Goal: Transaction & Acquisition: Purchase product/service

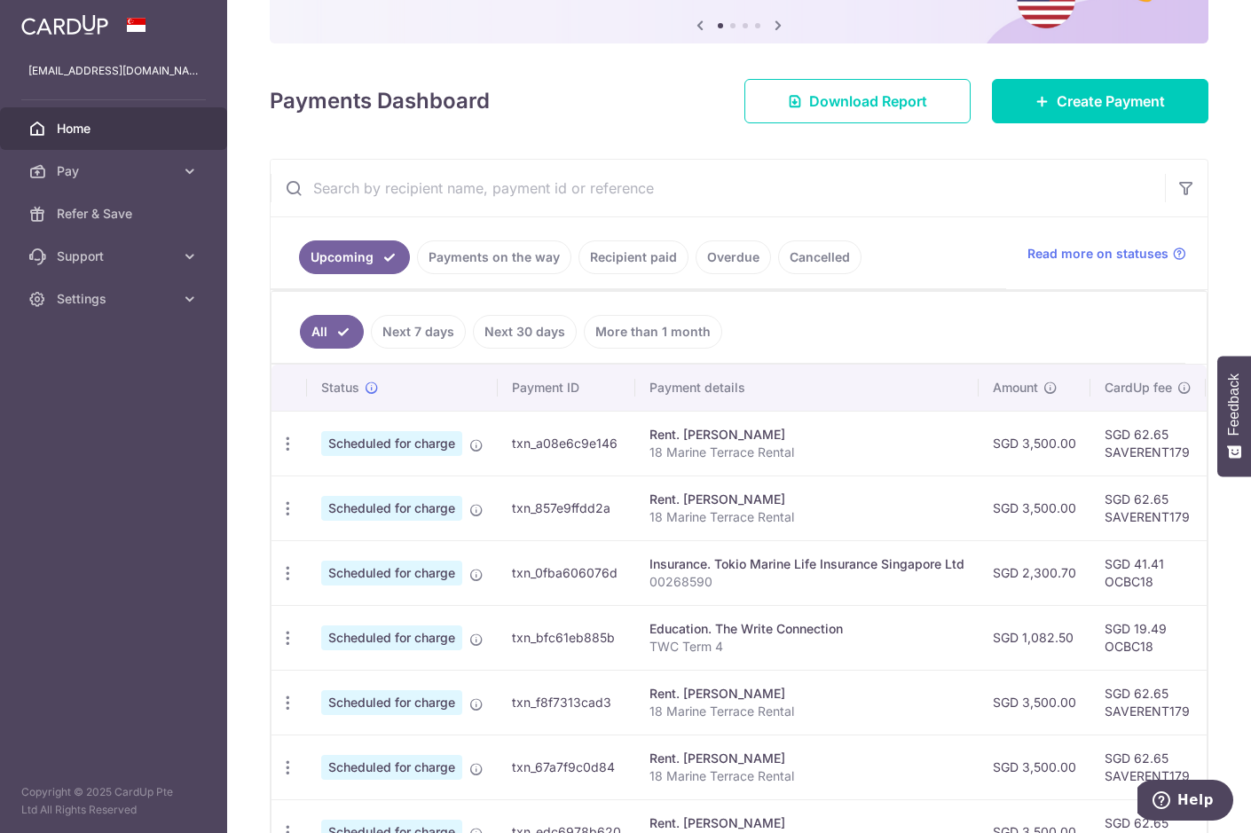
scroll to position [272, 0]
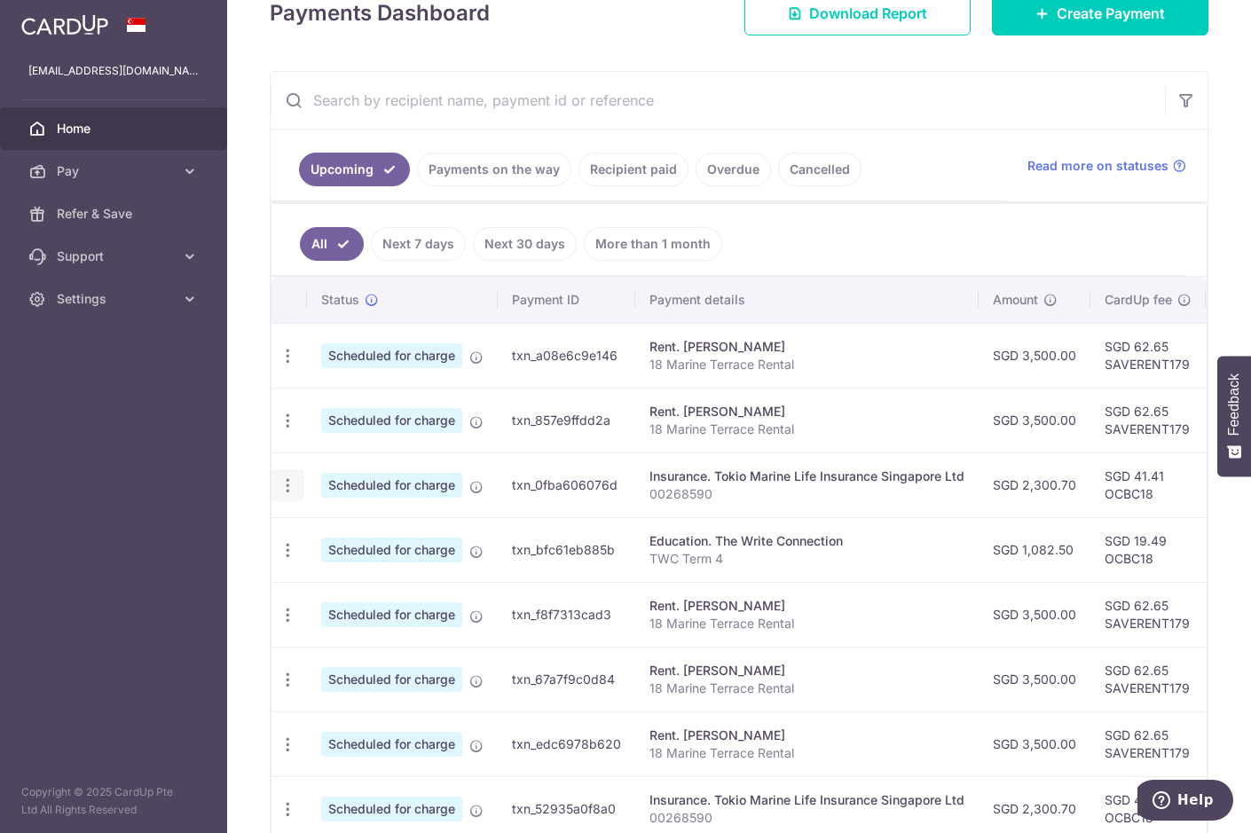
click at [287, 493] on icon "button" at bounding box center [288, 486] width 19 height 19
click at [372, 581] on span "Cancel payment" at bounding box center [382, 577] width 119 height 21
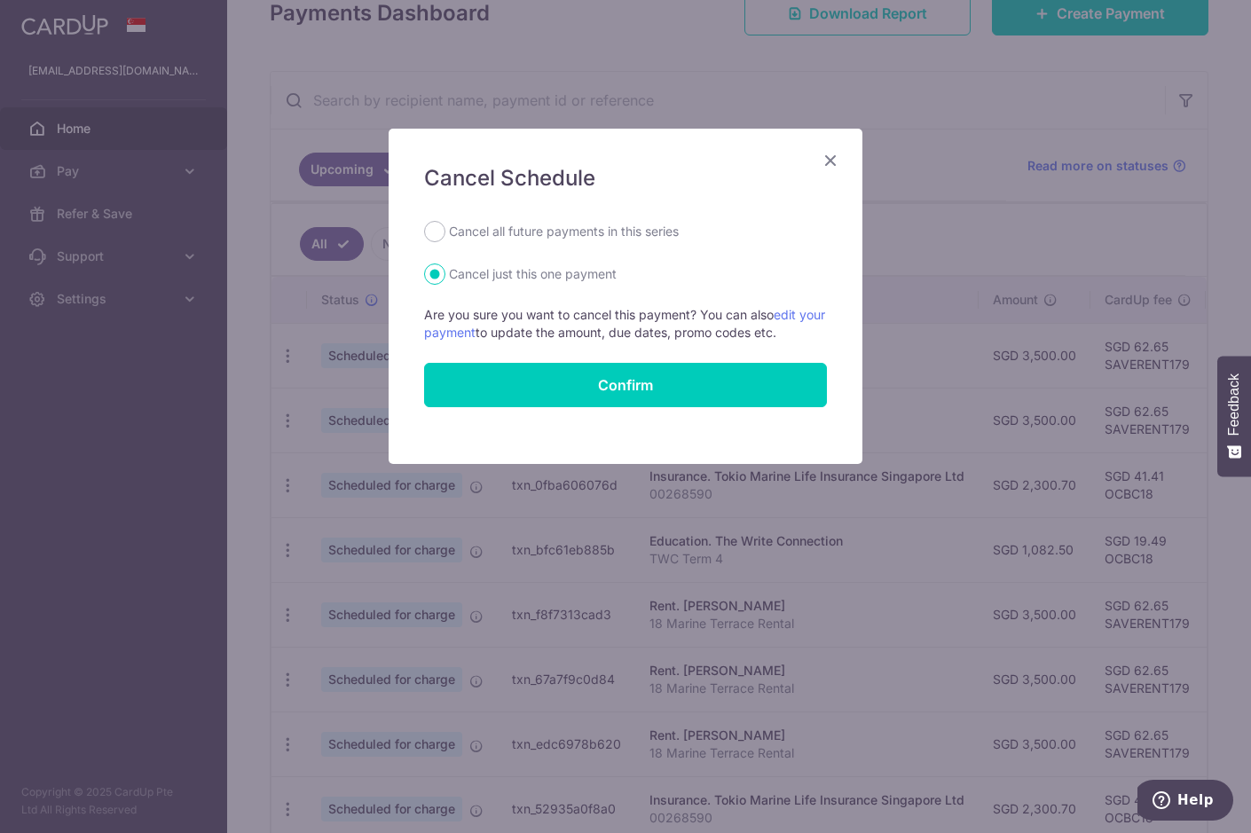
click at [495, 239] on label "Cancel all future payments in this series" at bounding box center [564, 231] width 230 height 21
click at [445, 239] on input "Cancel all future payments in this series" at bounding box center [434, 231] width 21 height 21
radio input "true"
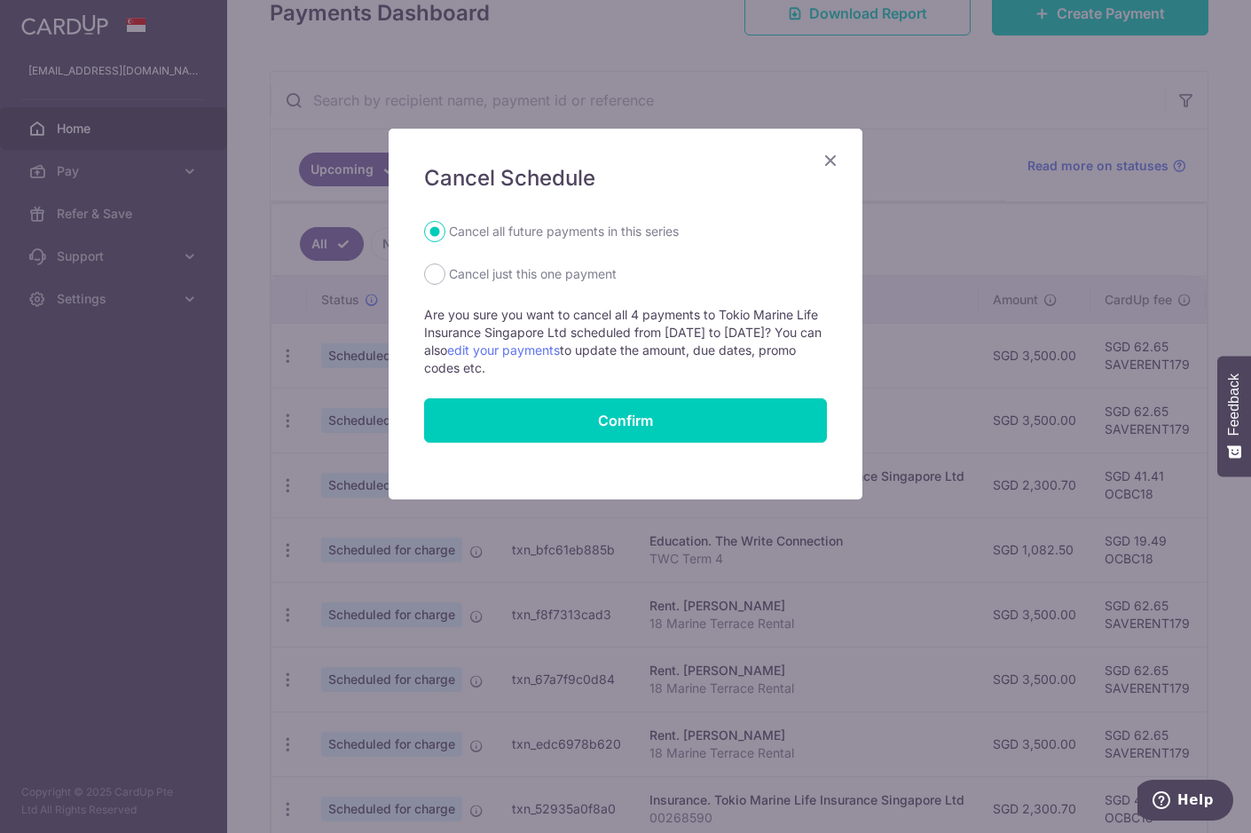
click at [465, 277] on label "Cancel just this one payment" at bounding box center [533, 274] width 168 height 21
click at [445, 277] on input "Cancel just this one payment" at bounding box center [434, 274] width 21 height 21
radio input "true"
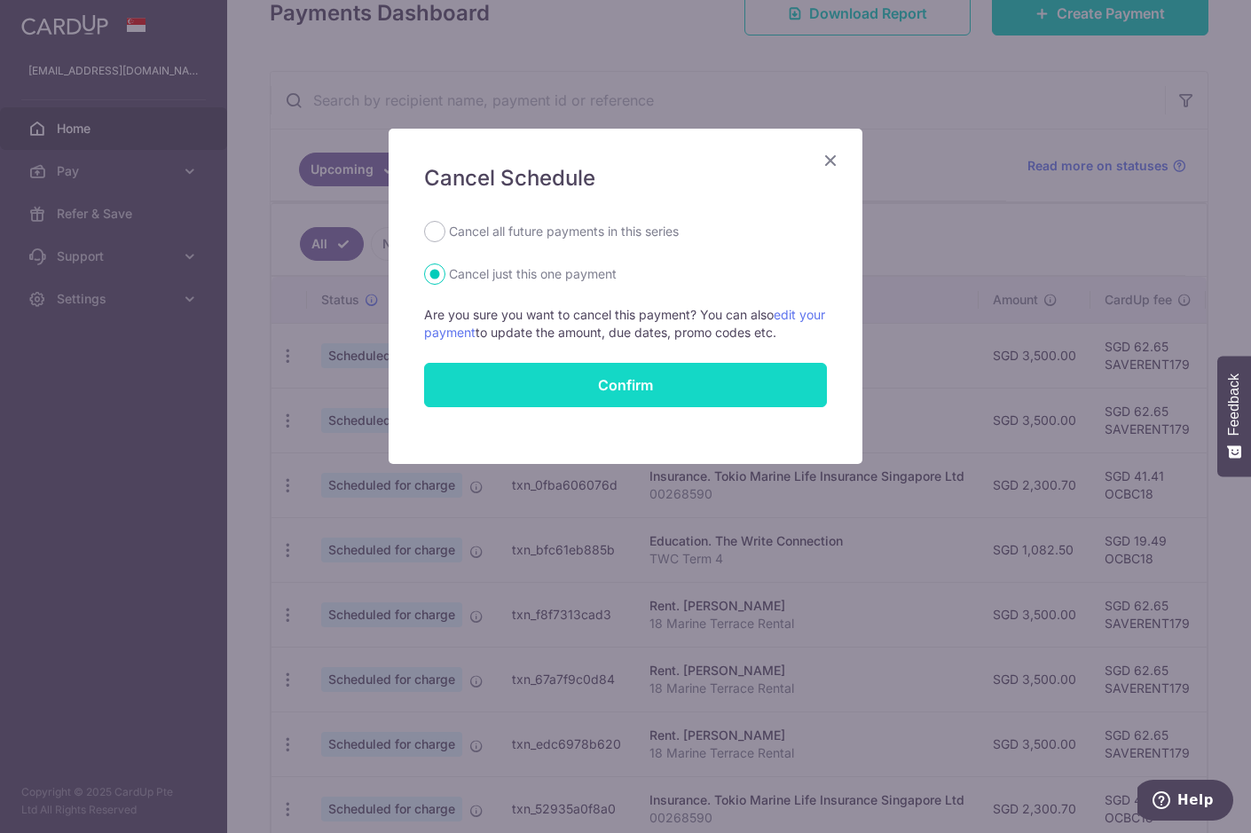
click at [587, 368] on button "Confirm" at bounding box center [625, 385] width 403 height 44
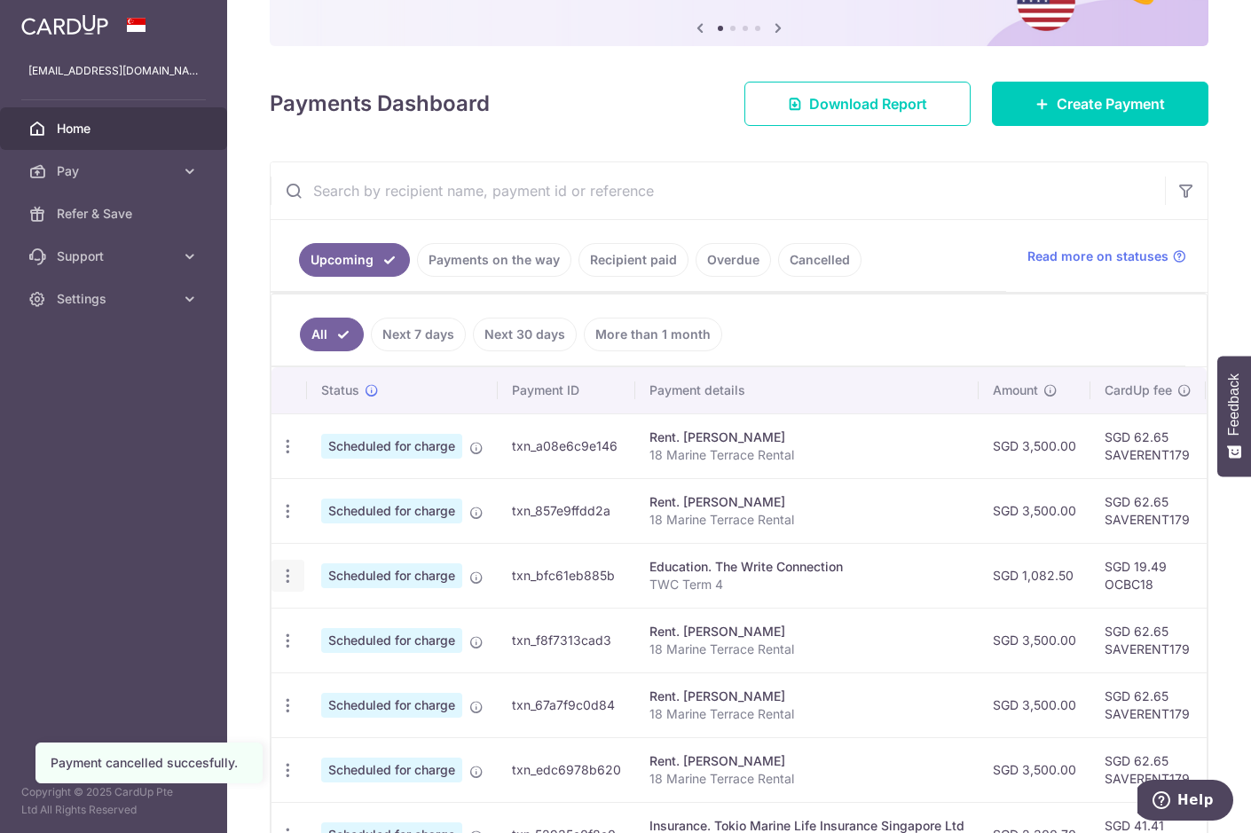
click at [284, 583] on icon "button" at bounding box center [288, 576] width 19 height 19
click at [320, 667] on link "Cancel payment" at bounding box center [364, 668] width 185 height 44
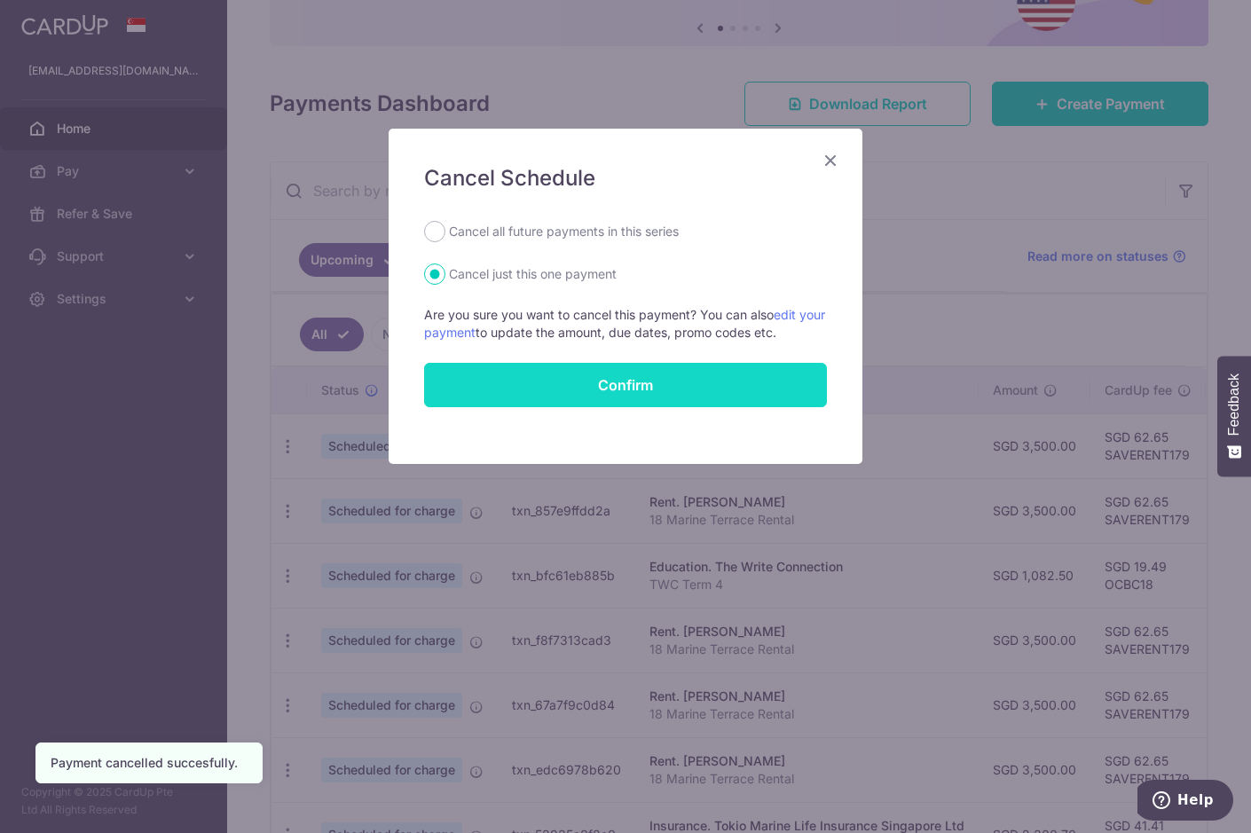
click at [561, 395] on button "Confirm" at bounding box center [625, 385] width 403 height 44
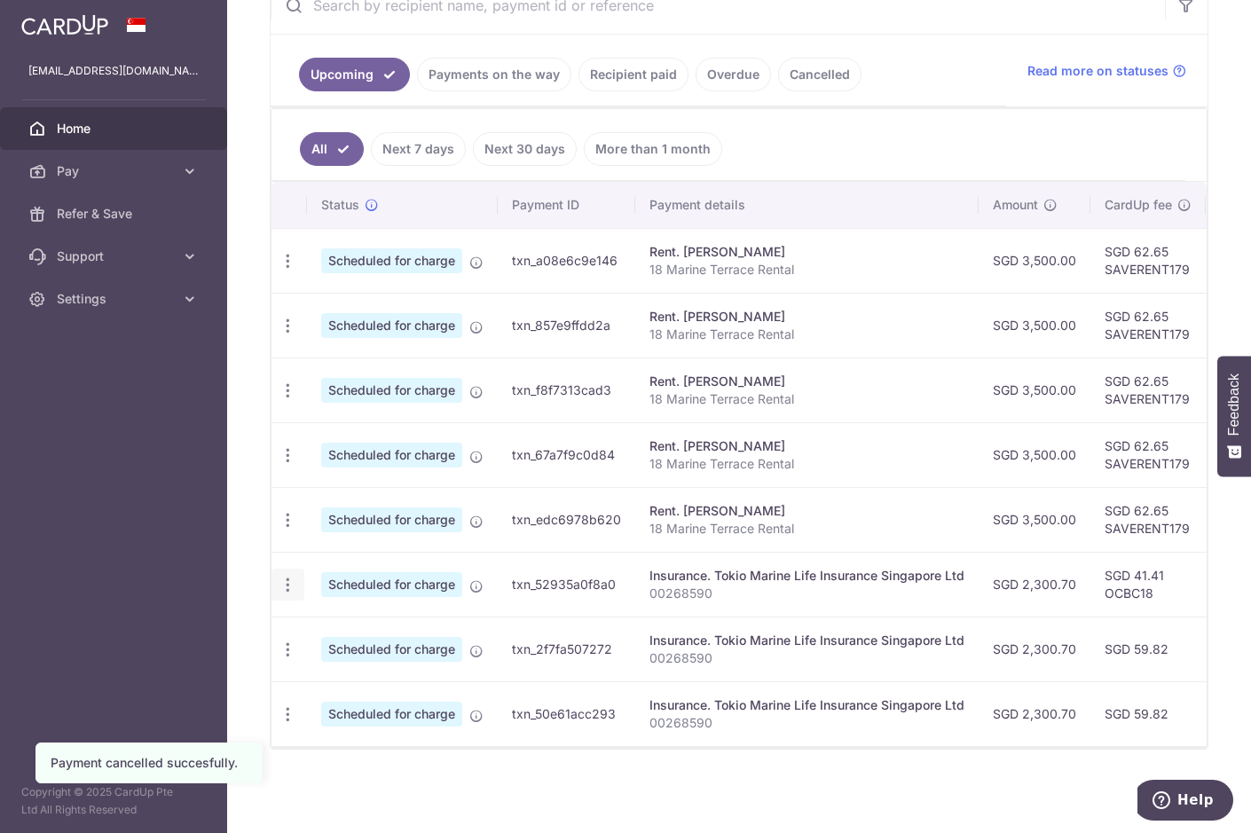
click at [288, 583] on icon "button" at bounding box center [288, 585] width 19 height 19
click at [348, 682] on span "Cancel payment" at bounding box center [382, 676] width 119 height 21
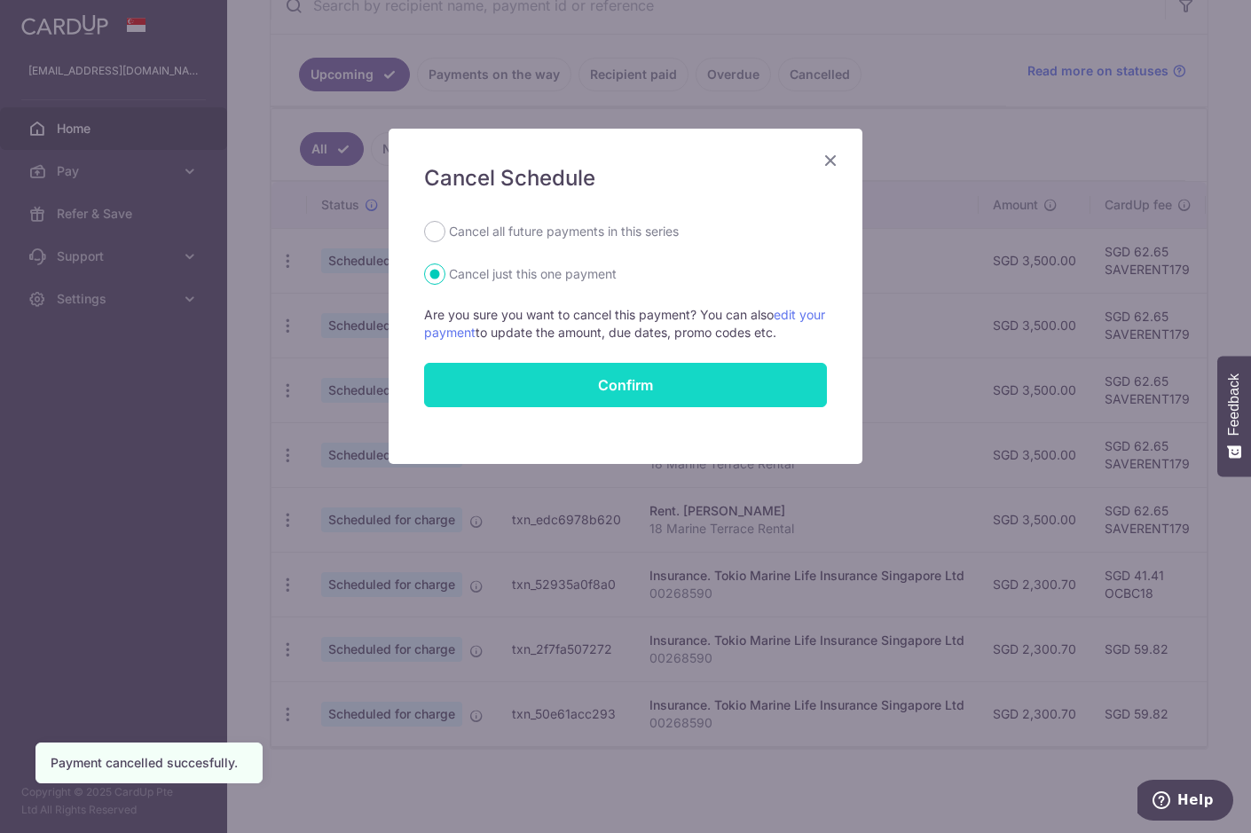
click at [531, 384] on button "Confirm" at bounding box center [625, 385] width 403 height 44
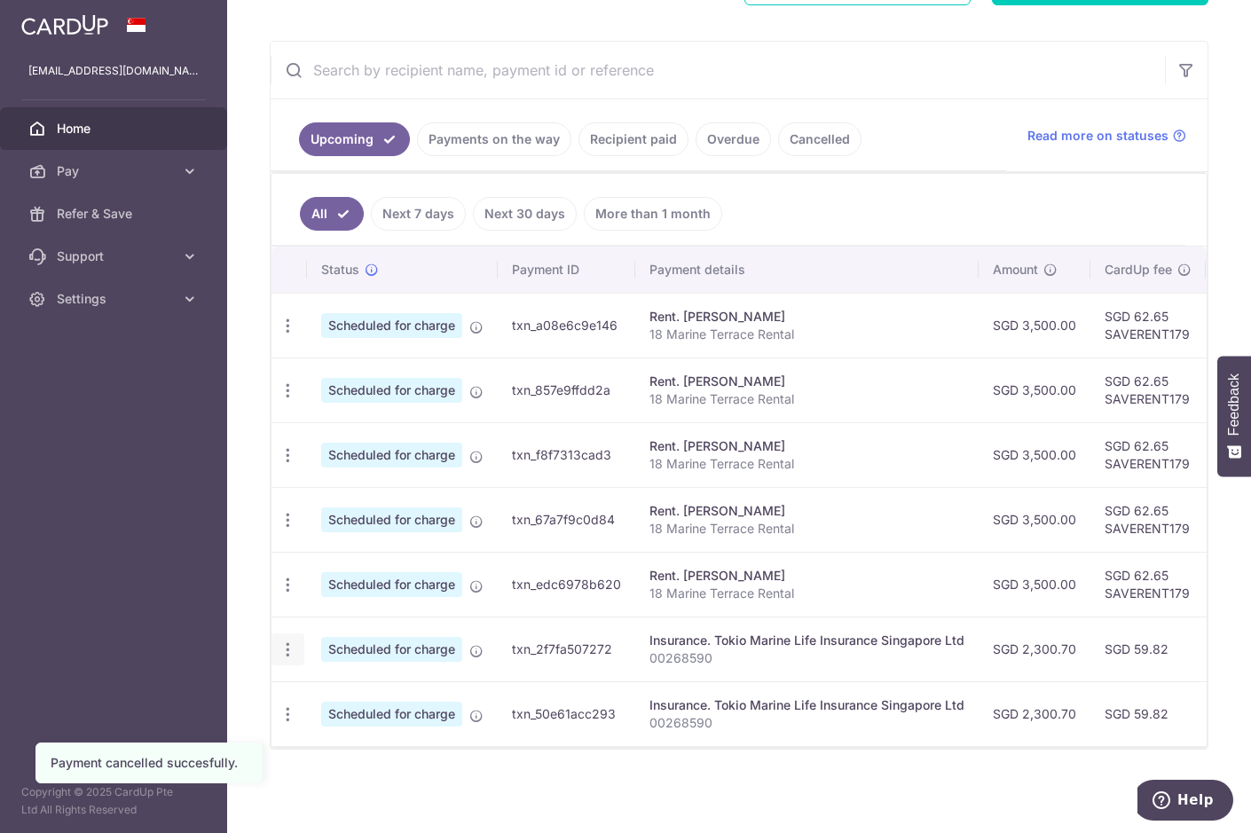
click at [295, 647] on icon "button" at bounding box center [288, 650] width 19 height 19
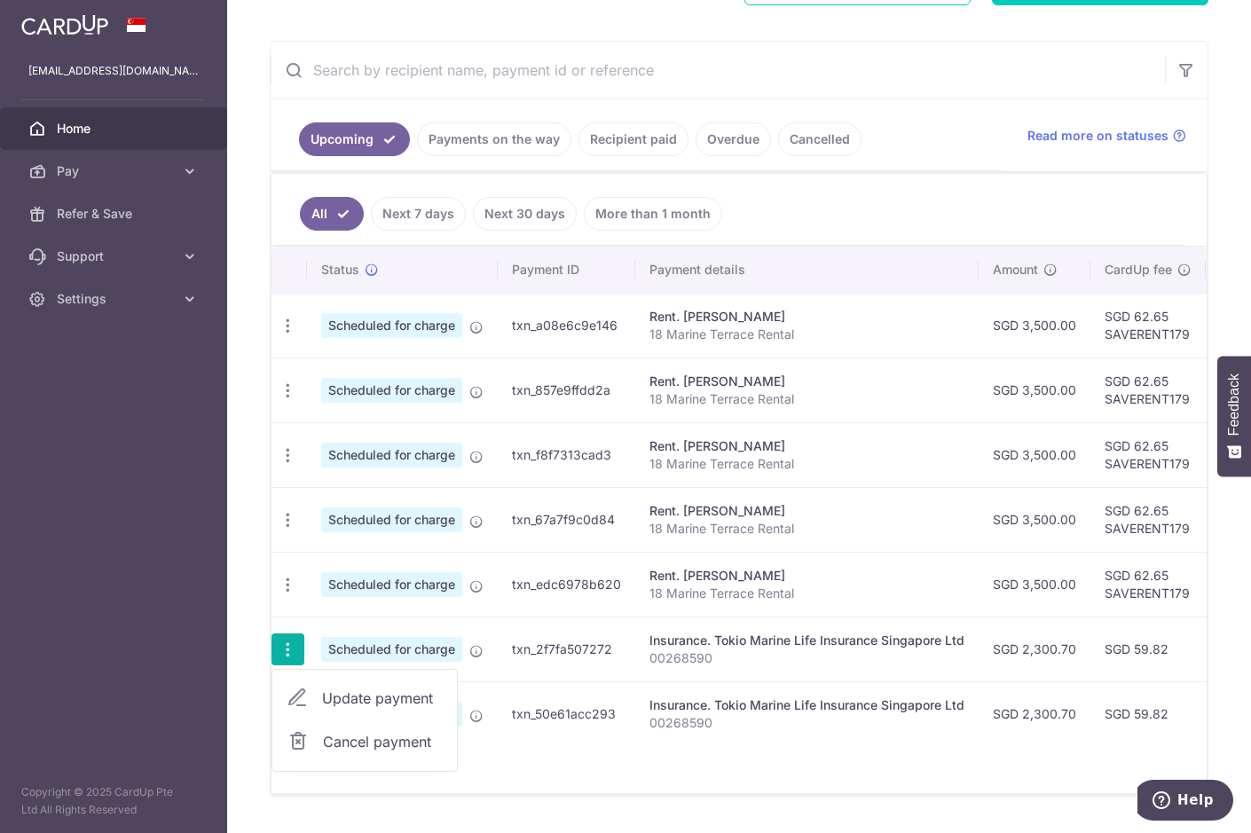
click at [336, 744] on span "Cancel payment" at bounding box center [382, 741] width 119 height 21
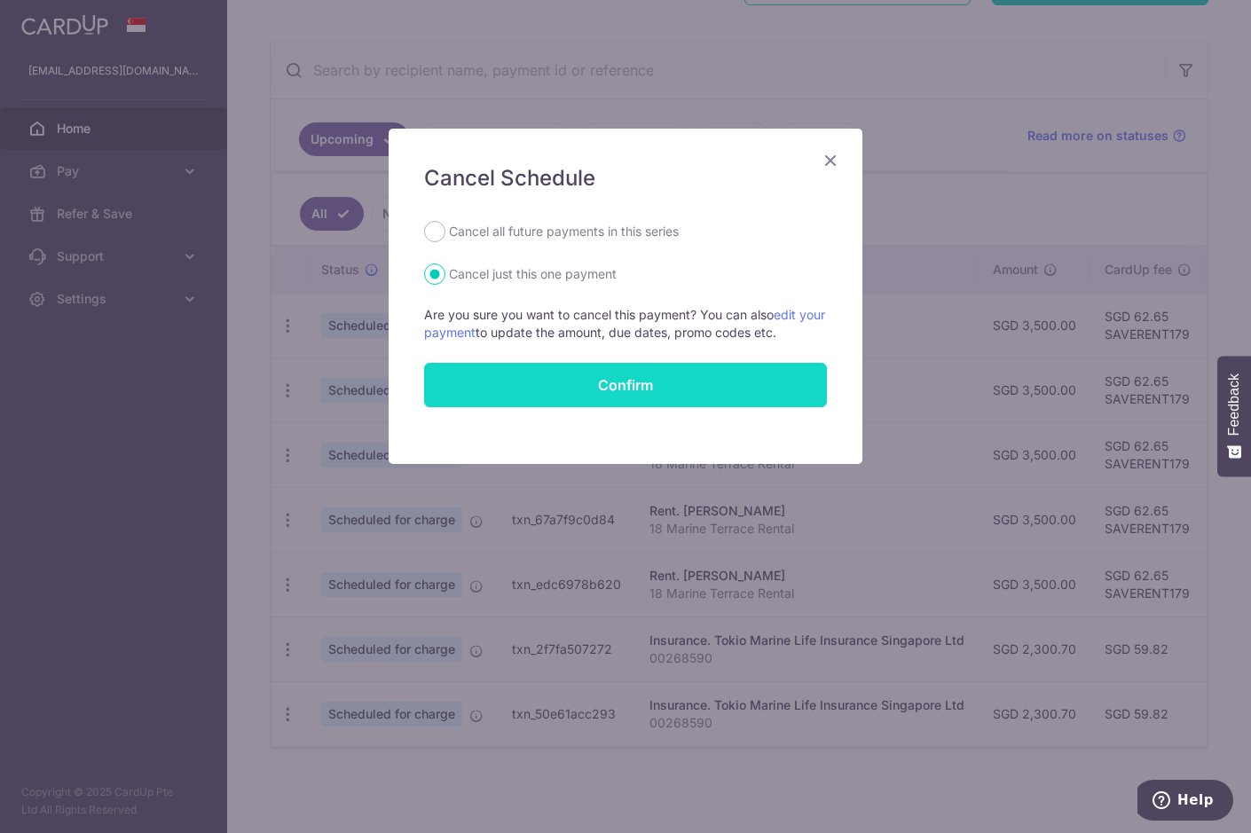
click at [608, 399] on button "Confirm" at bounding box center [625, 385] width 403 height 44
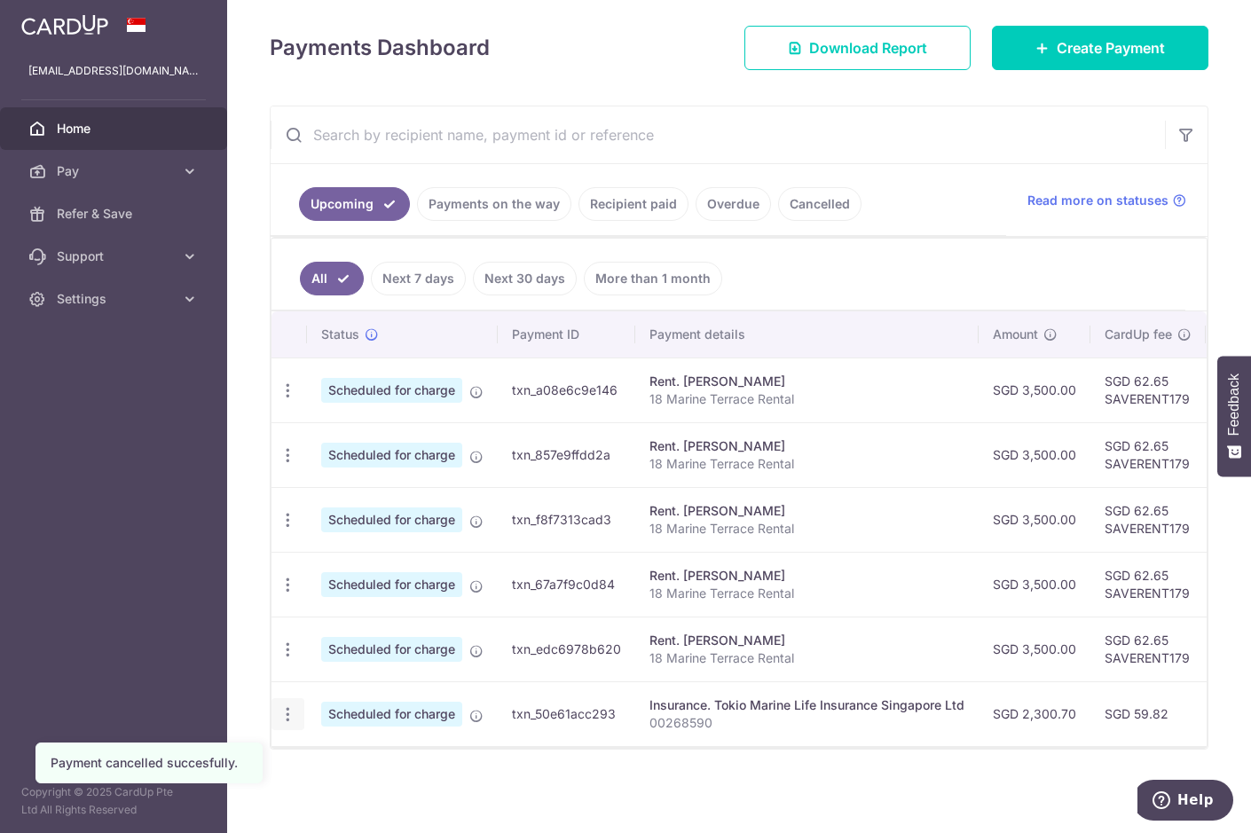
click at [286, 721] on icon "button" at bounding box center [288, 715] width 19 height 19
click at [371, 802] on span "Cancel payment" at bounding box center [382, 806] width 119 height 21
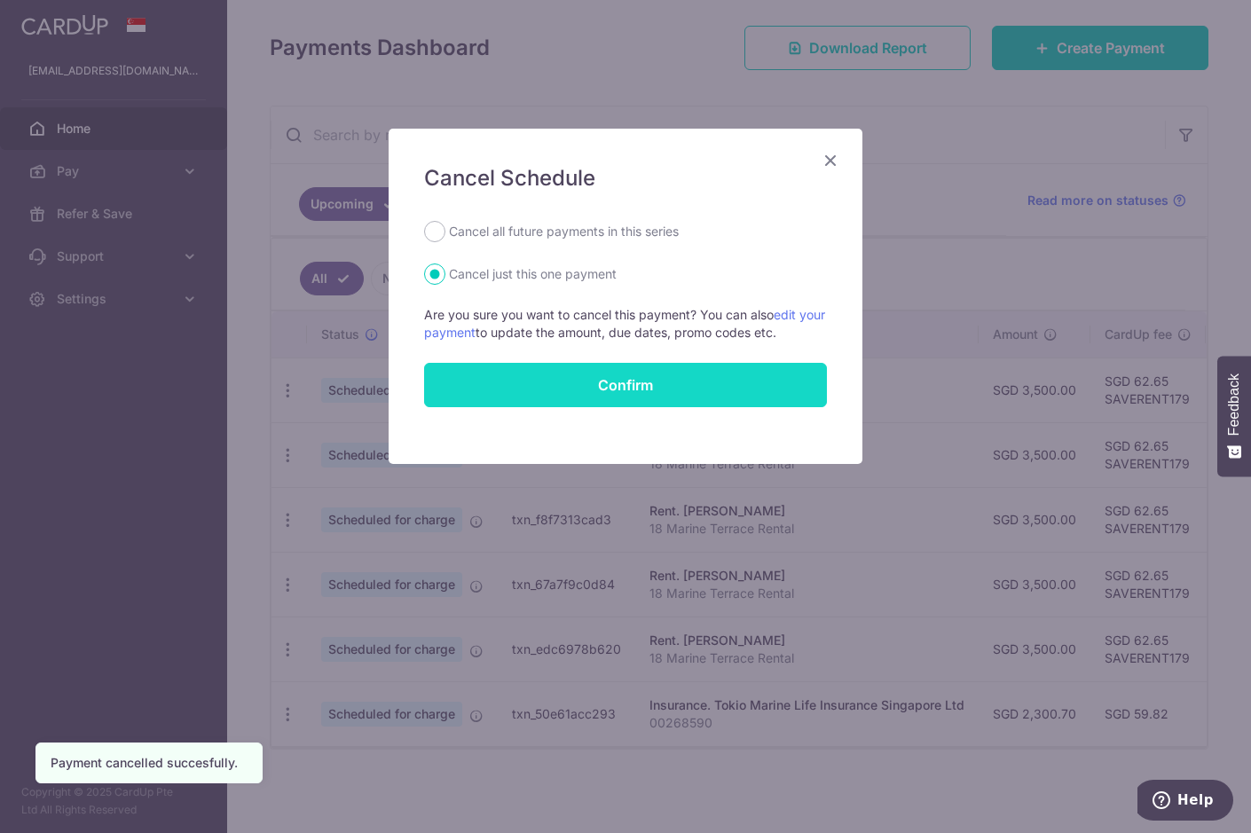
click at [715, 382] on button "Confirm" at bounding box center [625, 385] width 403 height 44
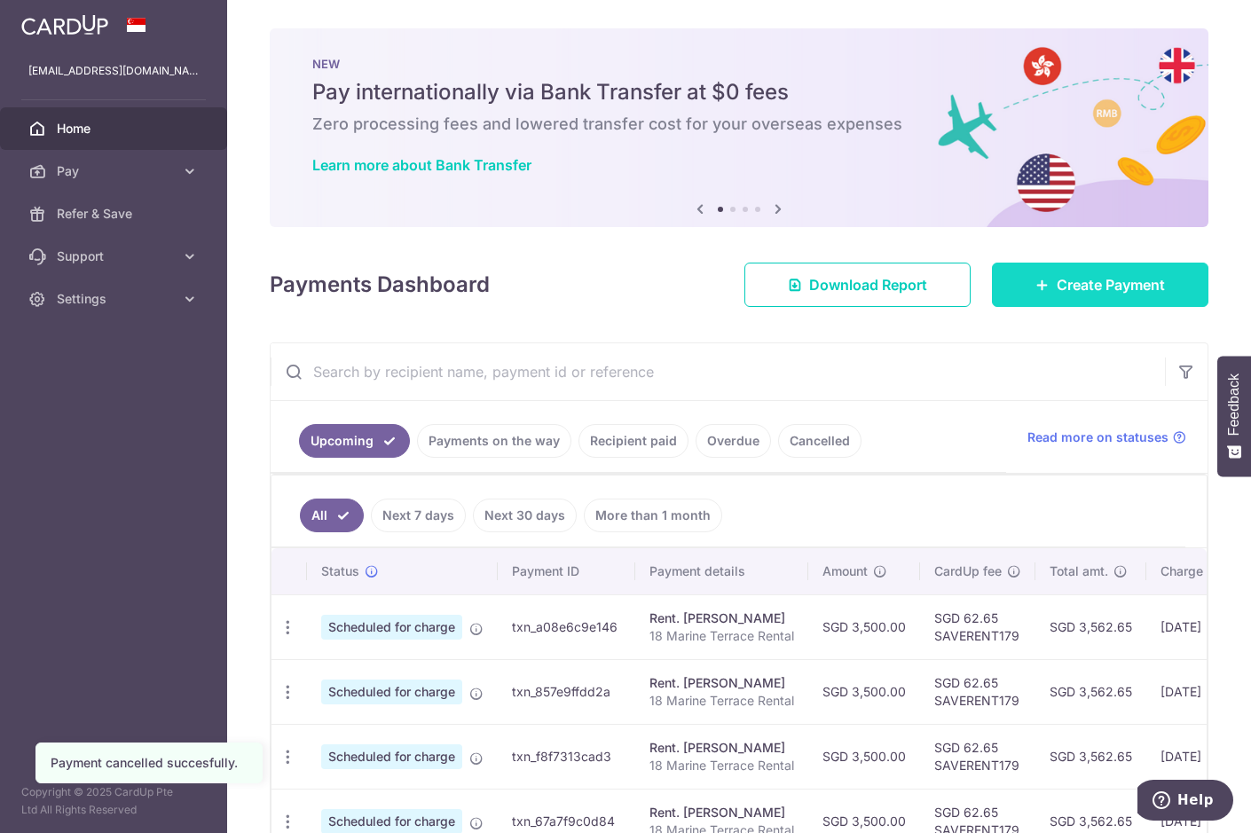
click at [1080, 287] on span "Create Payment" at bounding box center [1111, 284] width 108 height 21
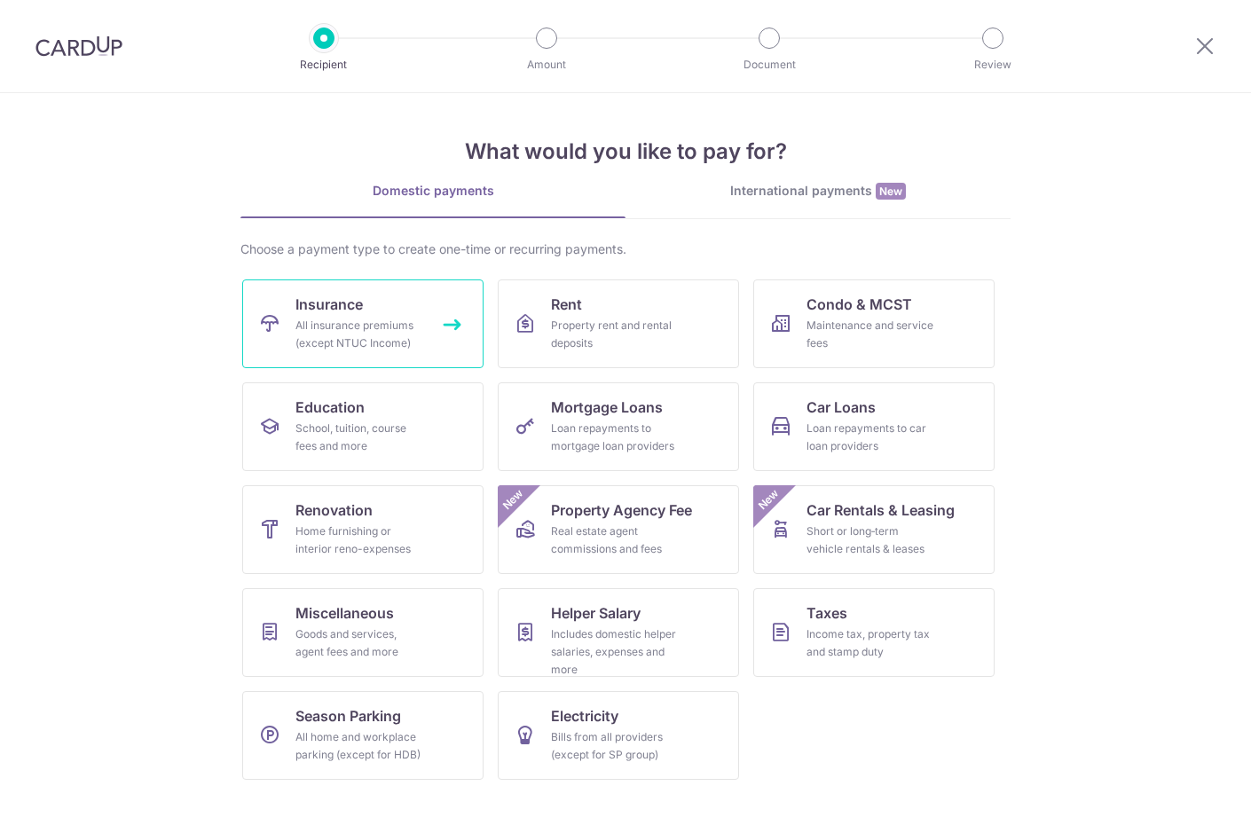
click at [403, 309] on link "Insurance All insurance premiums (except NTUC Income)" at bounding box center [362, 324] width 241 height 89
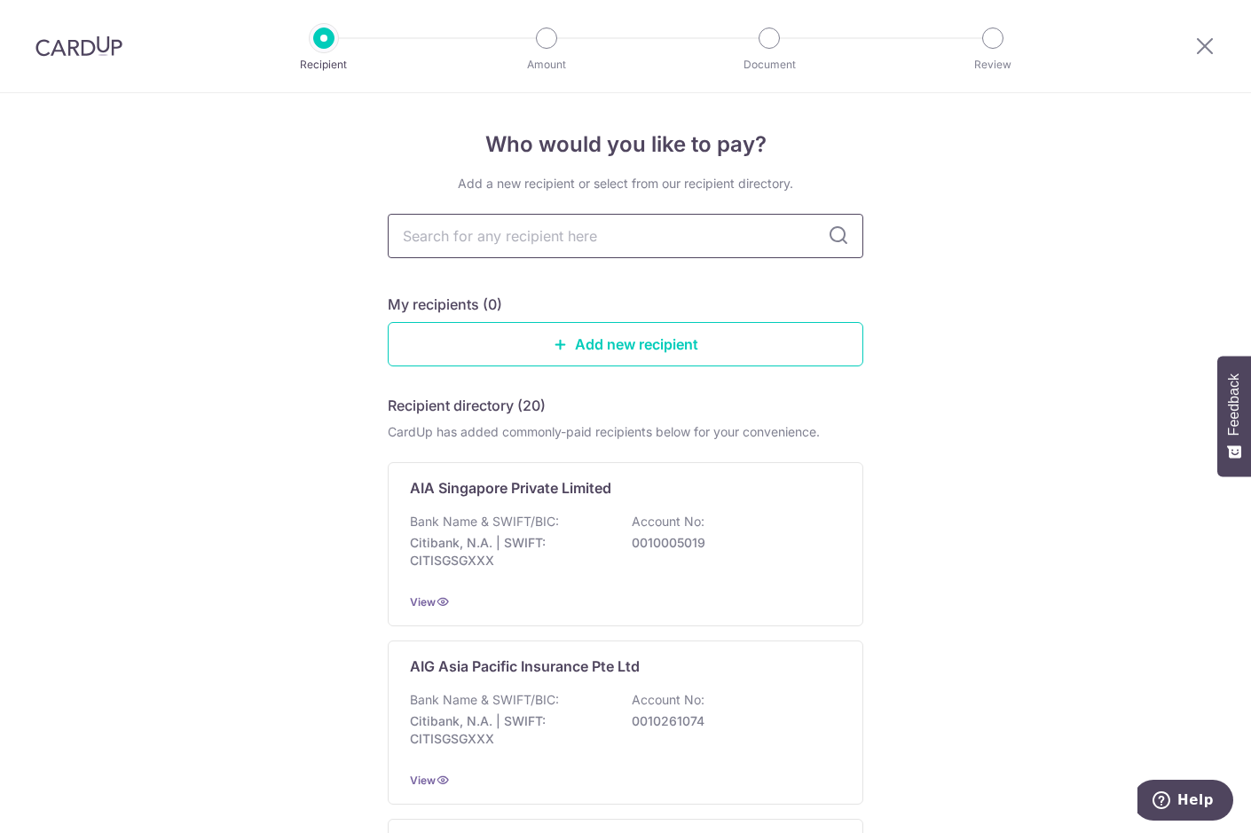
click at [682, 244] on input "text" at bounding box center [626, 236] width 476 height 44
type input "manu"
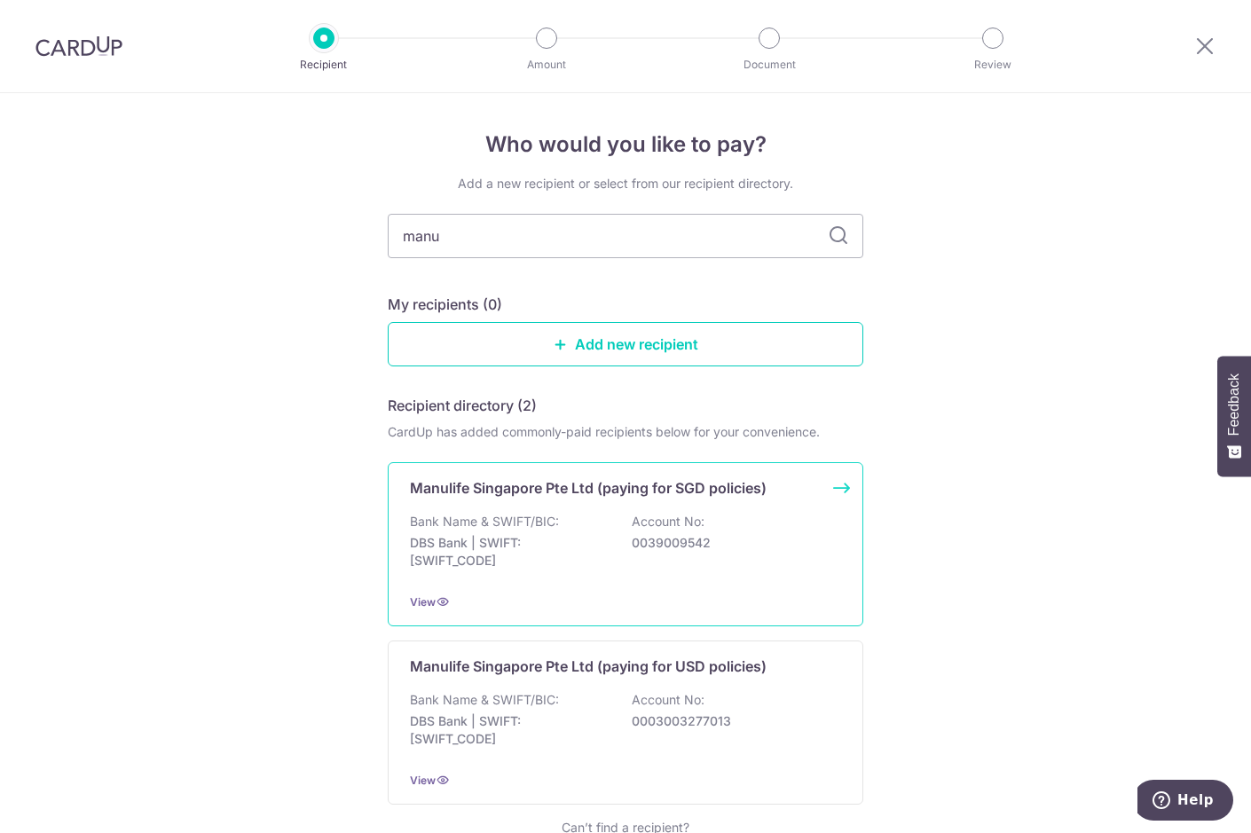
click at [682, 504] on div "Manulife Singapore Pte Ltd (paying for SGD policies) Bank Name & SWIFT/BIC: DBS…" at bounding box center [626, 544] width 476 height 164
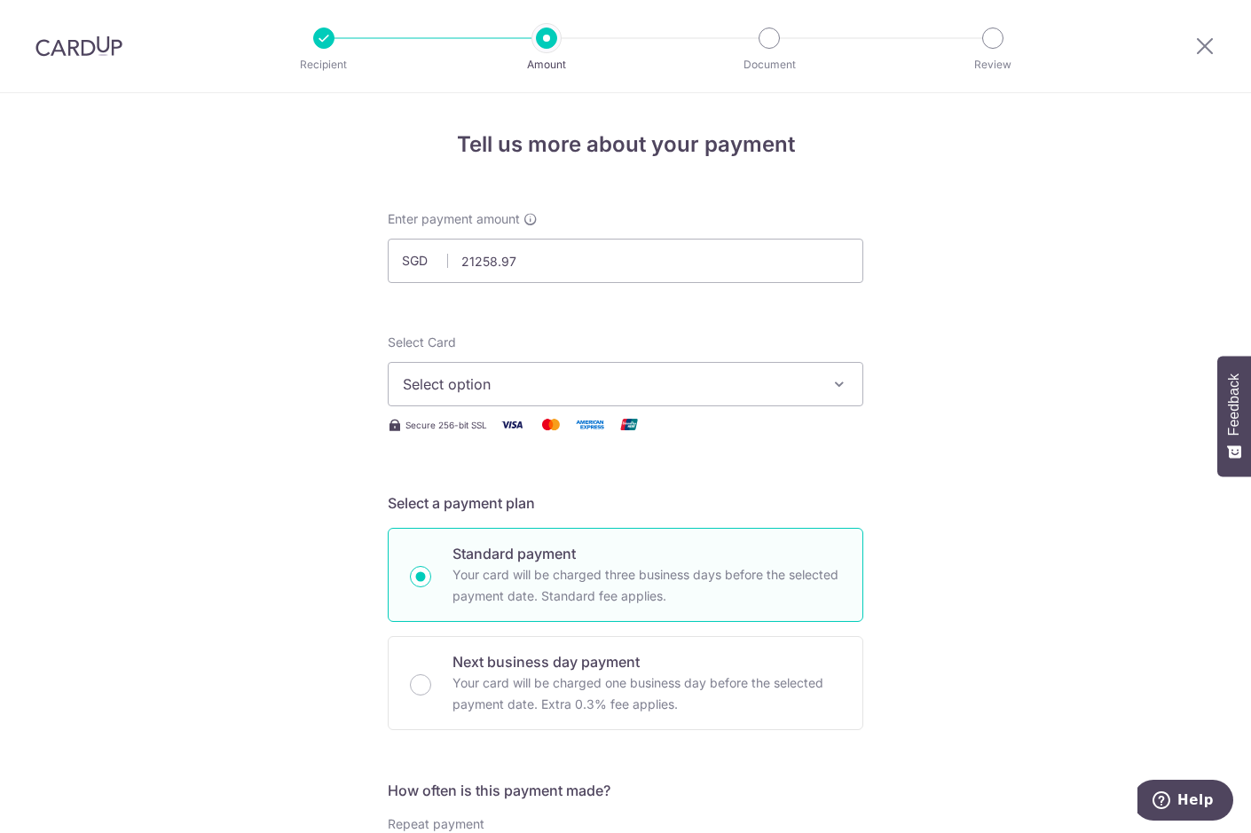
type input "21,258.97"
click at [451, 387] on span "Select option" at bounding box center [610, 384] width 414 height 21
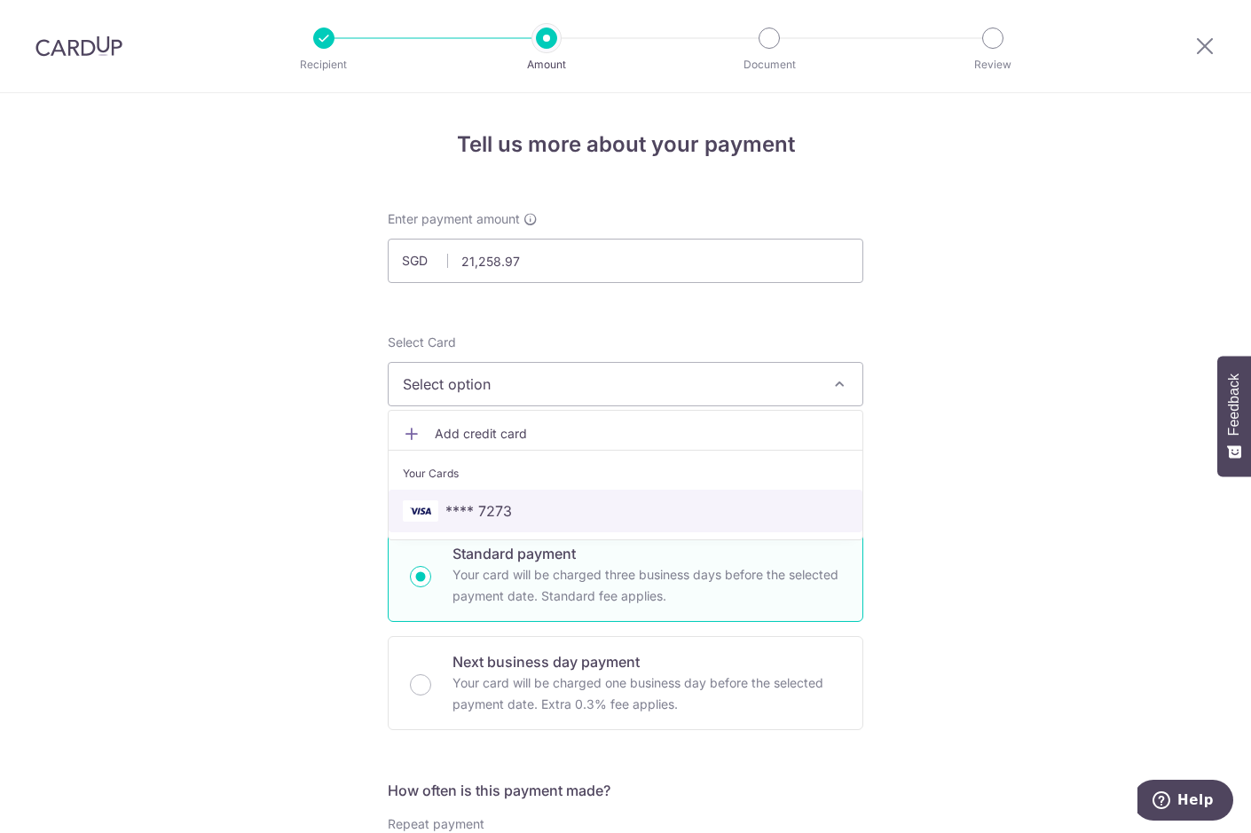
click at [485, 508] on span "**** 7273" at bounding box center [478, 511] width 67 height 21
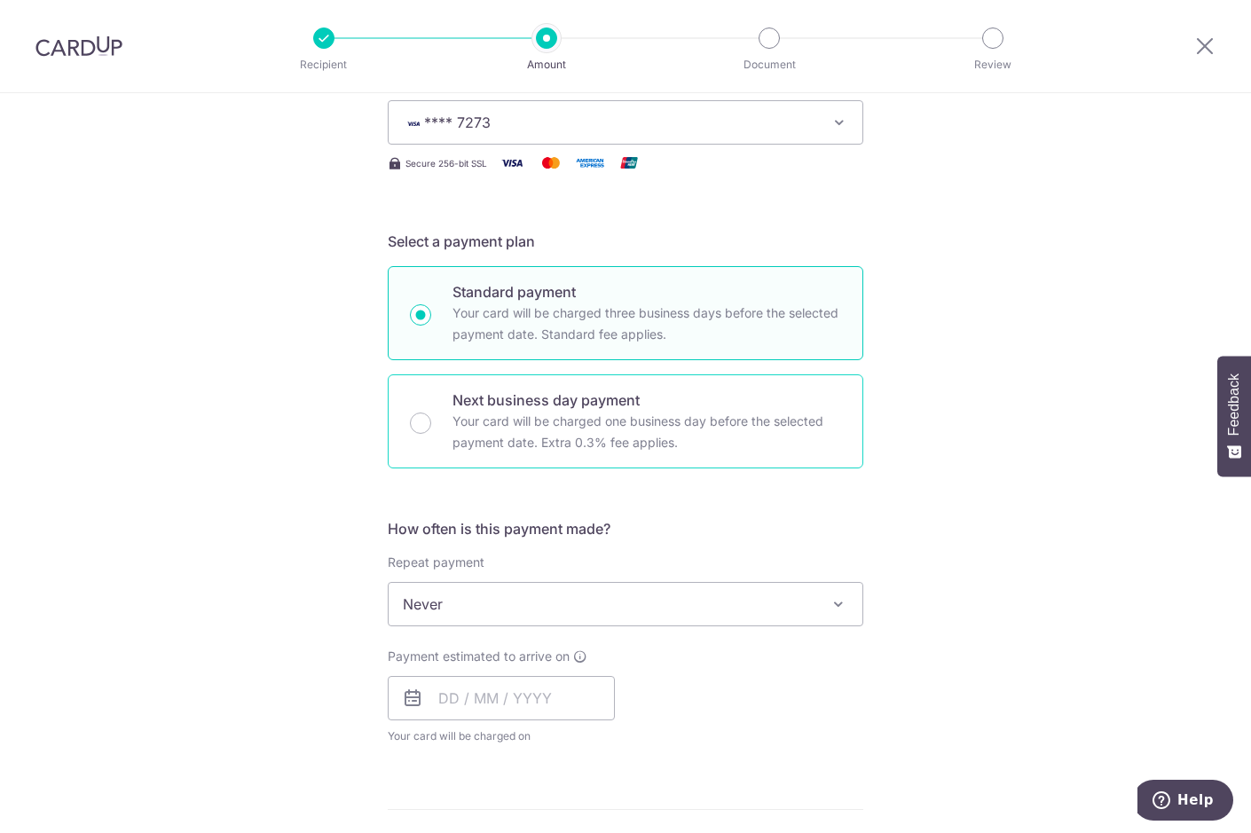
scroll to position [362, 0]
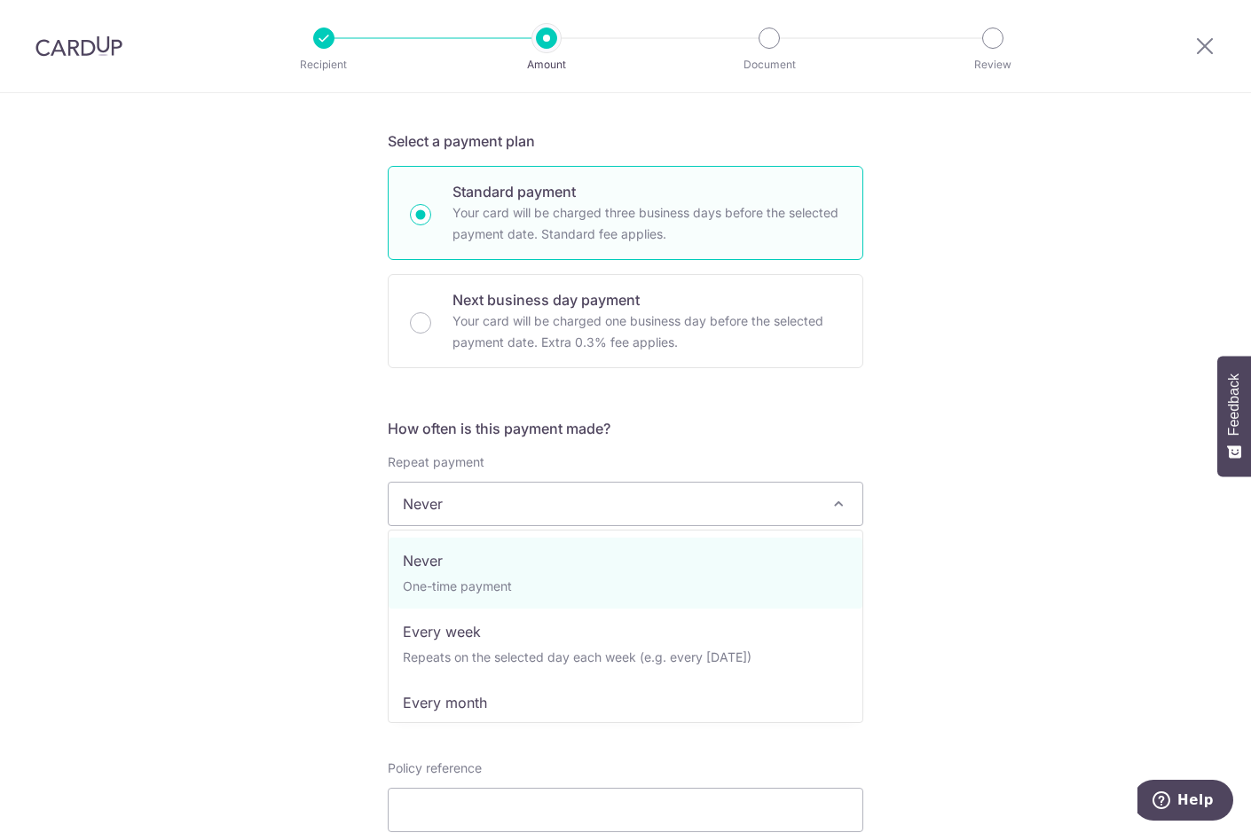
click at [501, 518] on span "Never" at bounding box center [626, 504] width 474 height 43
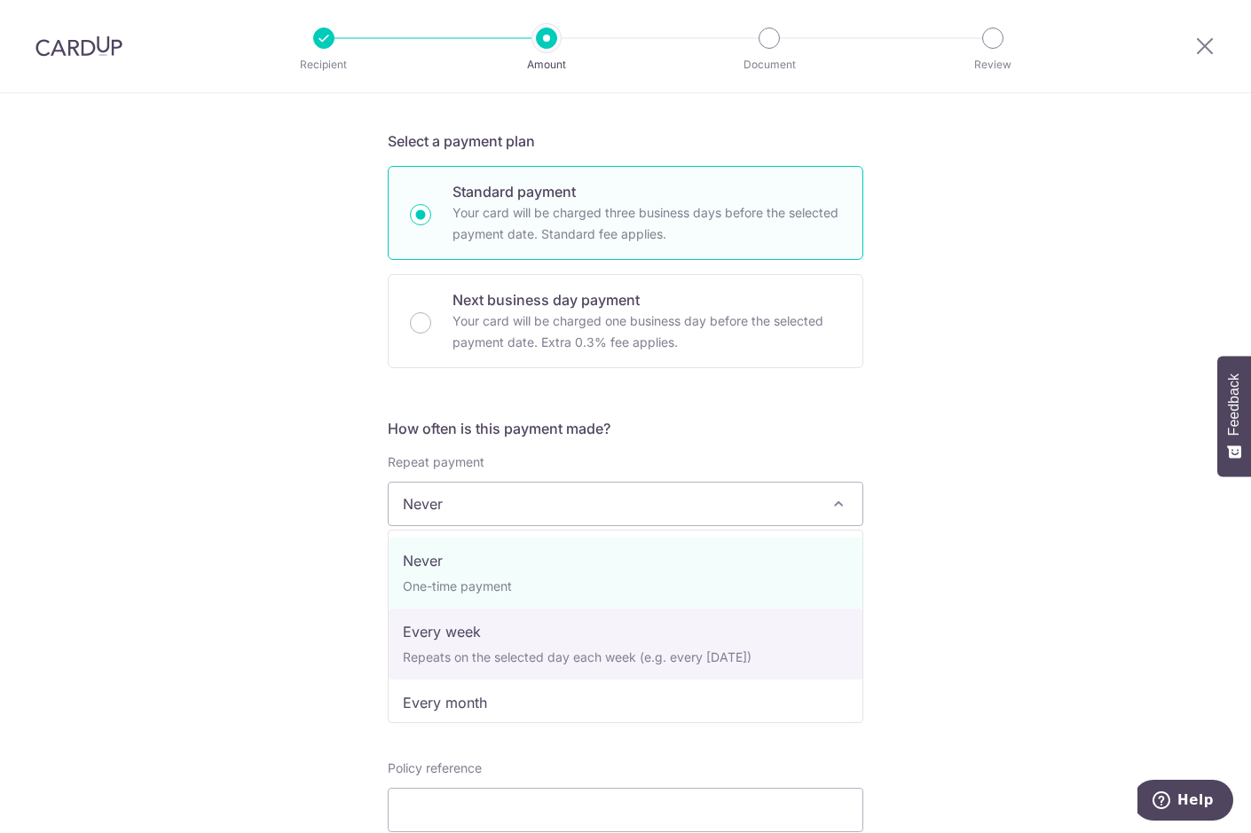
scroll to position [248, 0]
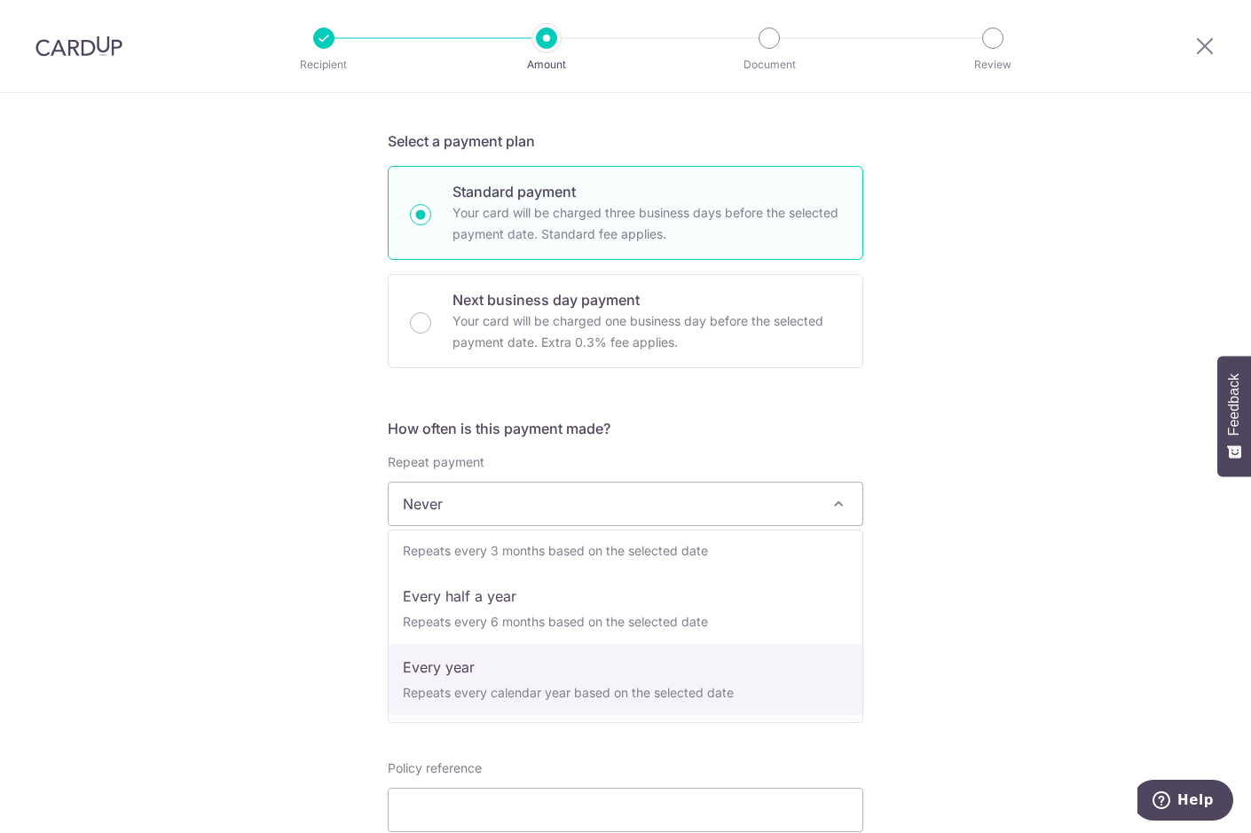
select select "6"
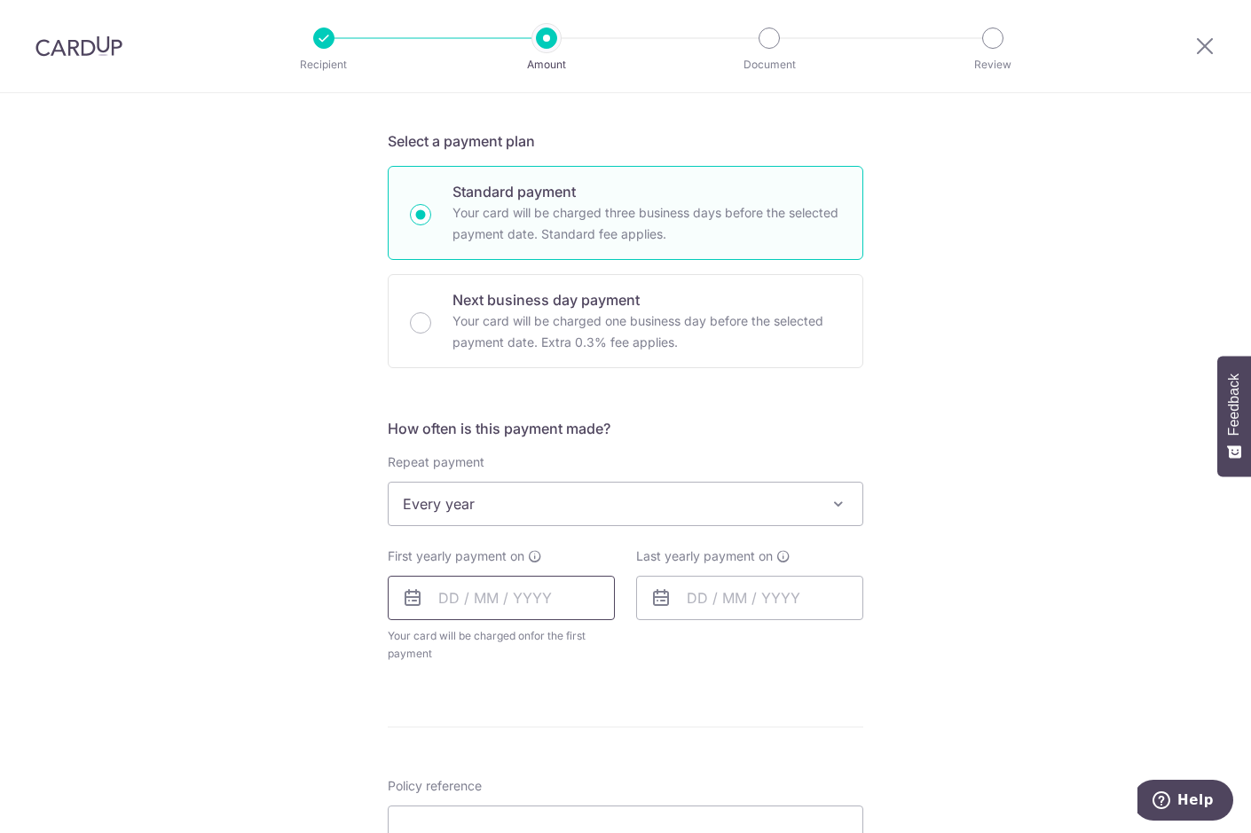
click at [499, 603] on input "text" at bounding box center [501, 598] width 227 height 44
click at [563, 755] on link "11" at bounding box center [566, 759] width 28 height 28
type input "11/09/2025"
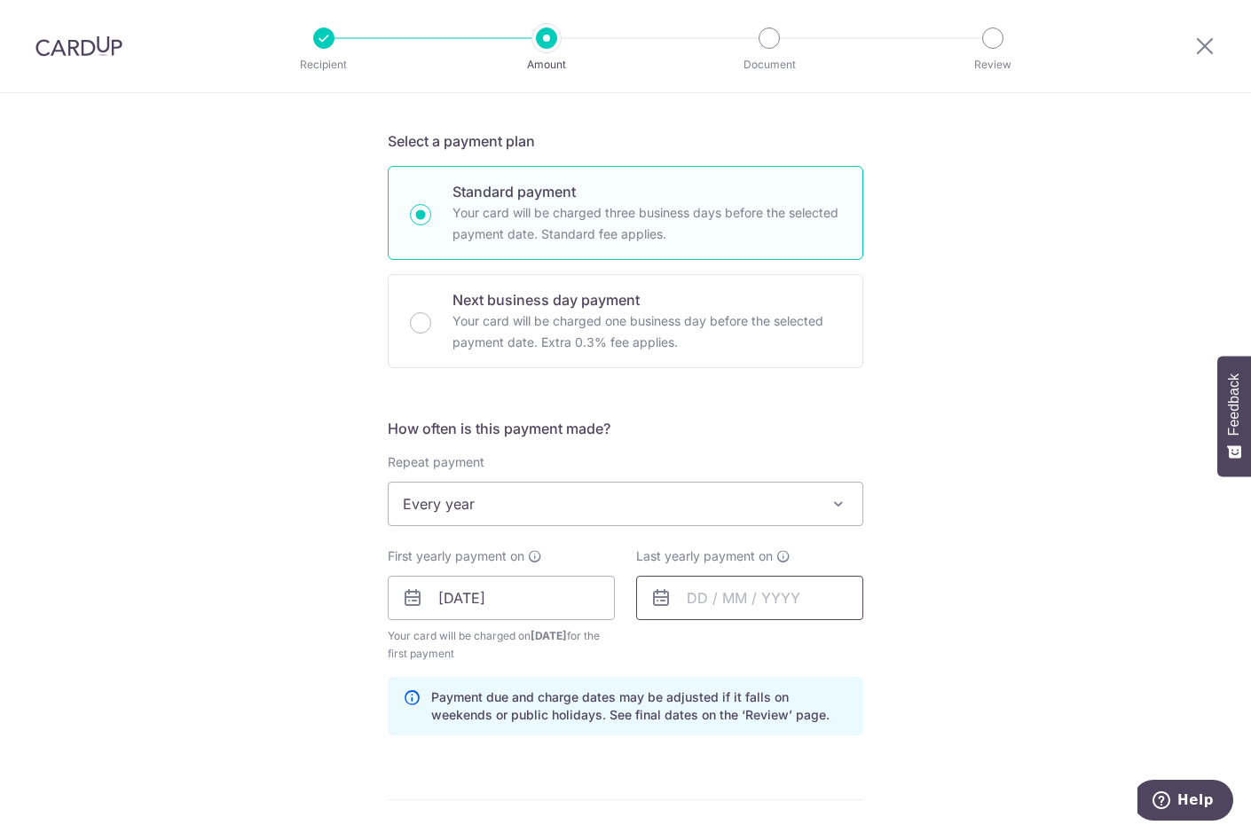
click at [716, 602] on input "text" at bounding box center [749, 598] width 227 height 44
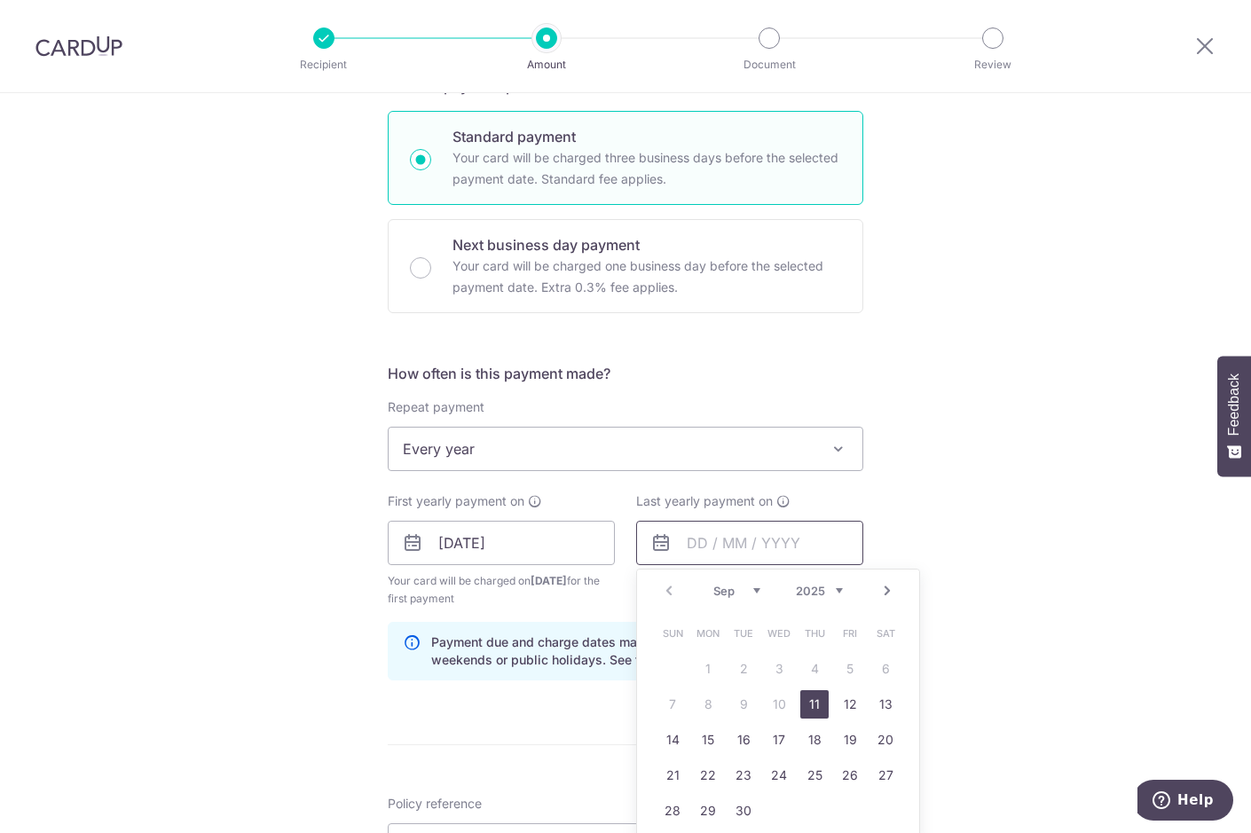
scroll to position [453, 0]
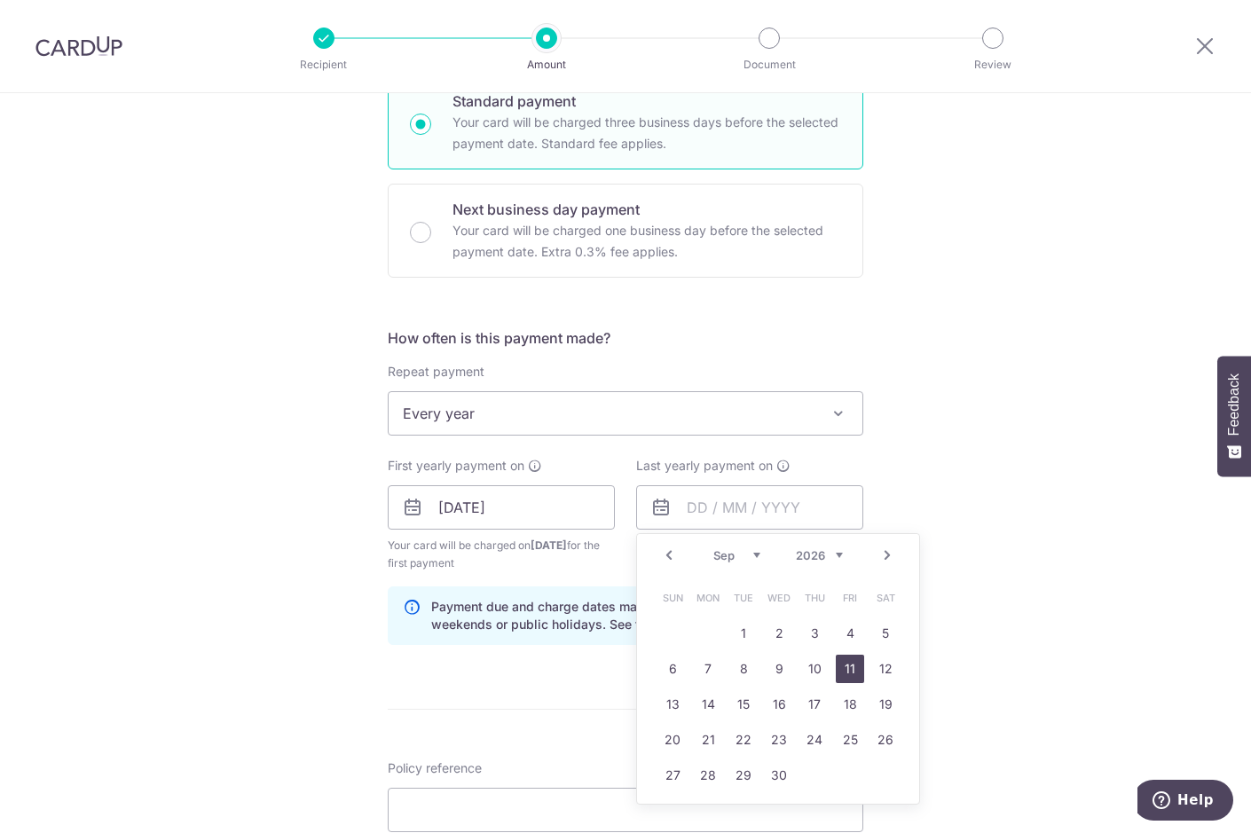
click at [854, 669] on link "11" at bounding box center [850, 669] width 28 height 28
type input "[DATE]"
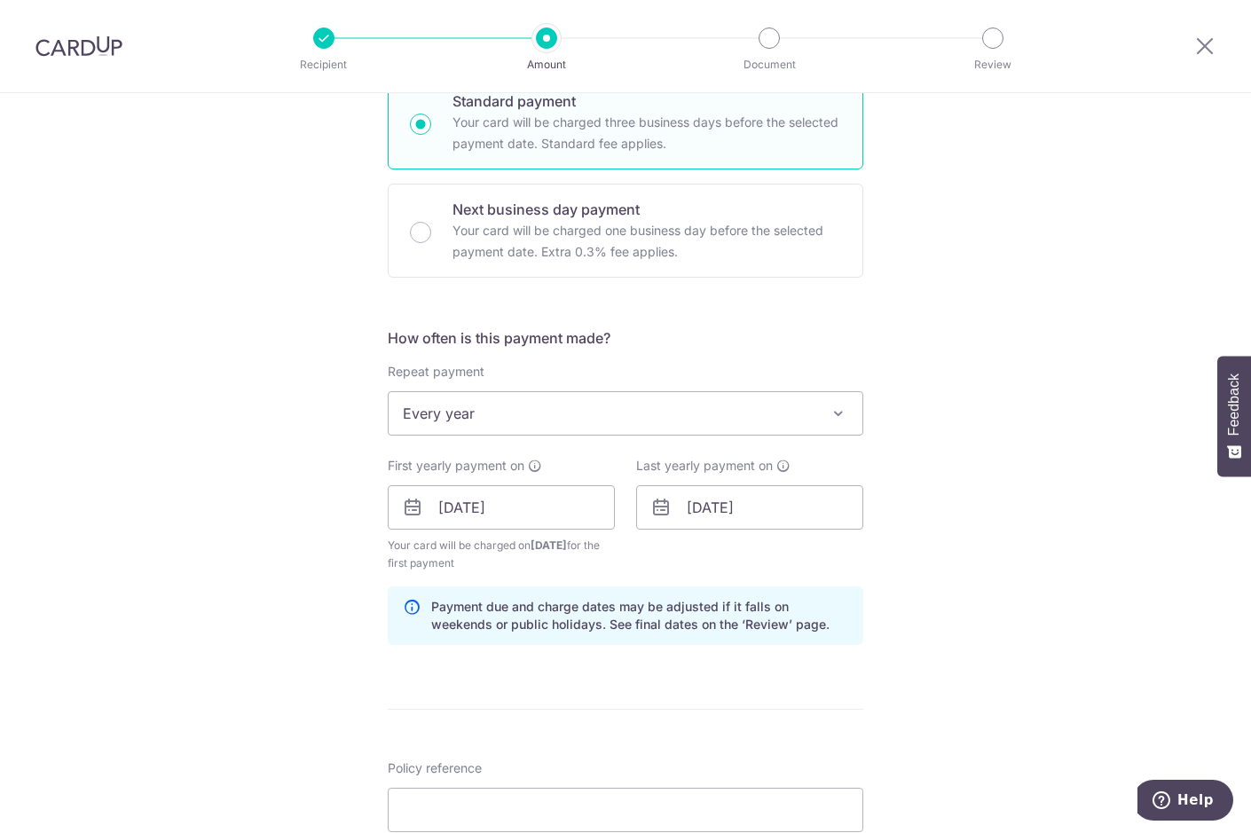
click at [997, 593] on div "Tell us more about your payment Enter payment amount SGD 21,258.97 21258.97 Sel…" at bounding box center [625, 489] width 1251 height 1696
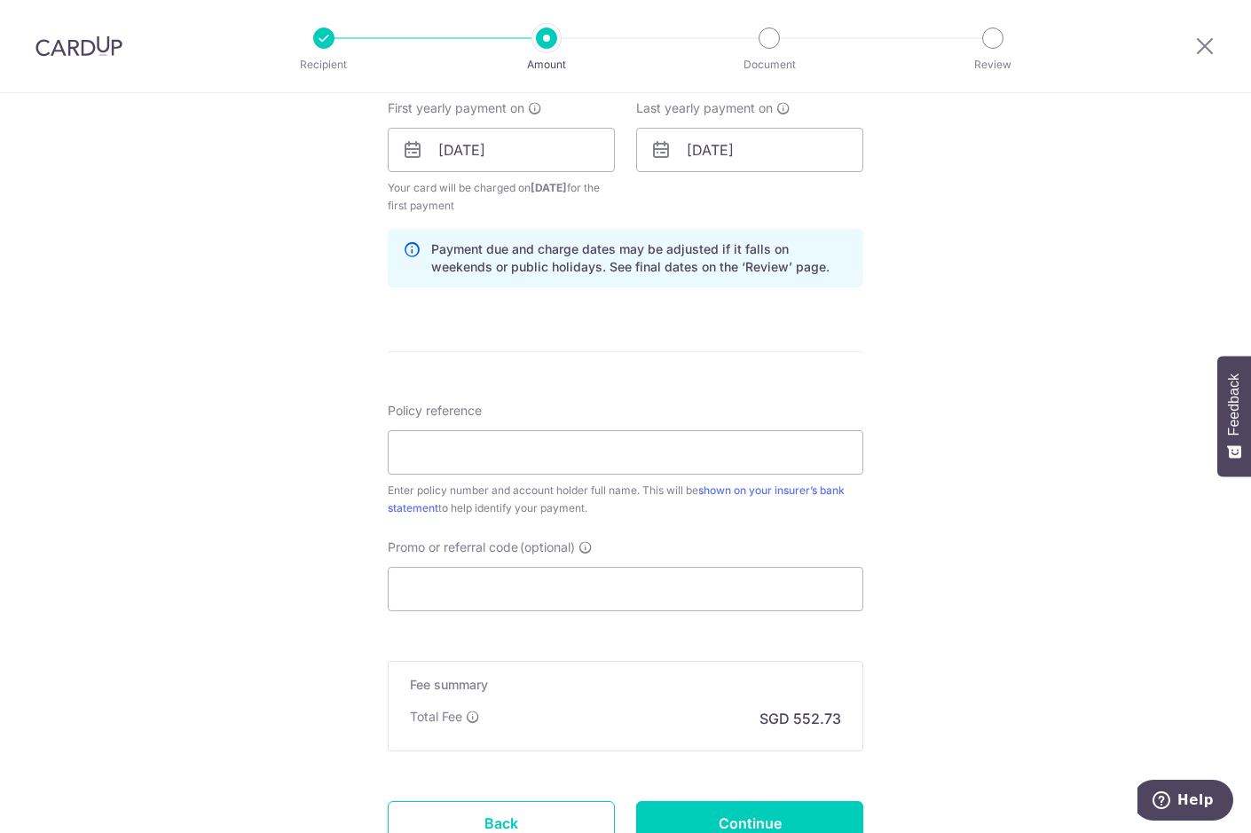
scroll to position [815, 0]
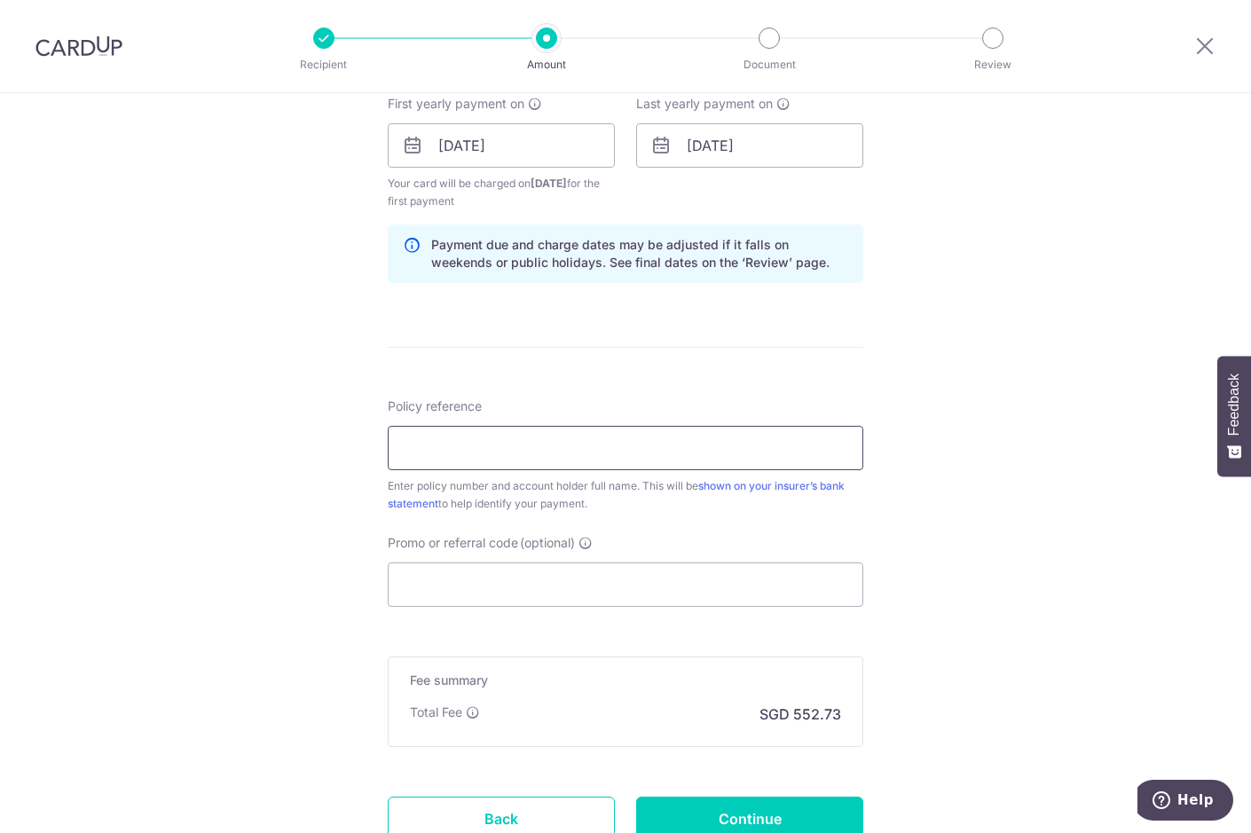
click at [516, 452] on input "Policy reference" at bounding box center [626, 448] width 476 height 44
type input "1492482785"
click at [531, 596] on input "Promo or referral code (optional)" at bounding box center [626, 585] width 476 height 44
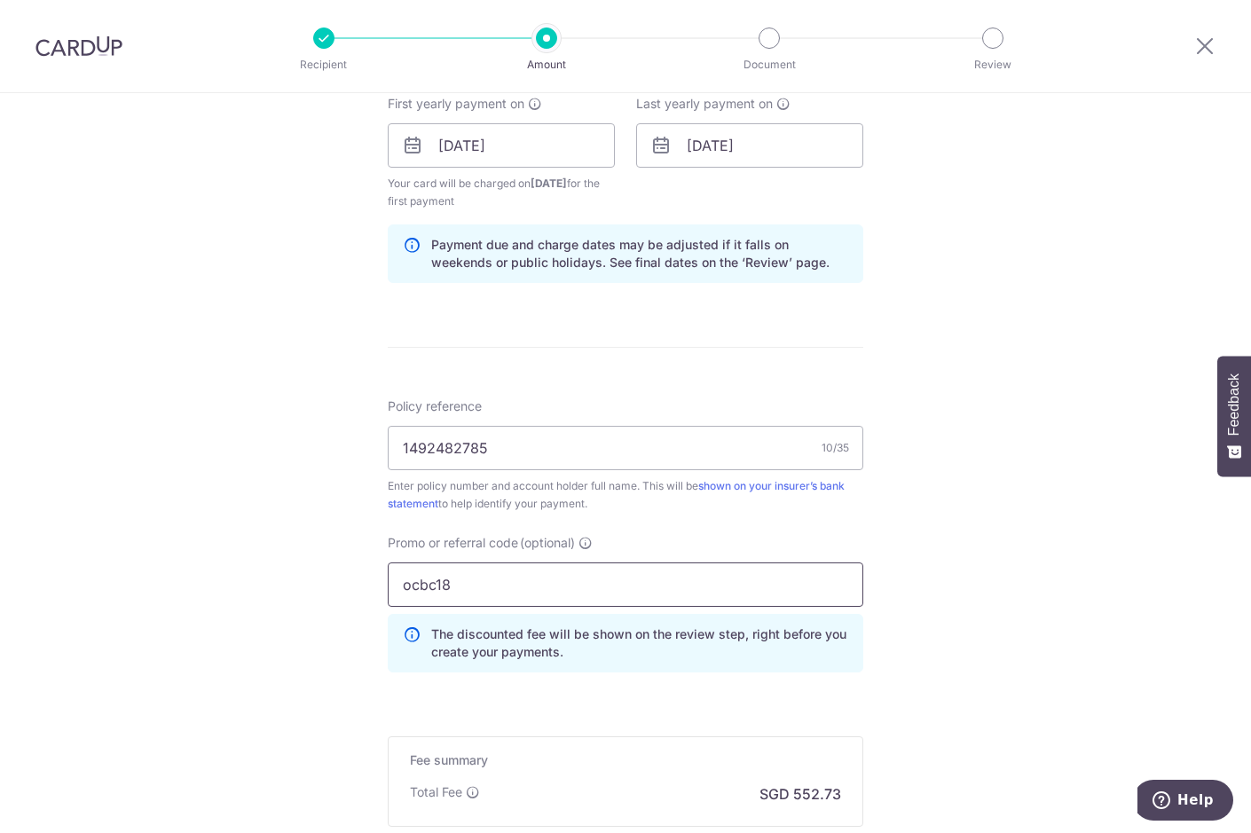
type input "ocbc18"
click at [1043, 658] on div "Tell us more about your payment Enter payment amount SGD 21,258.97 21258.97 Sel…" at bounding box center [625, 167] width 1251 height 1776
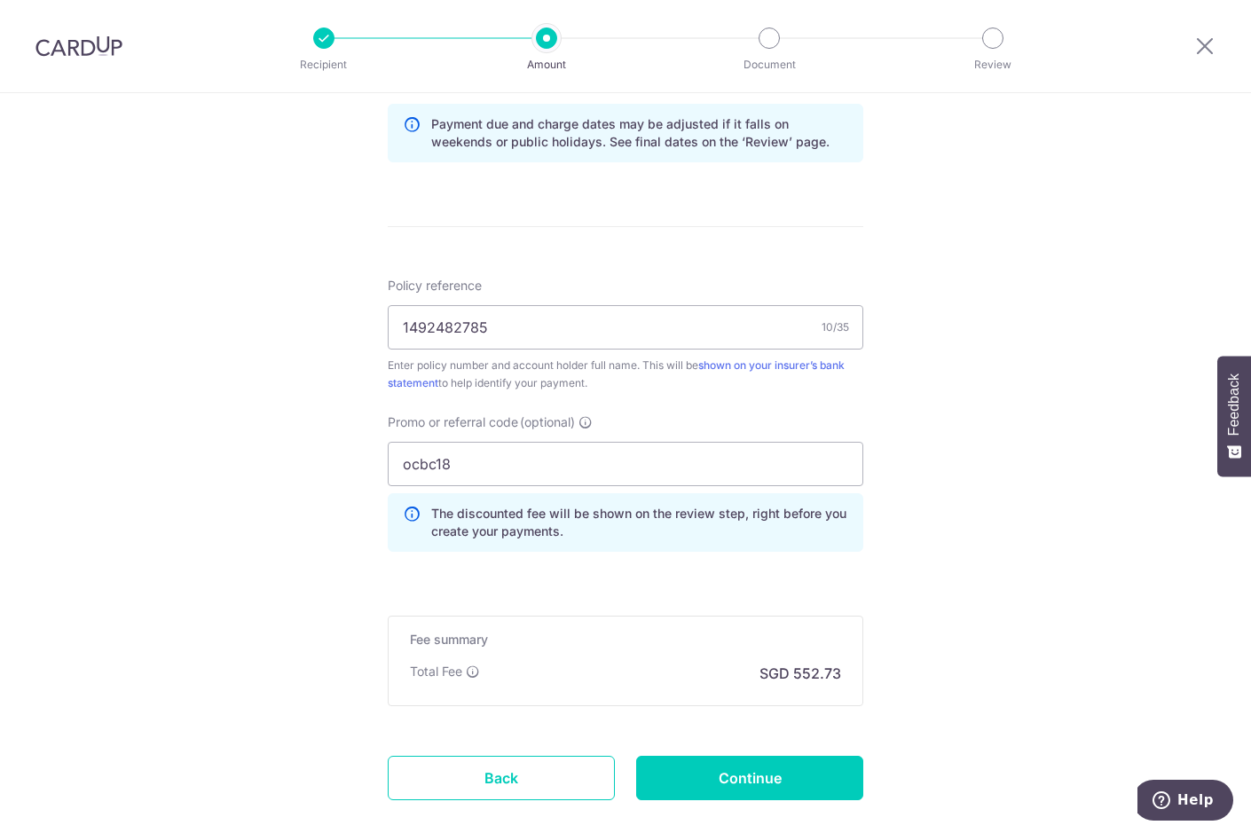
scroll to position [1036, 0]
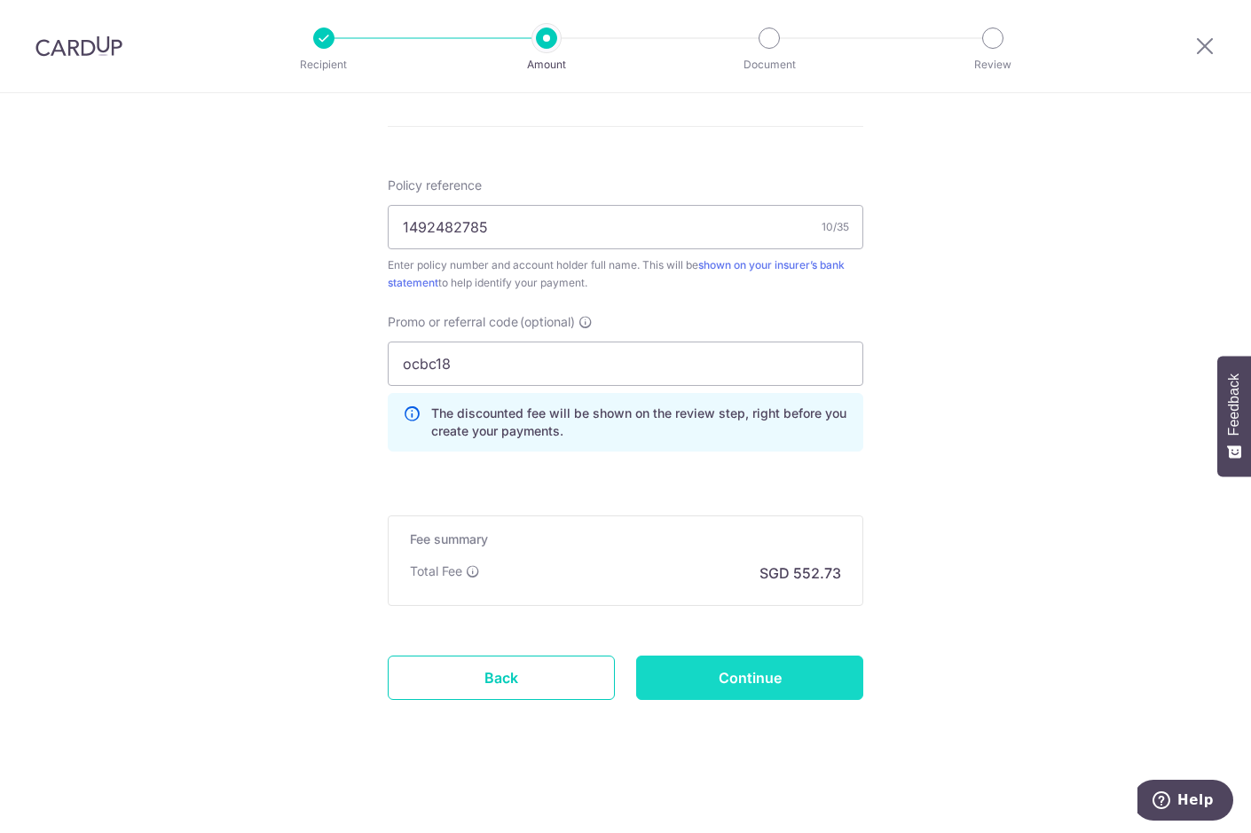
click at [709, 683] on input "Continue" at bounding box center [749, 678] width 227 height 44
type input "Create Schedule"
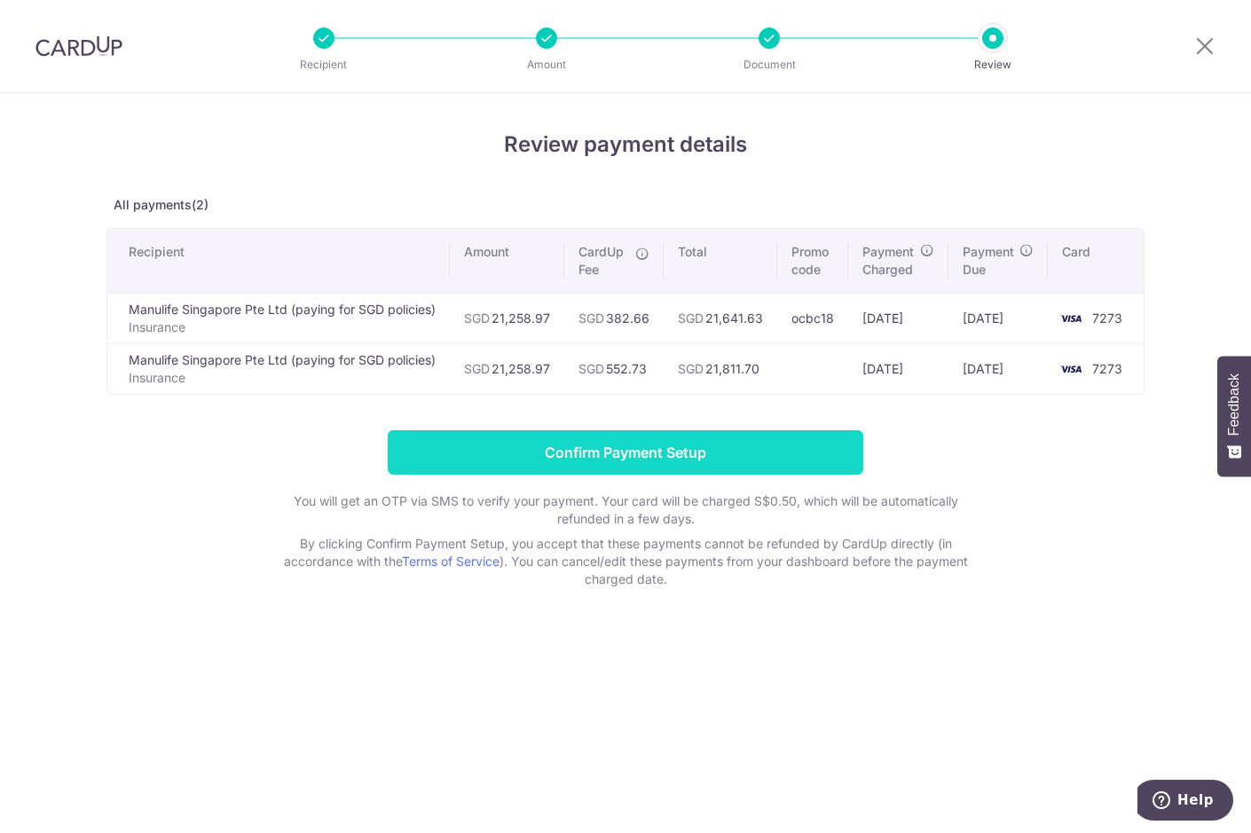
click at [692, 449] on input "Confirm Payment Setup" at bounding box center [626, 452] width 476 height 44
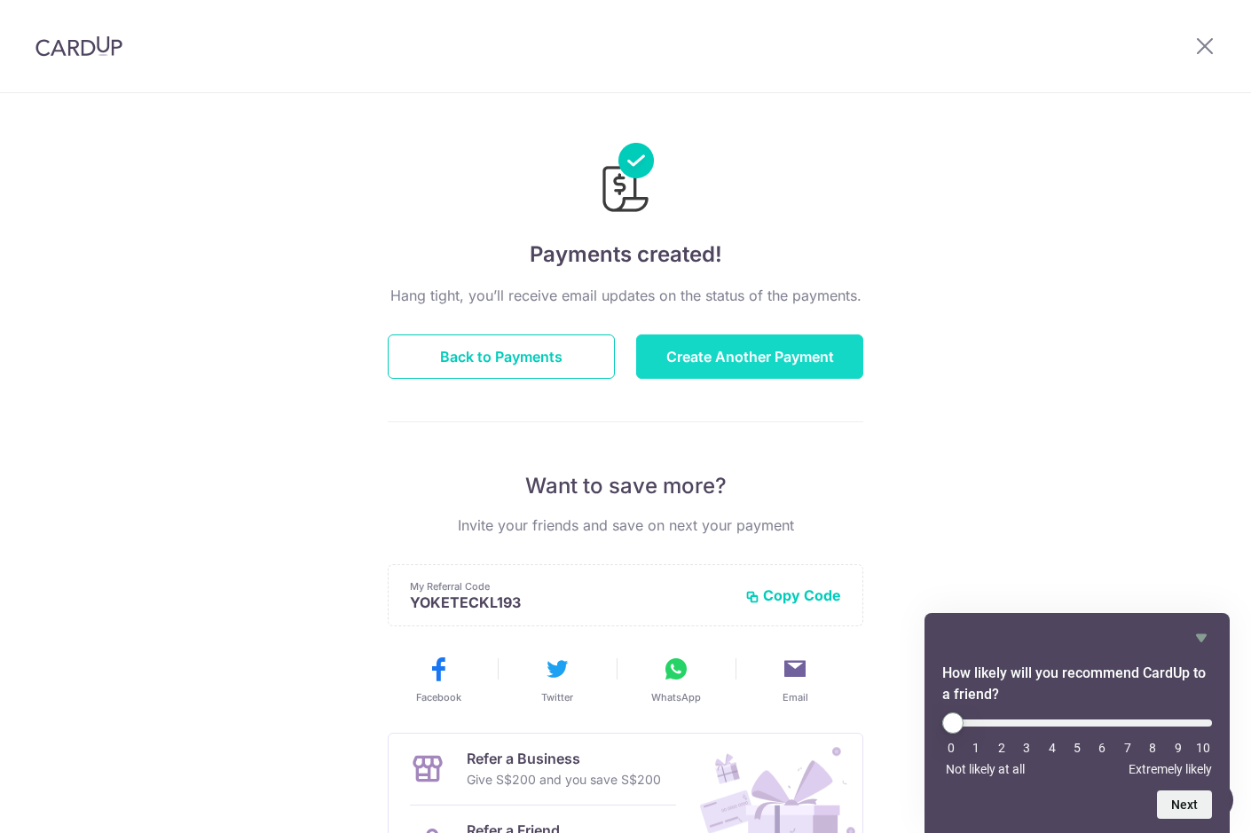
click at [791, 370] on button "Create Another Payment" at bounding box center [749, 357] width 227 height 44
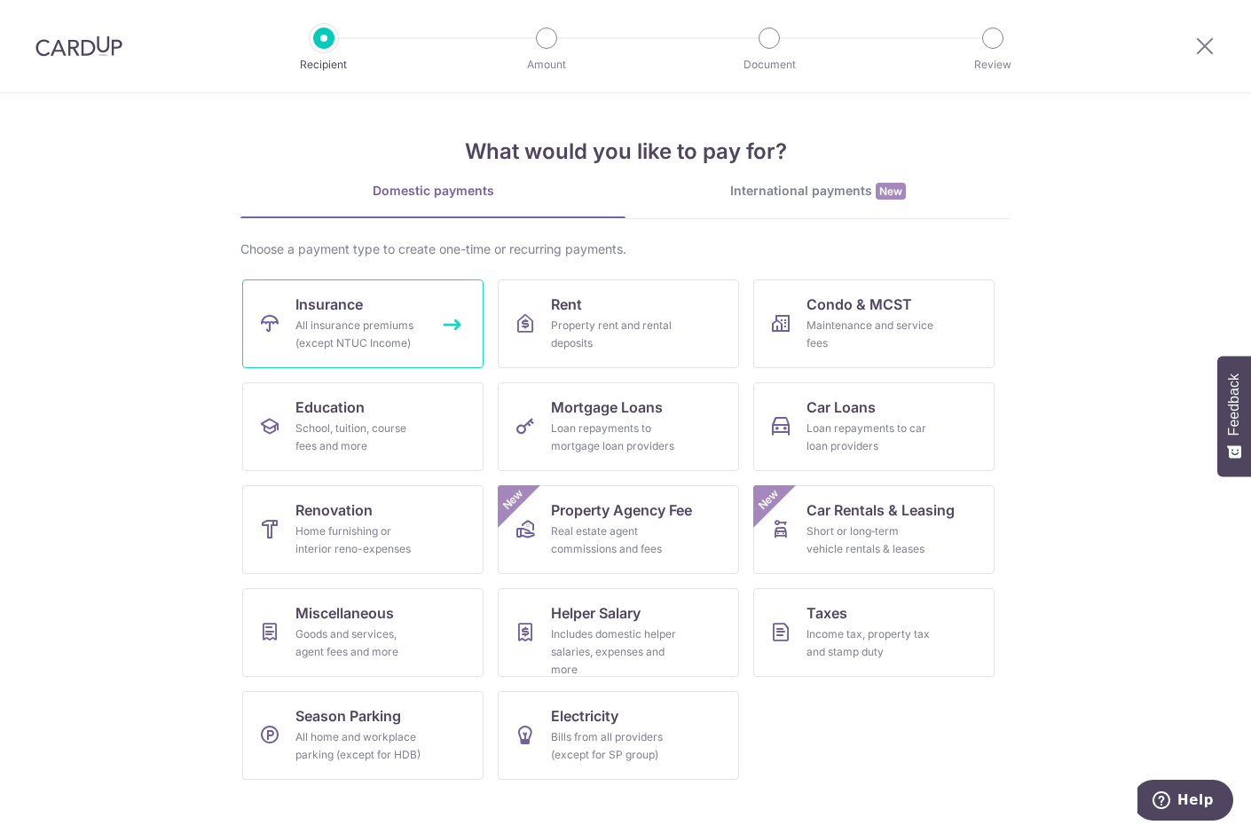
click at [438, 300] on link "Insurance All insurance premiums (except NTUC Income)" at bounding box center [362, 324] width 241 height 89
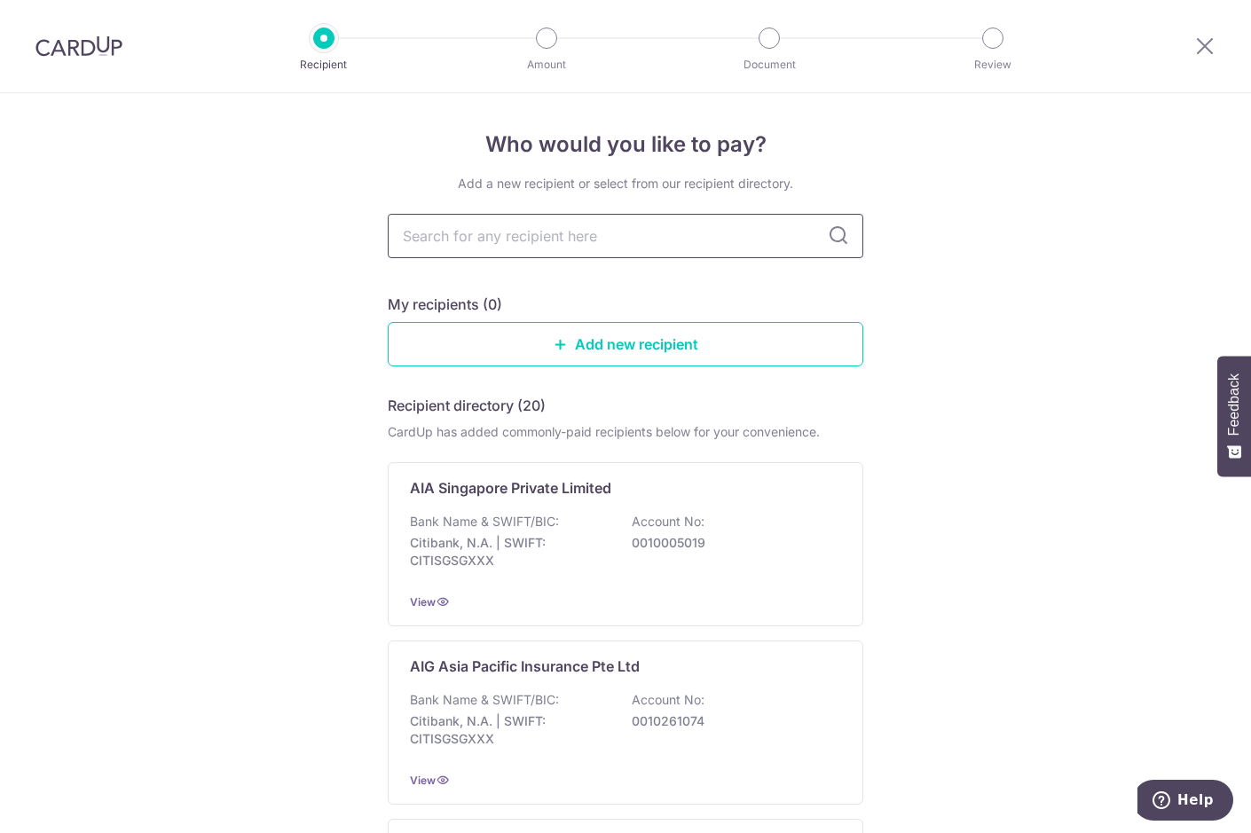
click at [511, 236] on input "text" at bounding box center [626, 236] width 476 height 44
type input "manu"
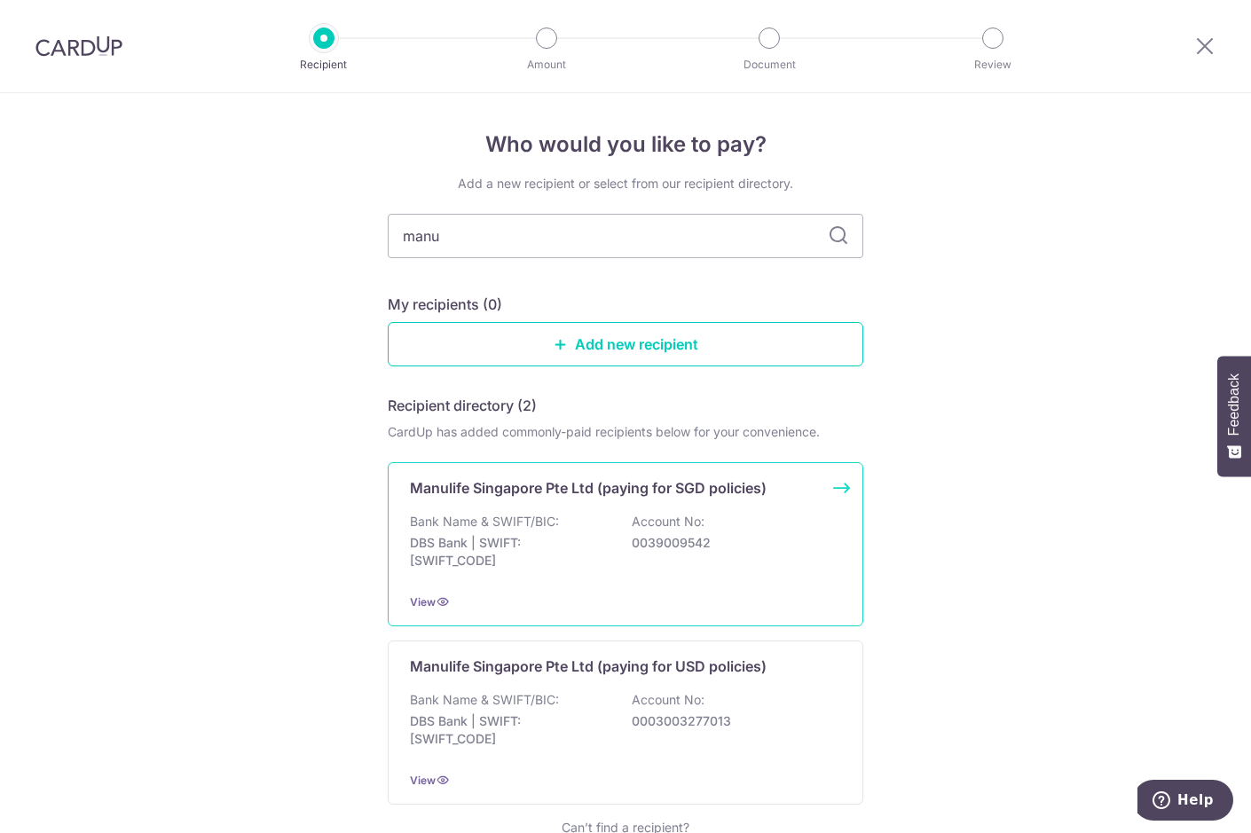
click at [548, 510] on div "Manulife Singapore Pte Ltd (paying for SGD policies) Bank Name & SWIFT/BIC: DBS…" at bounding box center [626, 544] width 476 height 164
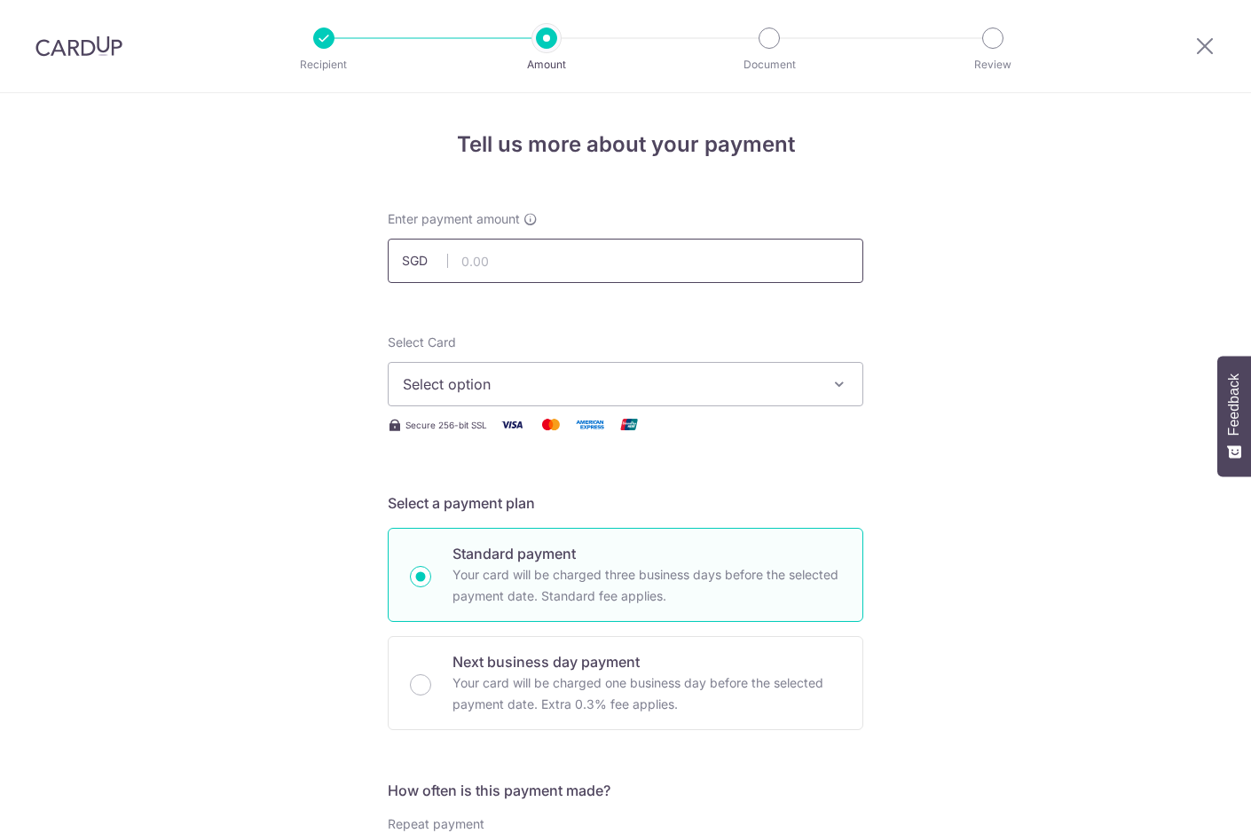
click at [512, 252] on input "text" at bounding box center [626, 261] width 476 height 44
type input "21,258.97"
click at [474, 380] on span "Select option" at bounding box center [610, 384] width 414 height 21
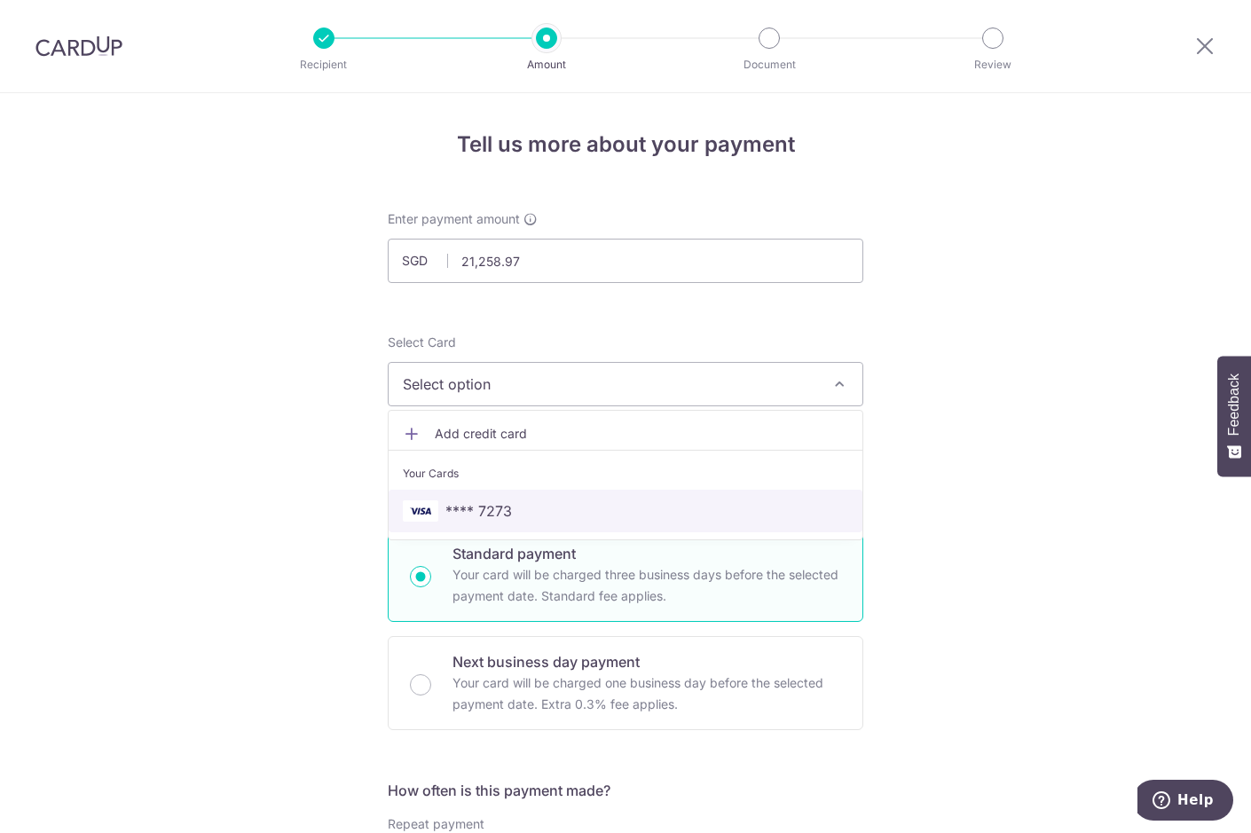
click at [507, 501] on span "**** 7273" at bounding box center [478, 511] width 67 height 21
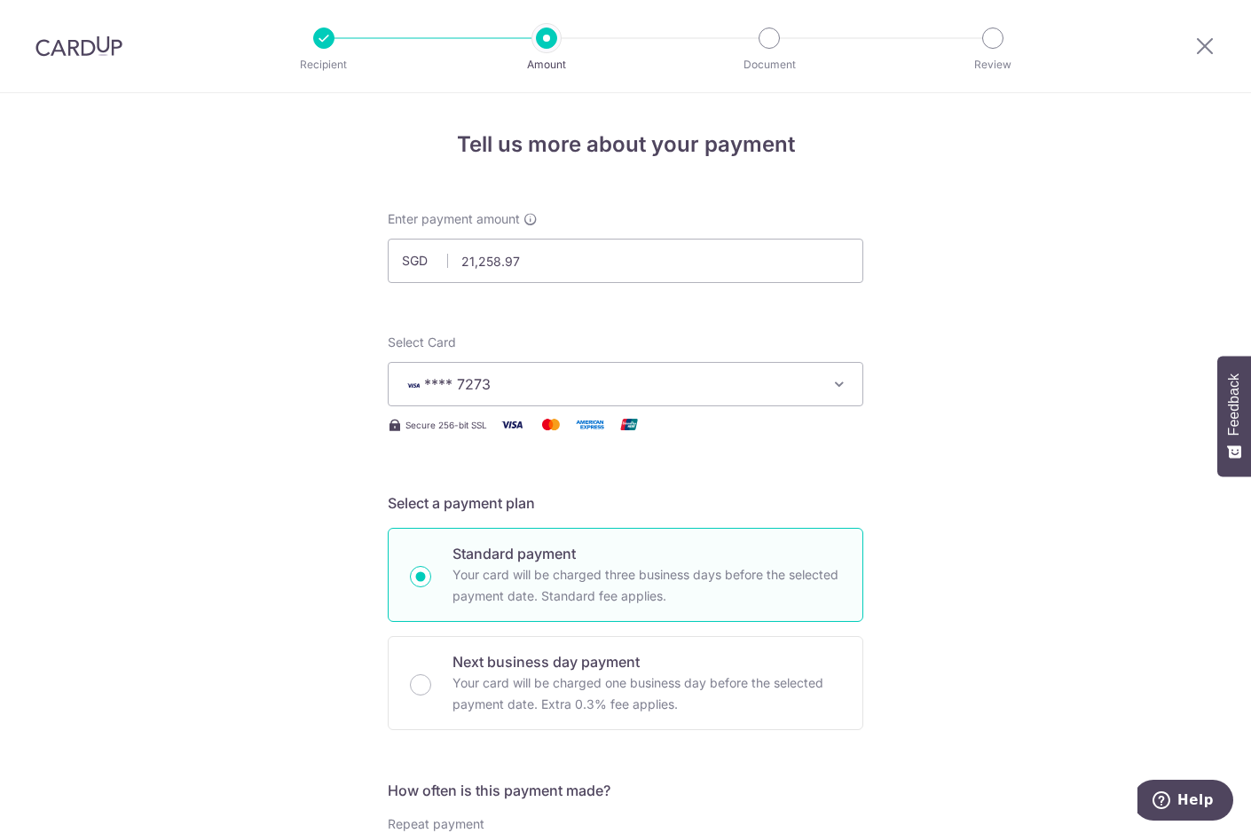
scroll to position [362, 0]
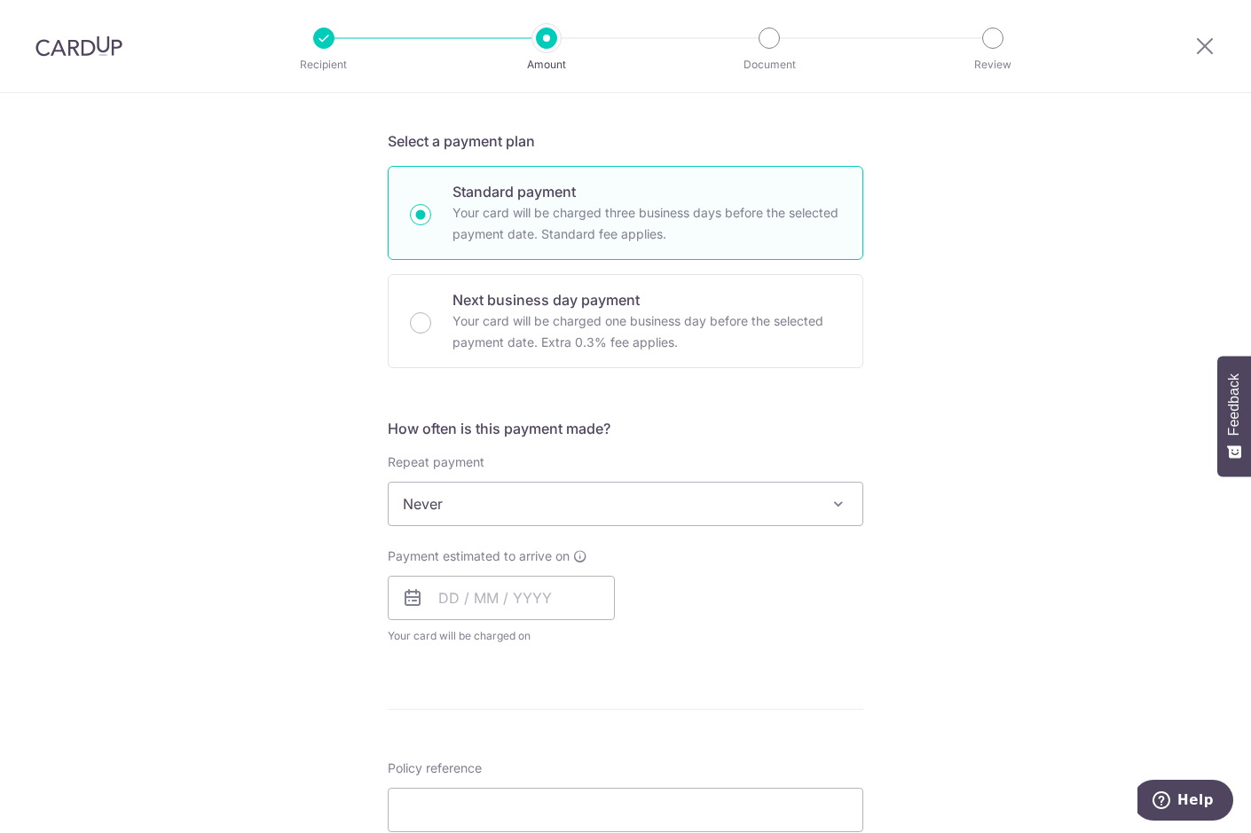
click at [509, 498] on span "Never" at bounding box center [626, 504] width 474 height 43
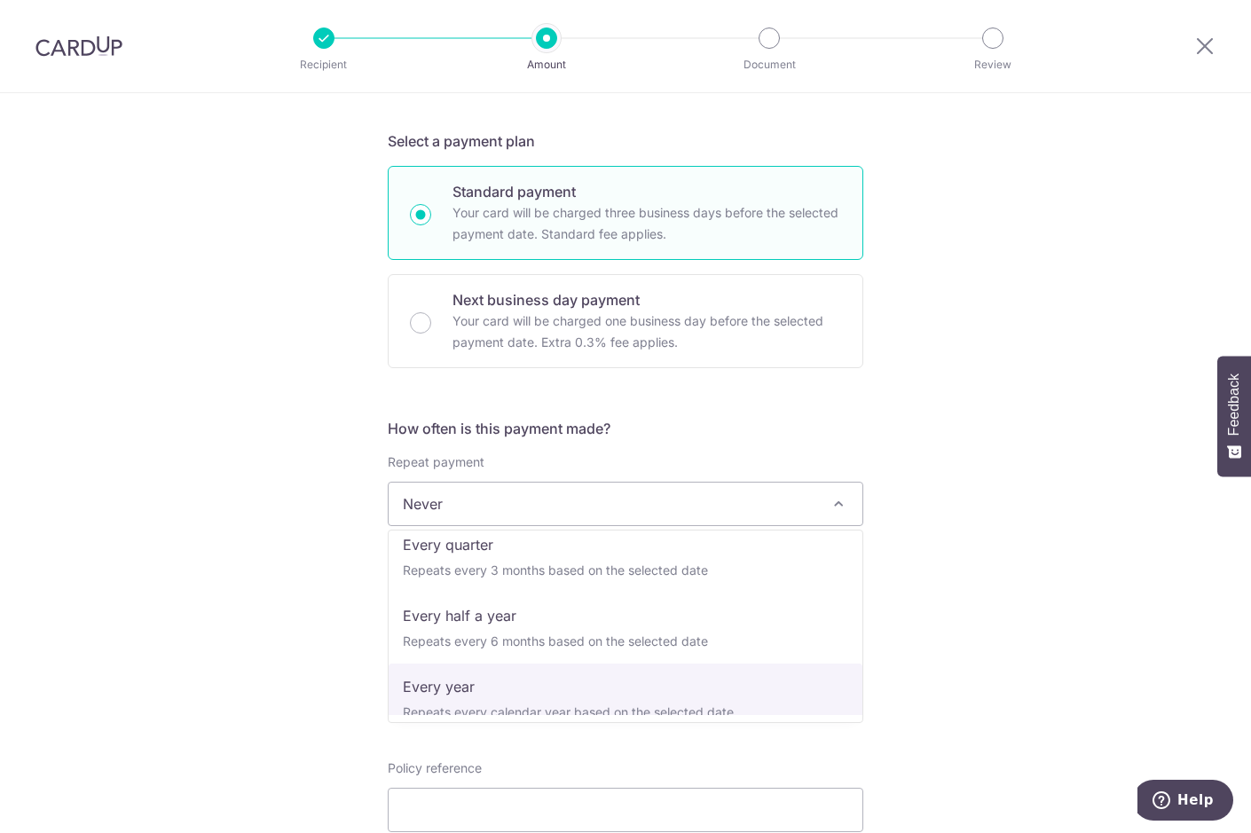
scroll to position [248, 0]
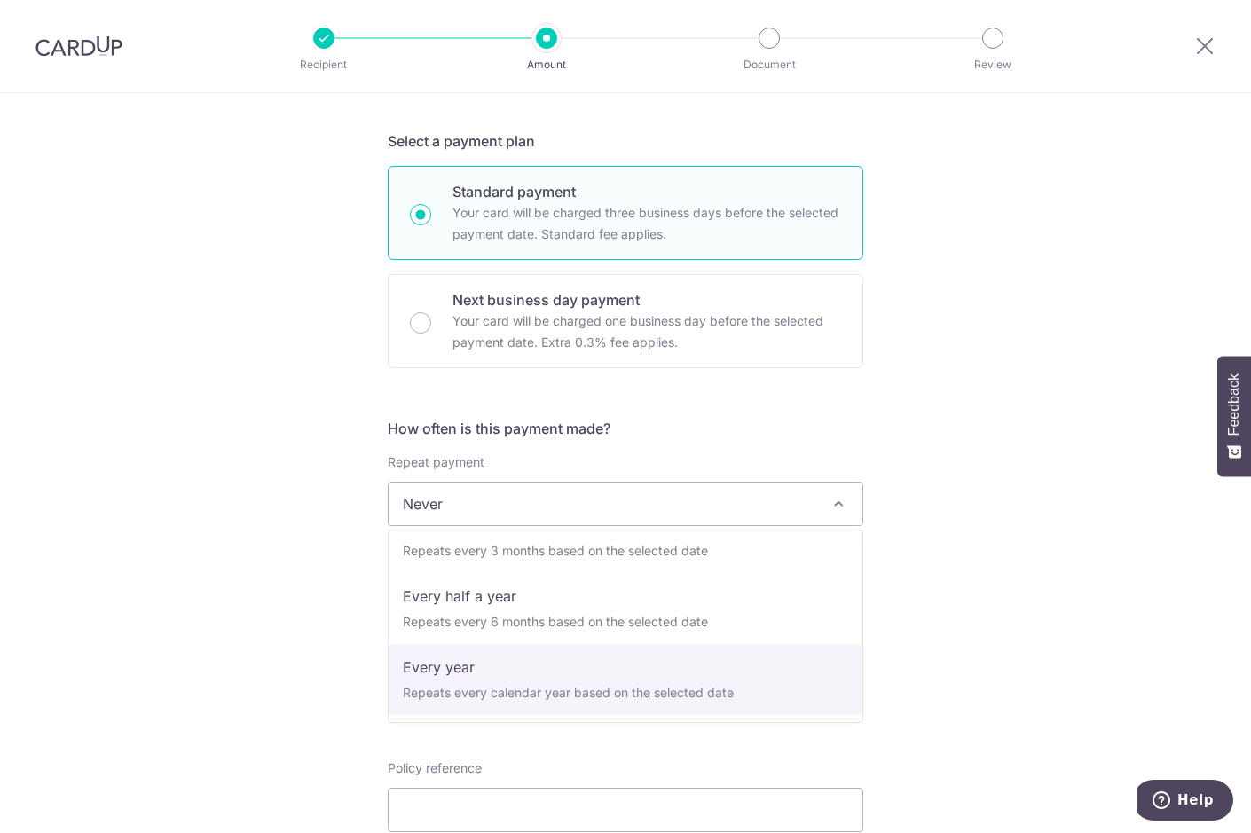
select select "6"
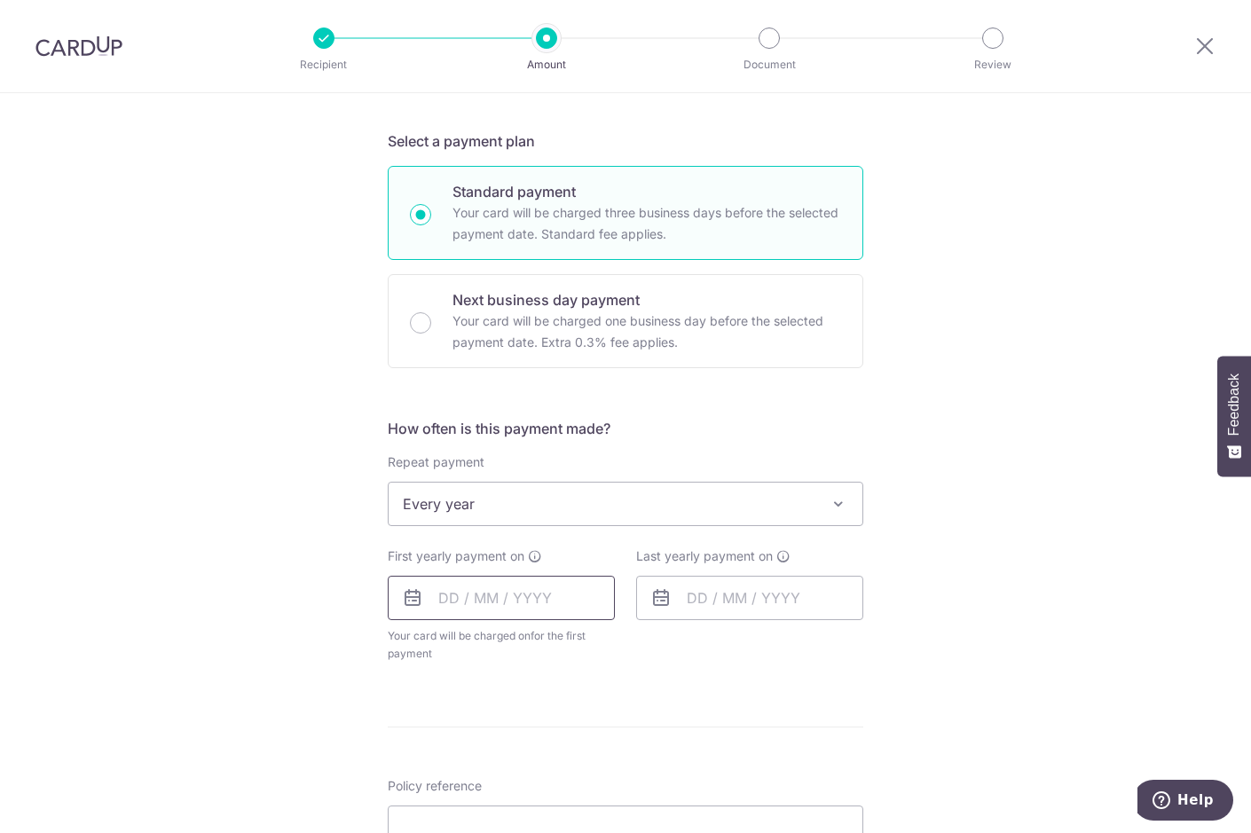
click at [538, 594] on input "text" at bounding box center [501, 598] width 227 height 44
click at [570, 754] on link "11" at bounding box center [566, 759] width 28 height 28
type input "11/09/2025"
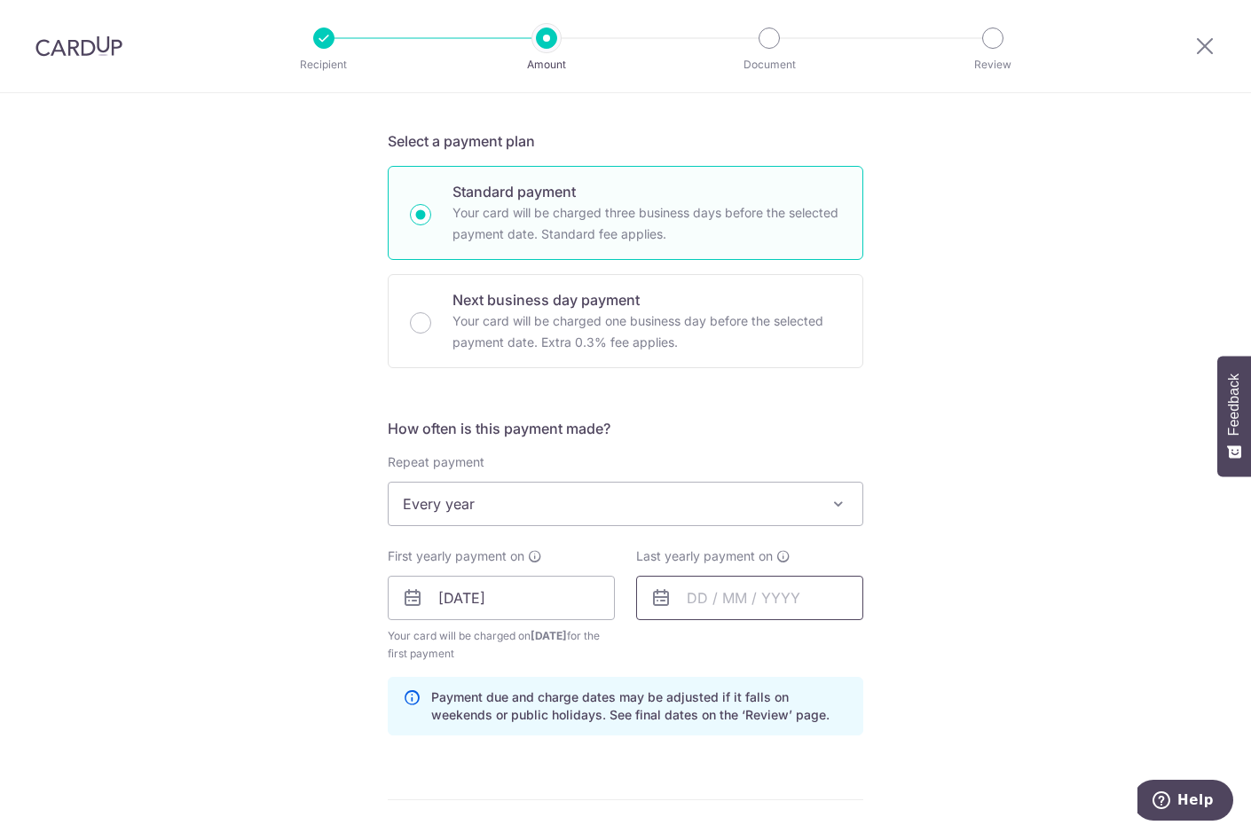
click at [721, 590] on input "text" at bounding box center [749, 598] width 227 height 44
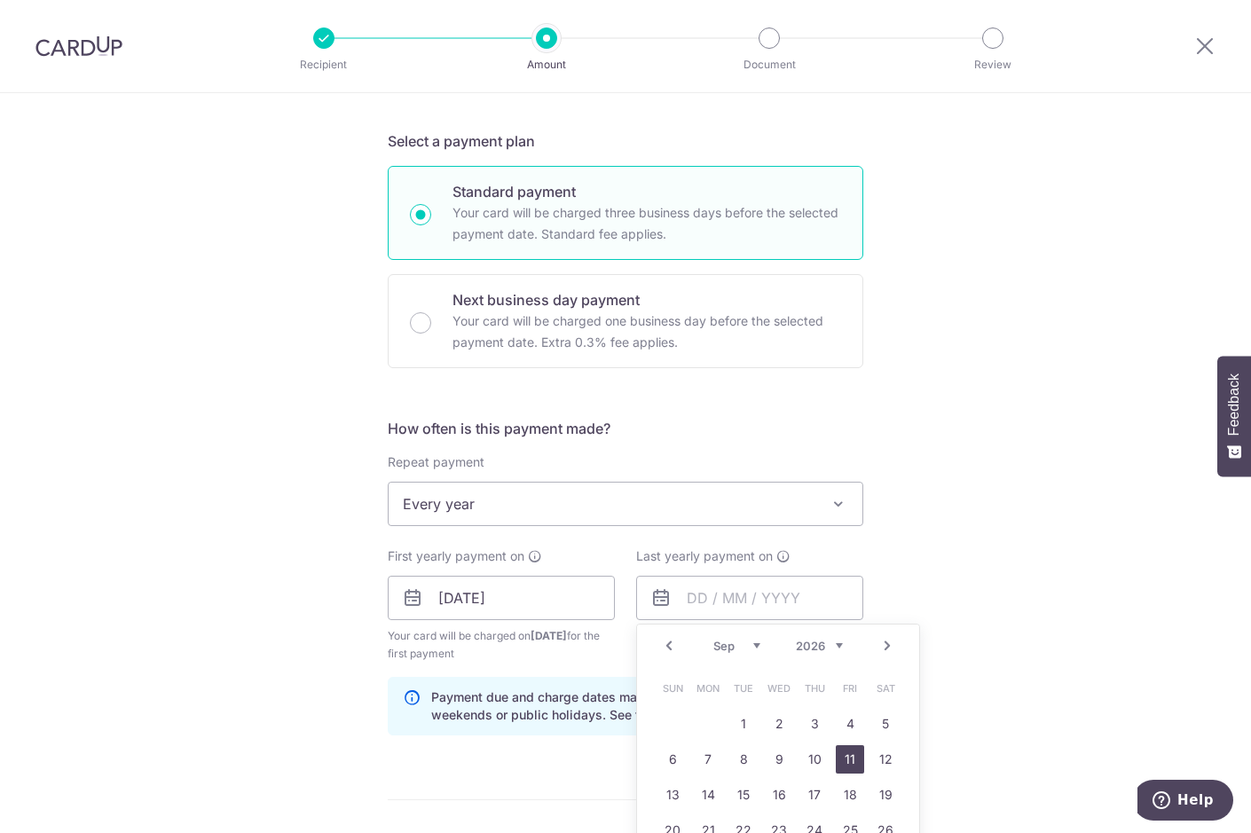
click at [854, 769] on link "11" at bounding box center [850, 759] width 28 height 28
type input "11/09/2026"
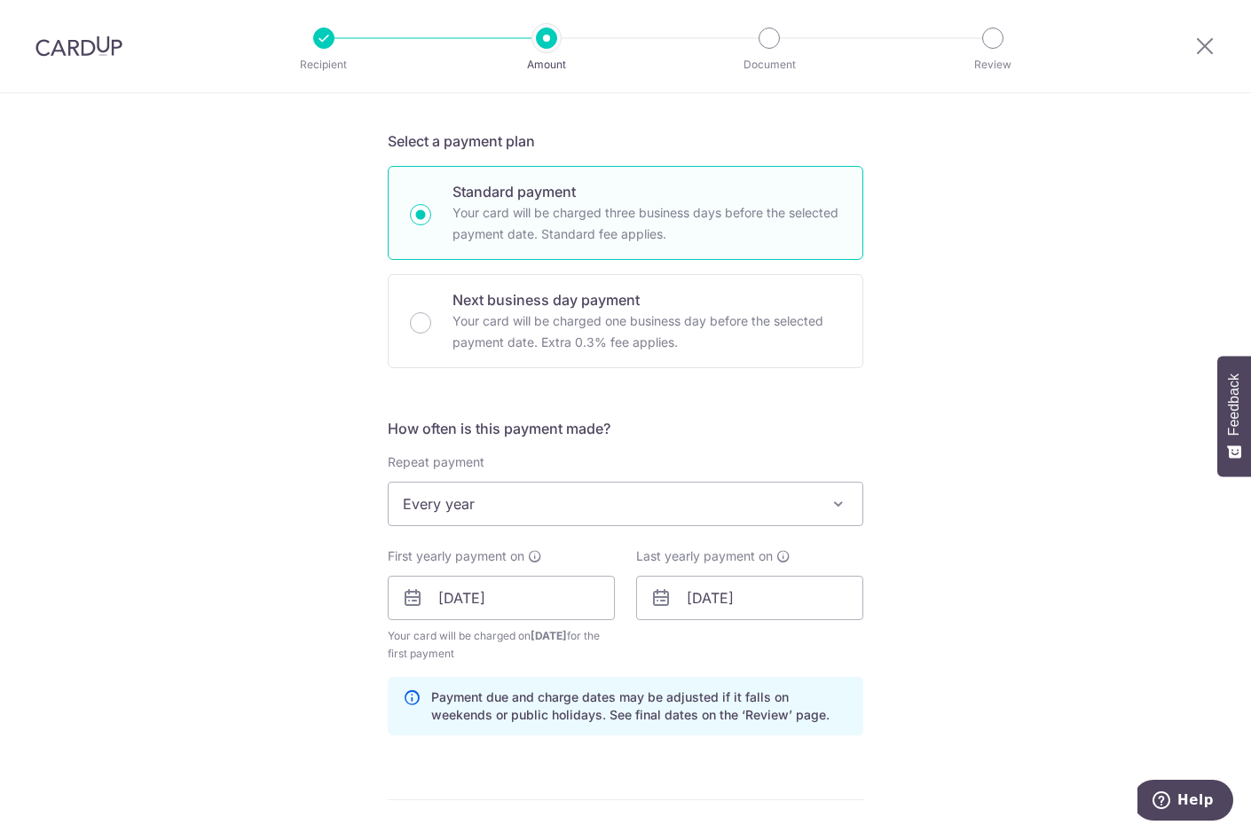
click at [1065, 669] on div "Tell us more about your payment Enter payment amount SGD 21,258.97 21258.97 Sel…" at bounding box center [625, 579] width 1251 height 1696
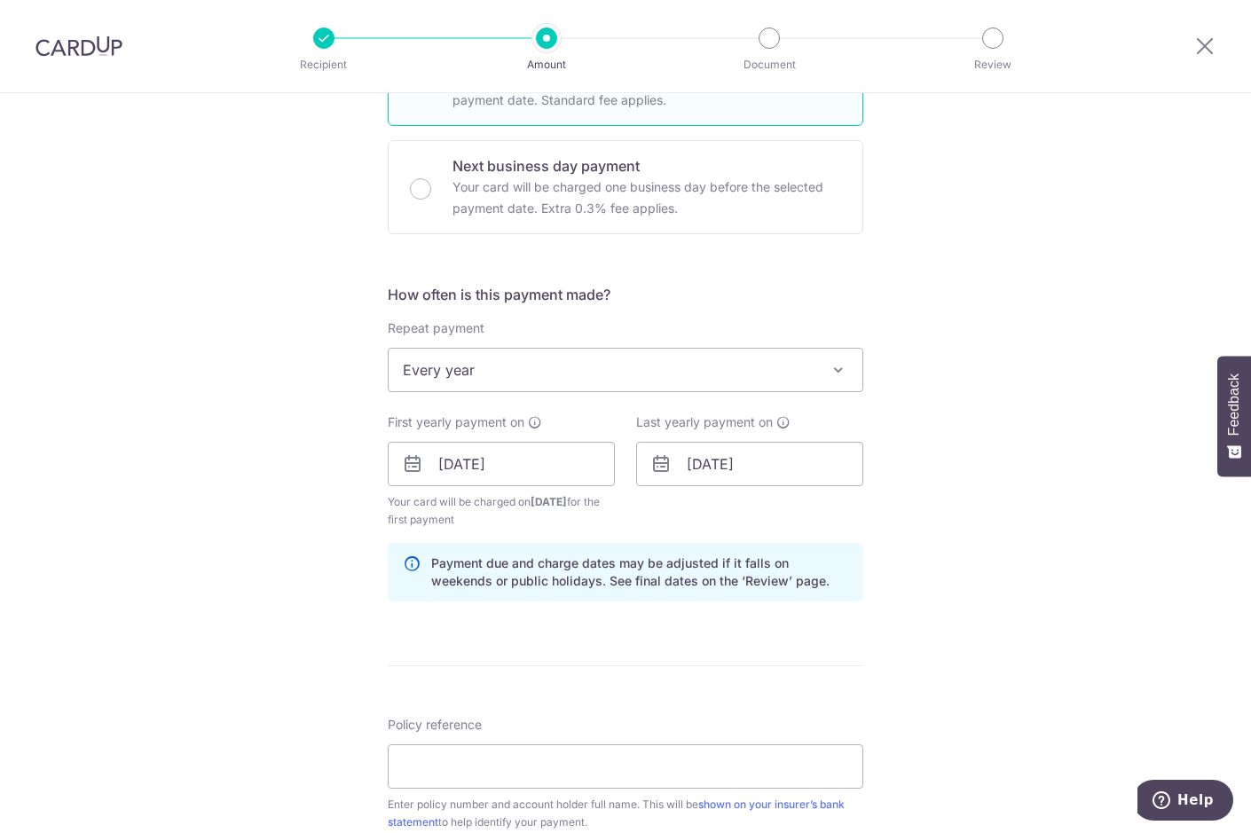
scroll to position [634, 0]
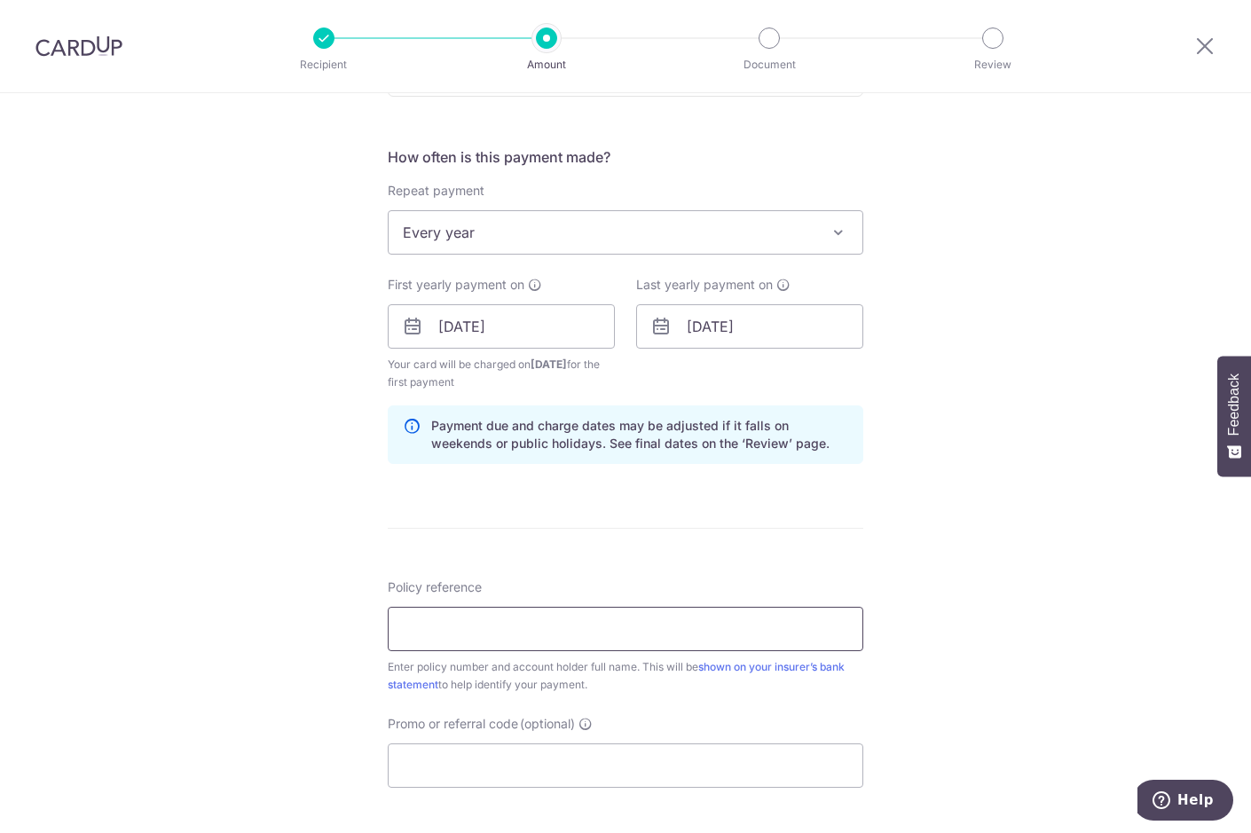
click at [606, 640] on input "Policy reference" at bounding box center [626, 629] width 476 height 44
type input "1492482801"
click at [615, 769] on input "Promo or referral code (optional)" at bounding box center [626, 766] width 476 height 44
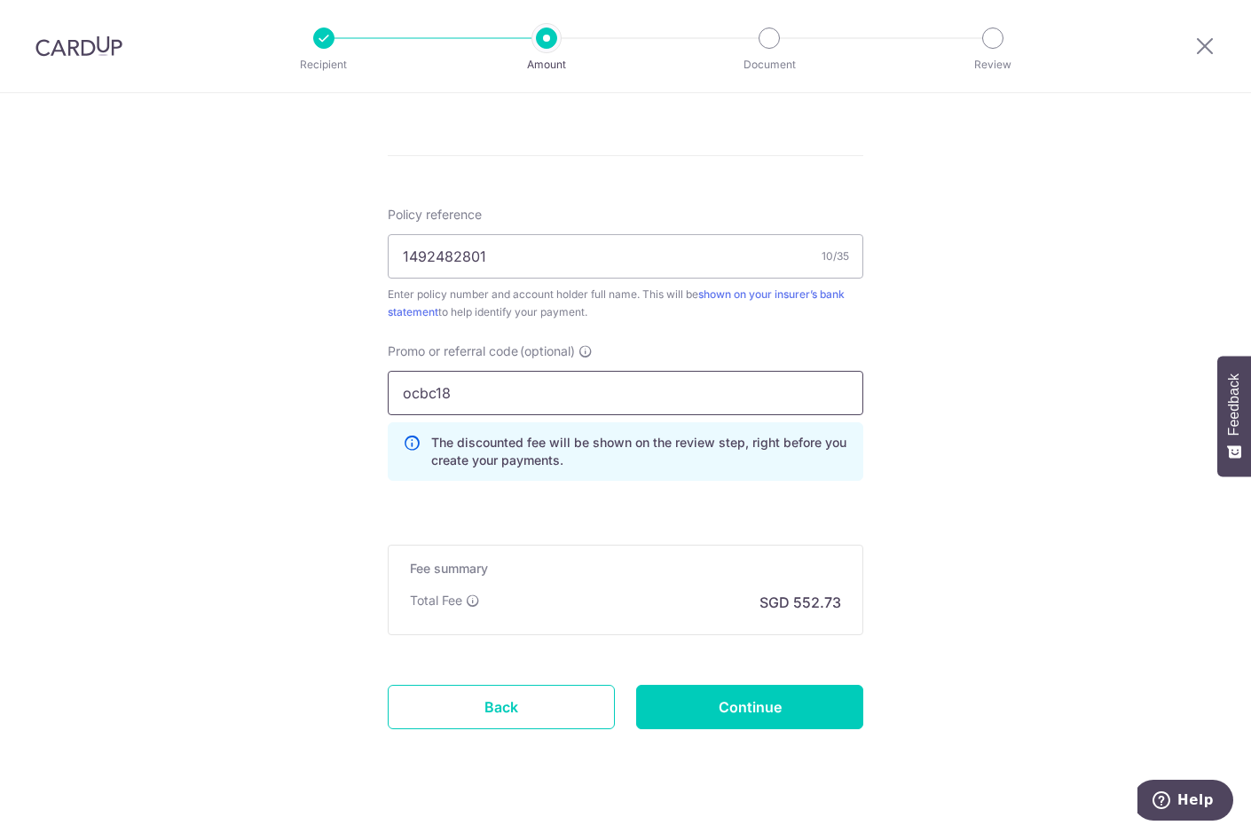
scroll to position [1036, 0]
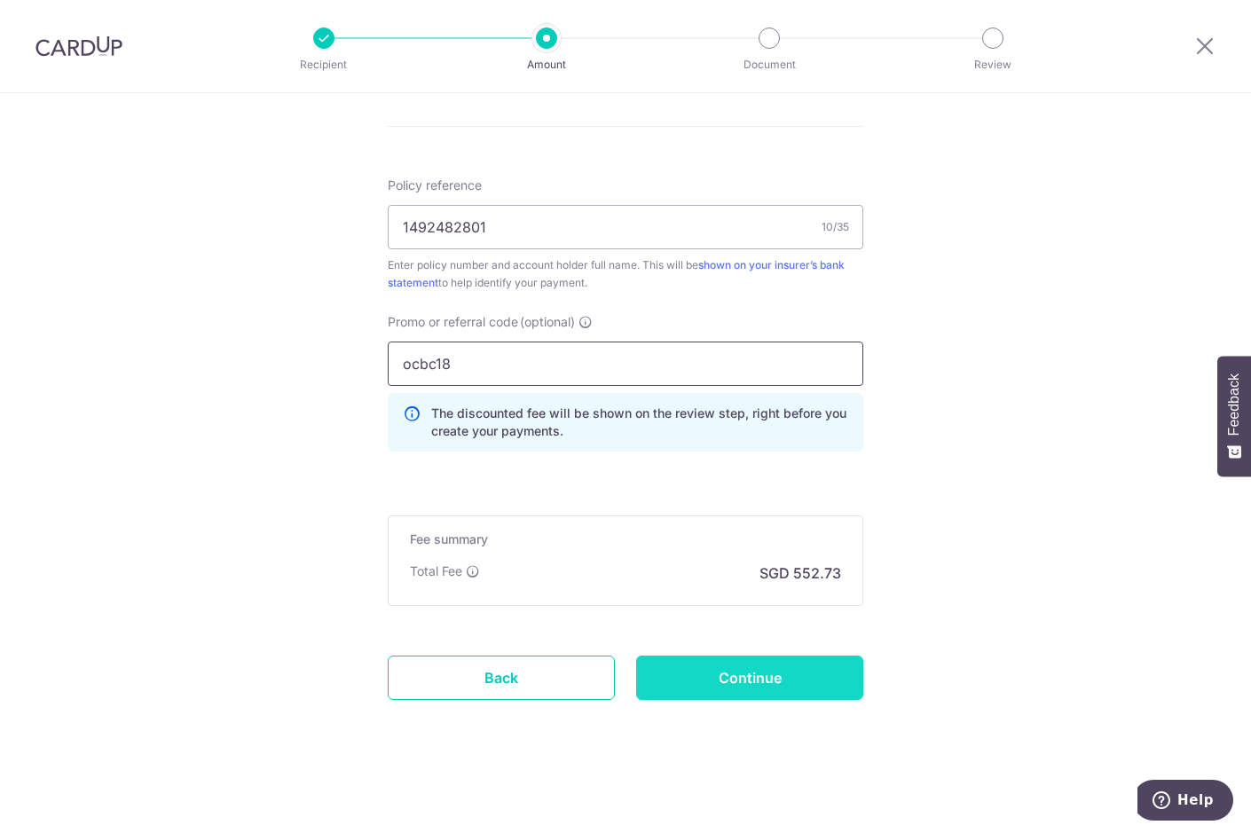
type input "ocbc18"
click at [788, 667] on input "Continue" at bounding box center [749, 678] width 227 height 44
type input "Create Schedule"
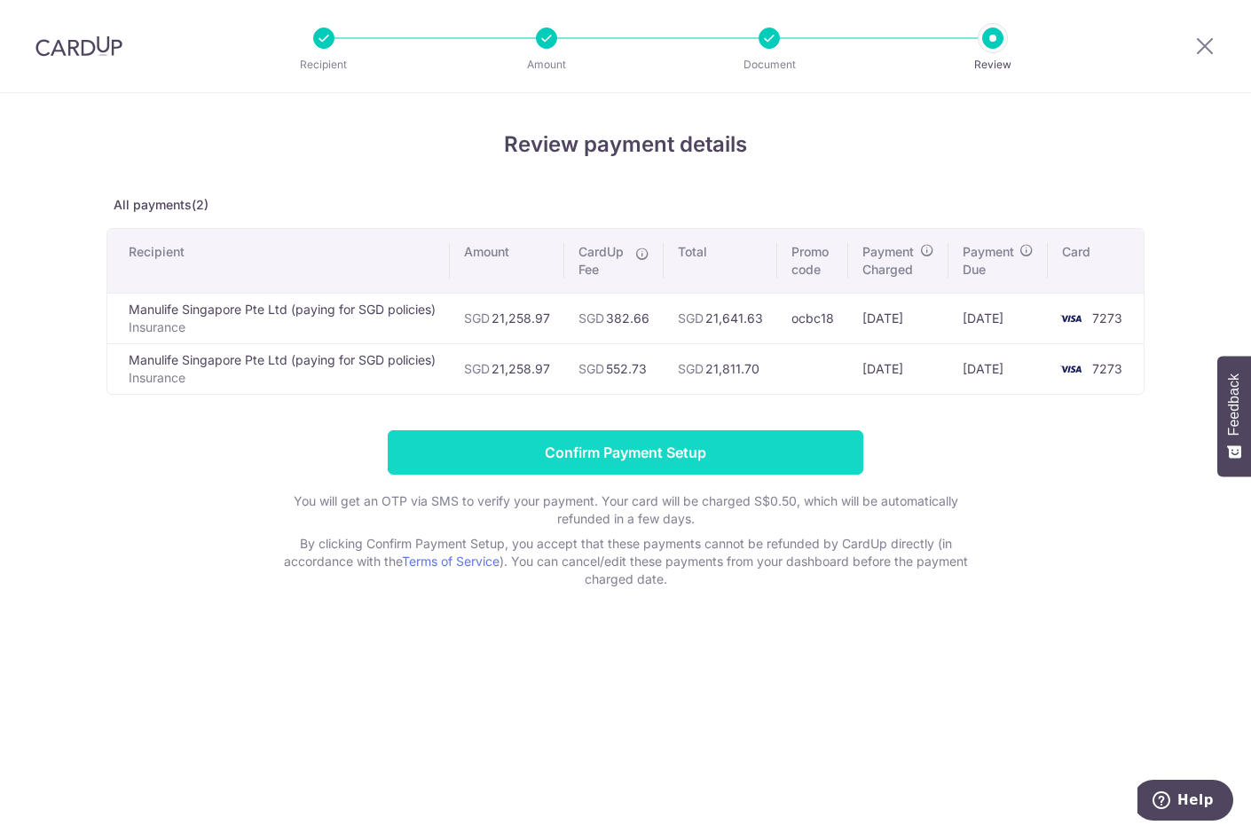
click at [766, 446] on input "Confirm Payment Setup" at bounding box center [626, 452] width 476 height 44
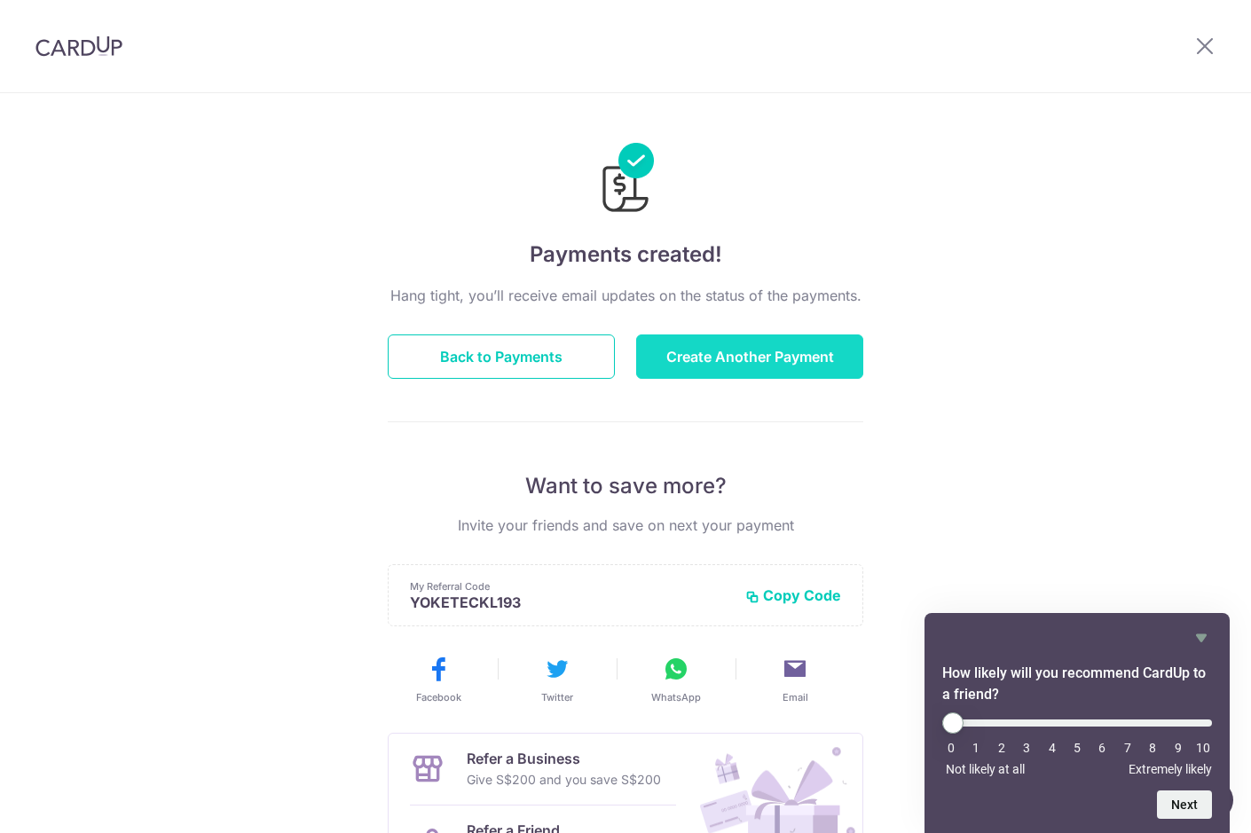
click at [729, 366] on button "Create Another Payment" at bounding box center [749, 357] width 227 height 44
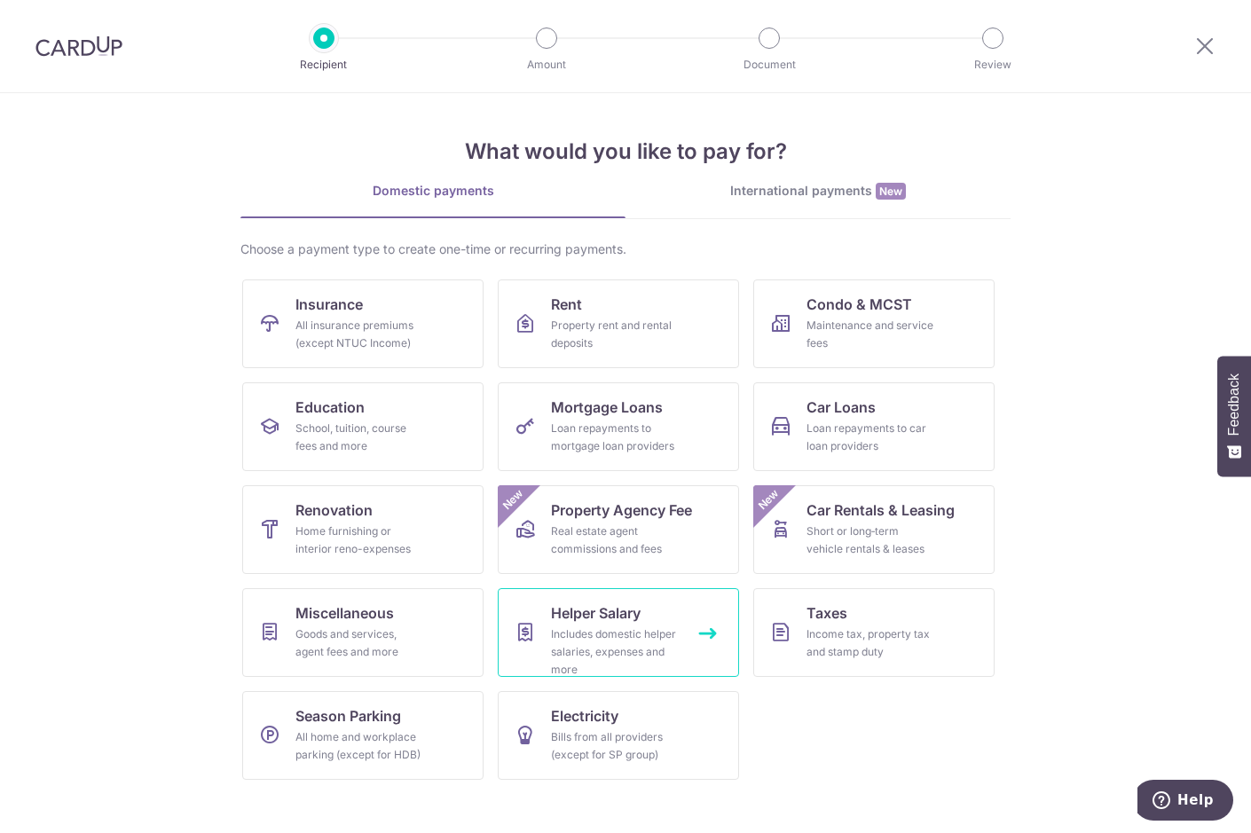
click at [682, 646] on link "Helper Salary Includes domestic helper salaries, expenses and more" at bounding box center [618, 632] width 241 height 89
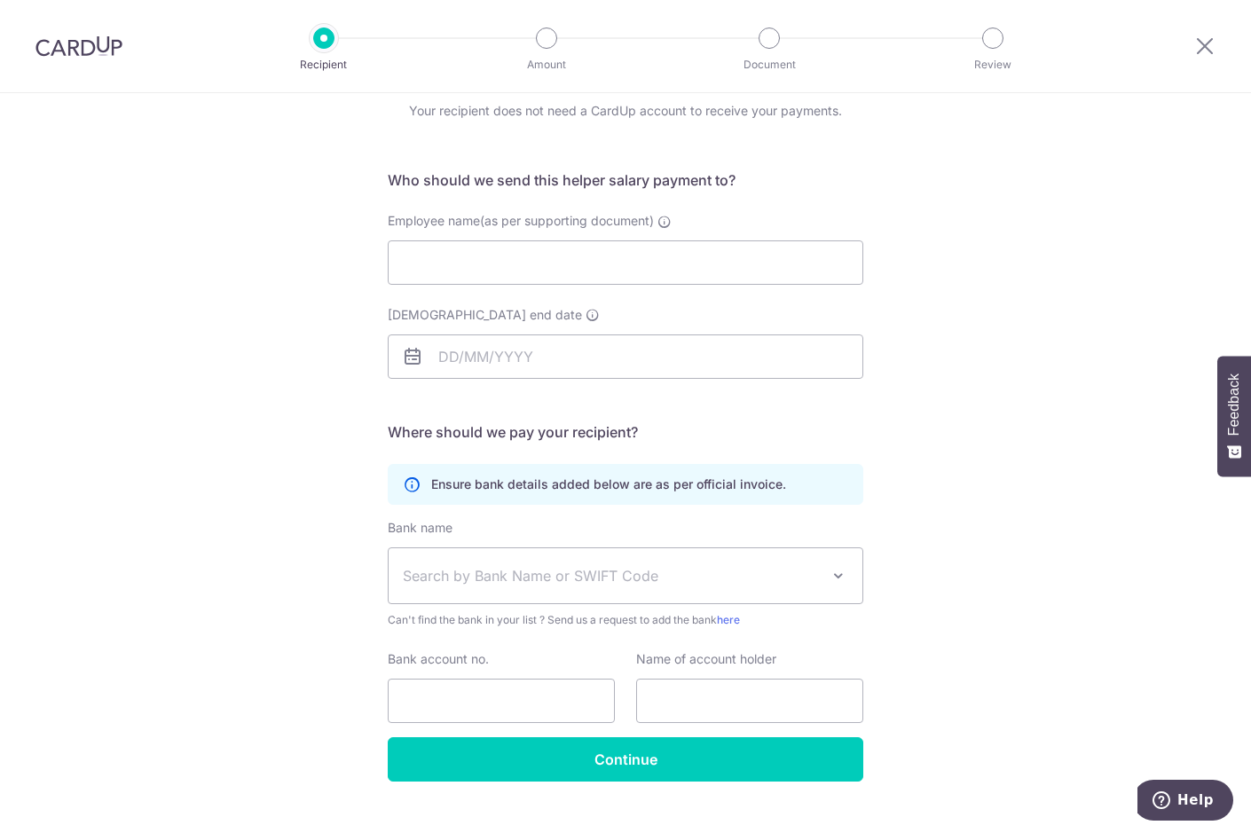
scroll to position [105, 0]
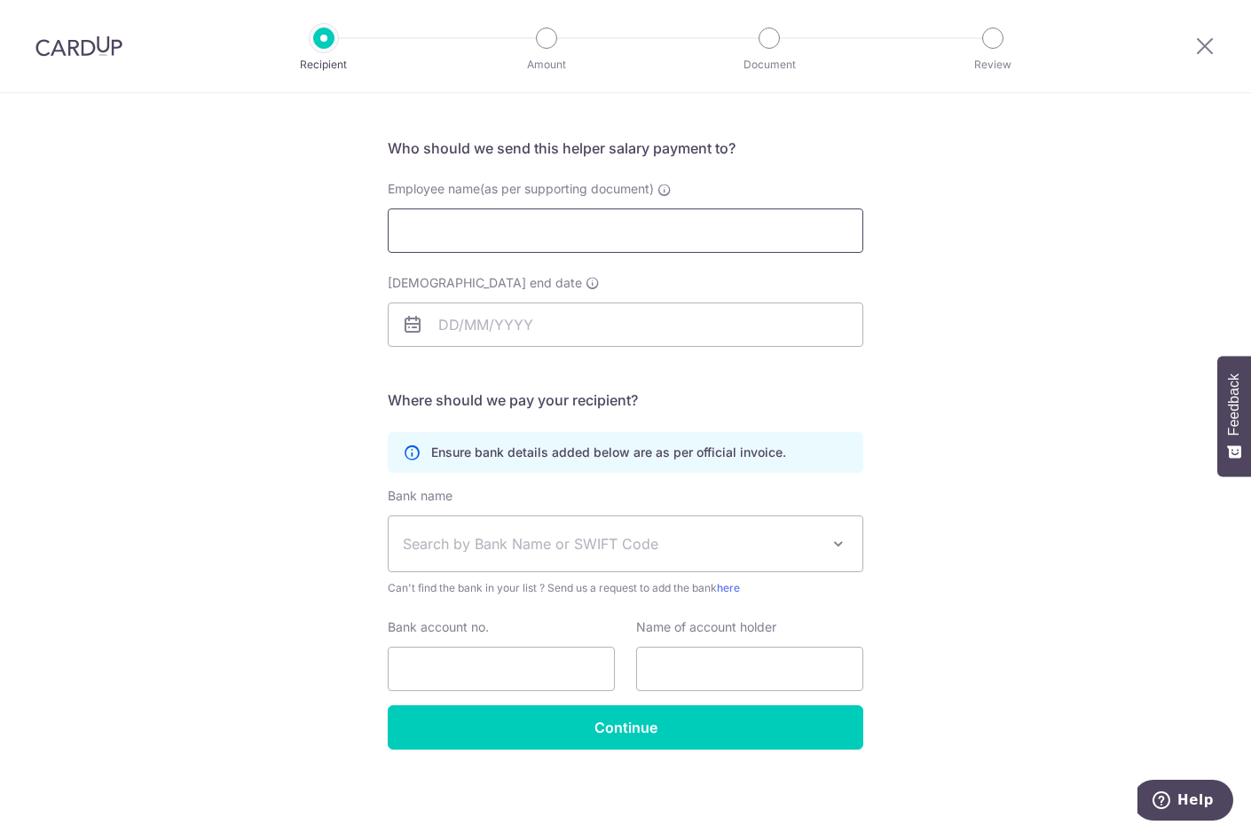
click at [634, 237] on input "Employee name(as per supporting document)" at bounding box center [626, 231] width 476 height 44
click at [566, 233] on input "Employee name(as per supporting document)" at bounding box center [626, 231] width 476 height 44
type input "Naw Lar Pwe Say"
click at [585, 311] on input "Employment contract end date" at bounding box center [626, 325] width 476 height 44
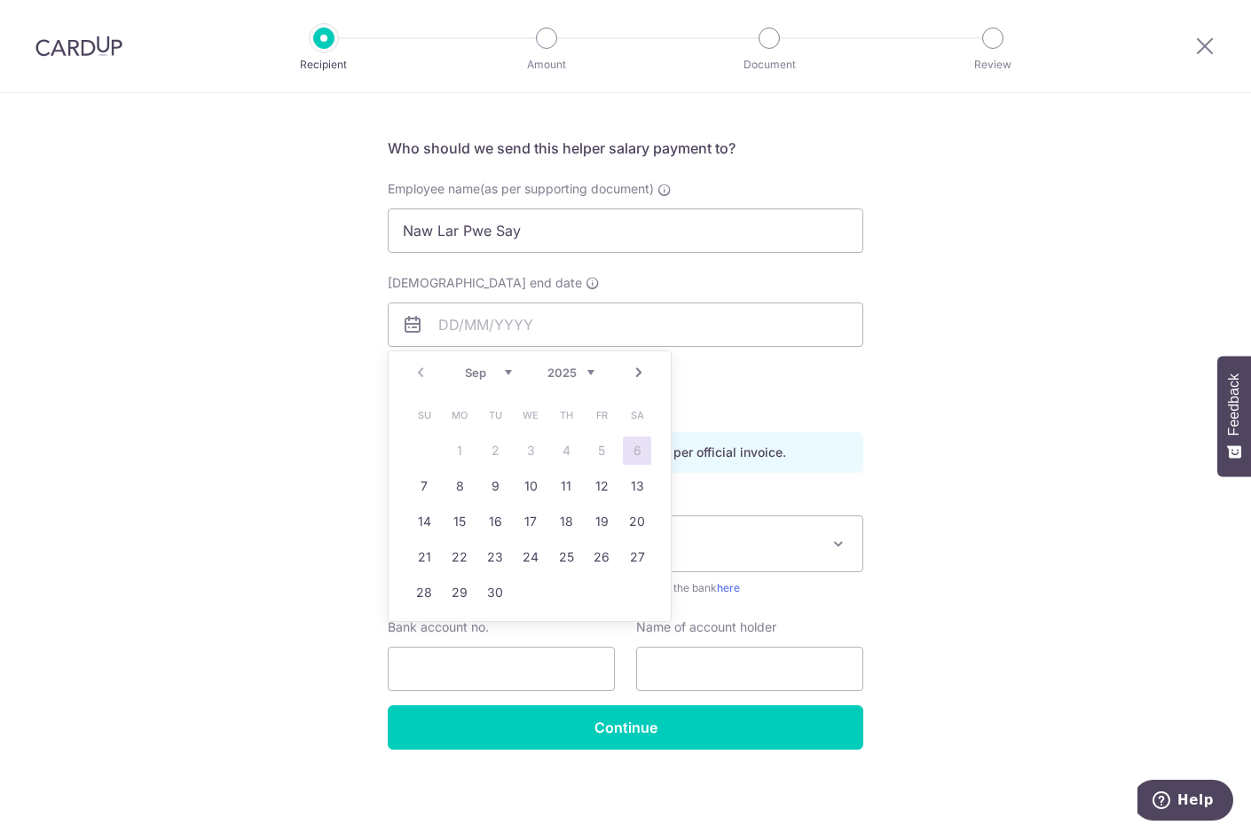
click at [548, 366] on select "2025 2026 2027 2028 2029 2030 2031 2032 2033 2034 2035" at bounding box center [571, 373] width 47 height 14
click at [465, 366] on select "Jan Feb Mar Apr May Jun Jul Aug Sep Oct Nov Dec" at bounding box center [488, 373] width 47 height 14
click at [595, 486] on link "13" at bounding box center [601, 486] width 28 height 28
type input "13/11/2026"
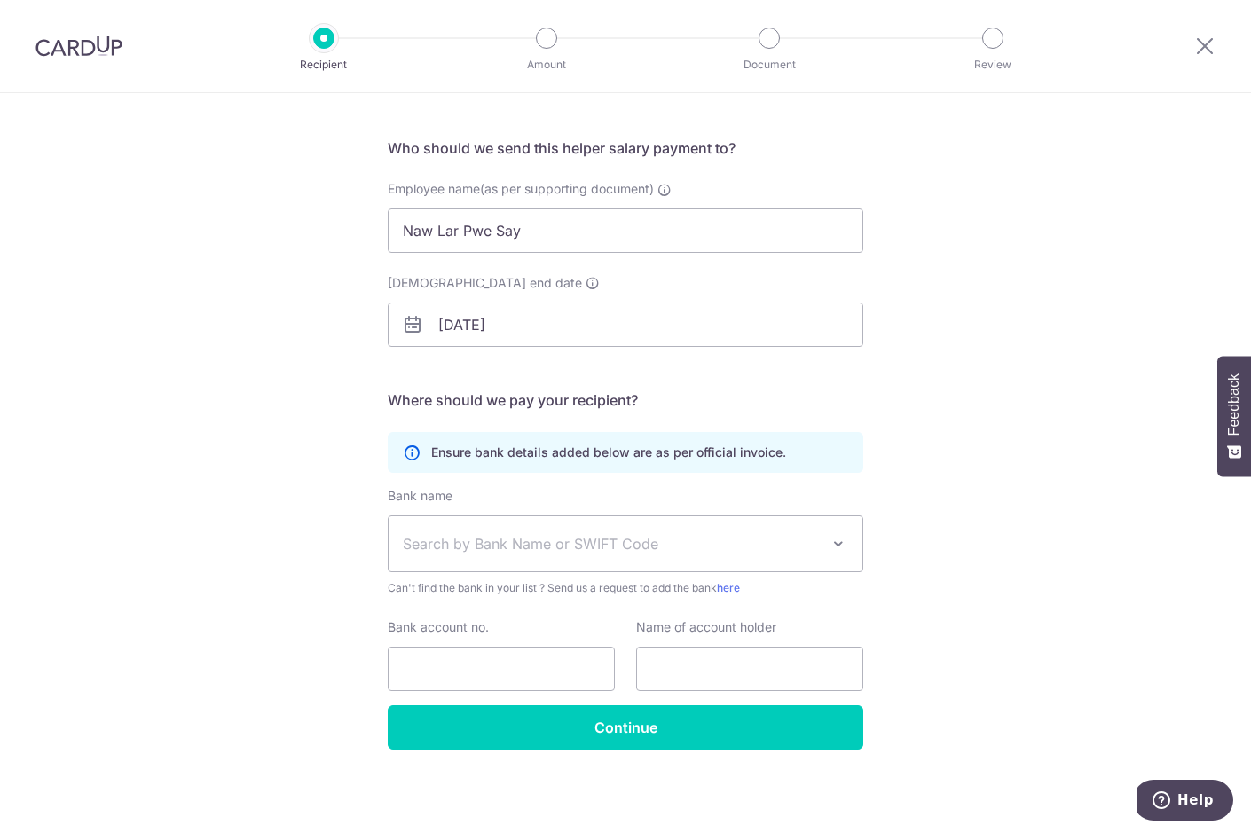
click at [542, 551] on span "Search by Bank Name or SWIFT Code" at bounding box center [611, 543] width 417 height 21
click at [545, 544] on span "Search by Bank Name or SWIFT Code" at bounding box center [611, 543] width 417 height 21
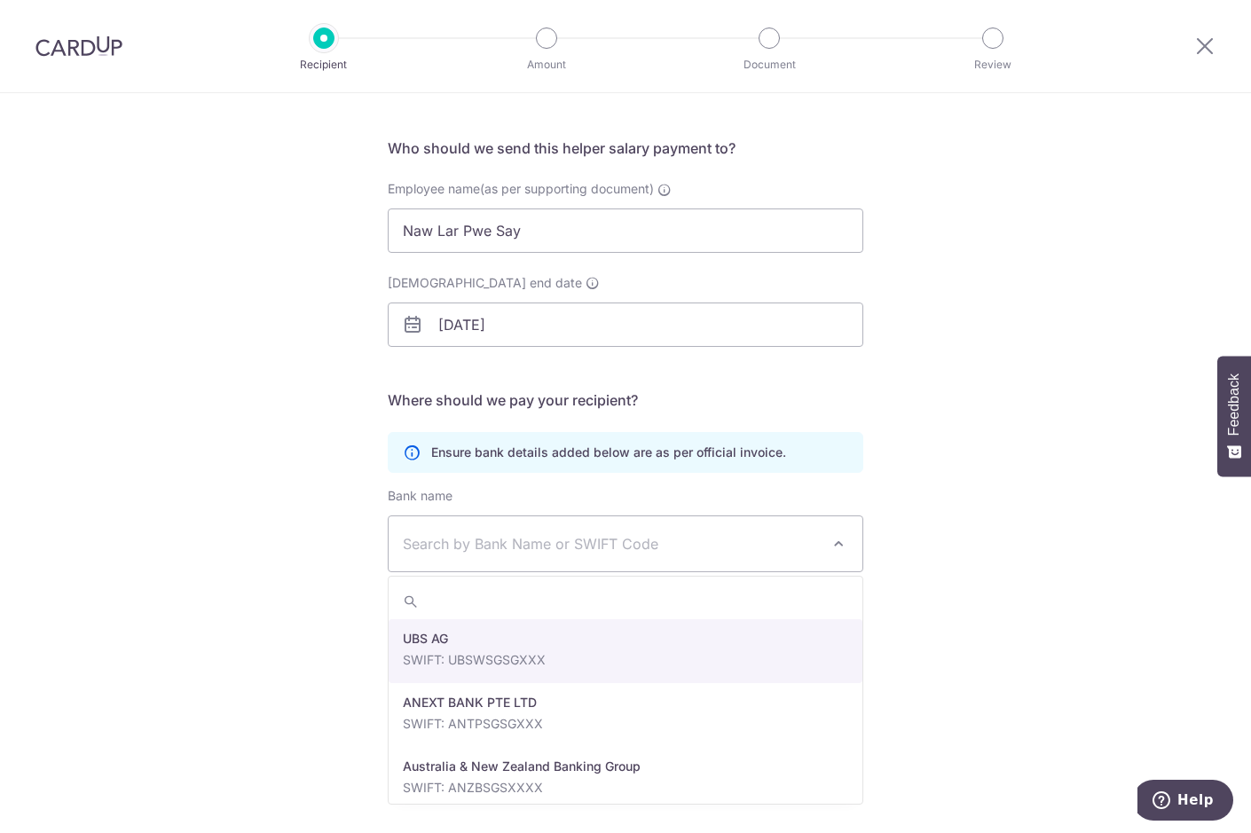
click at [799, 540] on span "Search by Bank Name or SWIFT Code" at bounding box center [611, 543] width 417 height 21
type input "dbs"
select select "6"
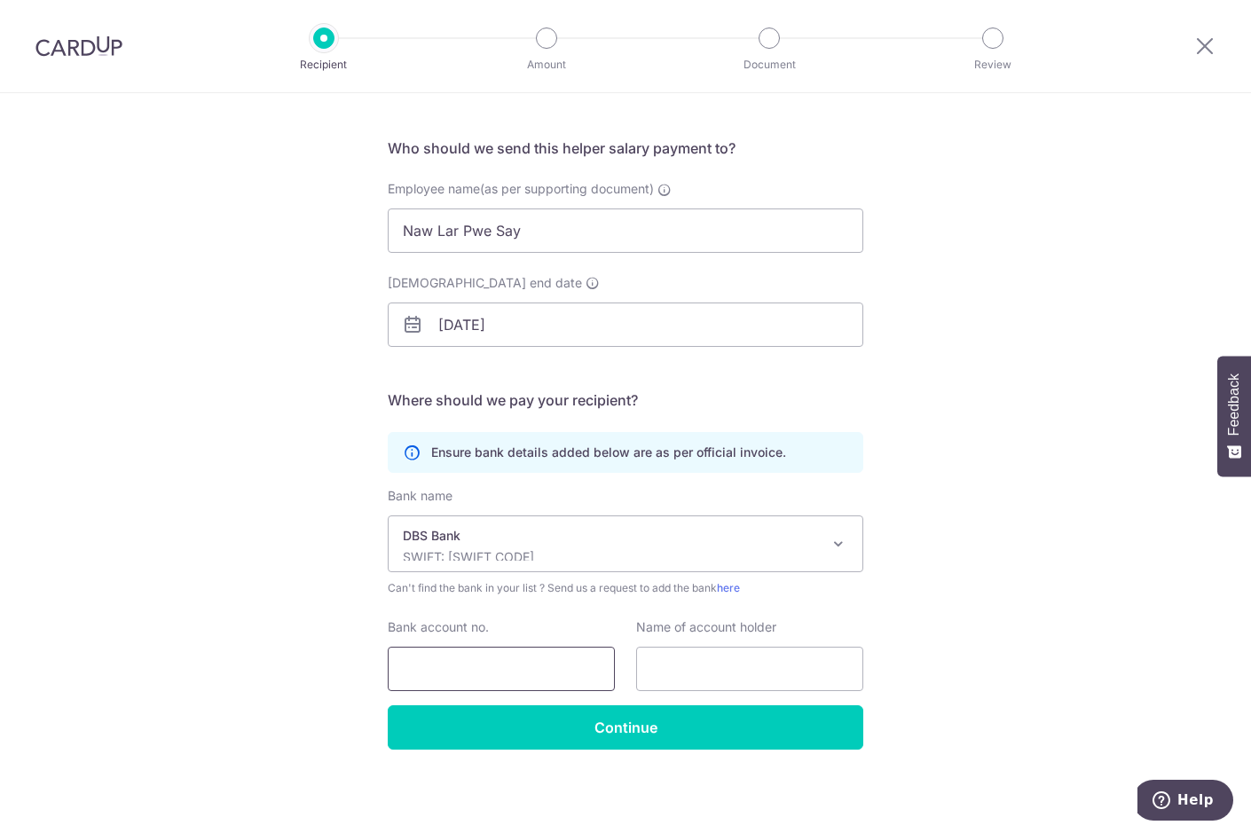
click at [425, 678] on input "Bank account no." at bounding box center [501, 669] width 227 height 44
type input "4628450083186396"
click at [714, 669] on input "text" at bounding box center [749, 669] width 227 height 44
click at [739, 661] on input "Naw Lar PWe Say" at bounding box center [749, 669] width 227 height 44
click at [731, 668] on input "Naw Lar PWe Say" at bounding box center [749, 669] width 227 height 44
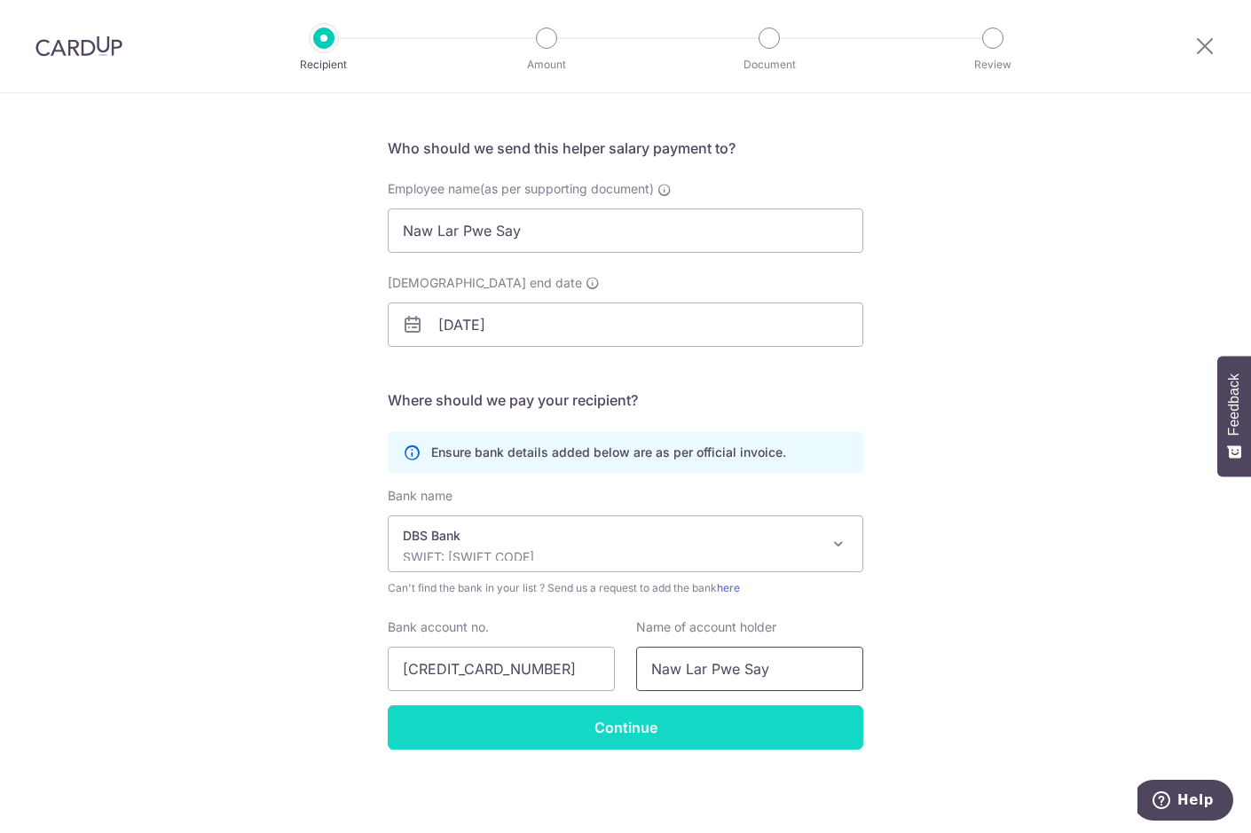
type input "Naw Lar Pwe Say"
click at [656, 727] on input "Continue" at bounding box center [626, 728] width 476 height 44
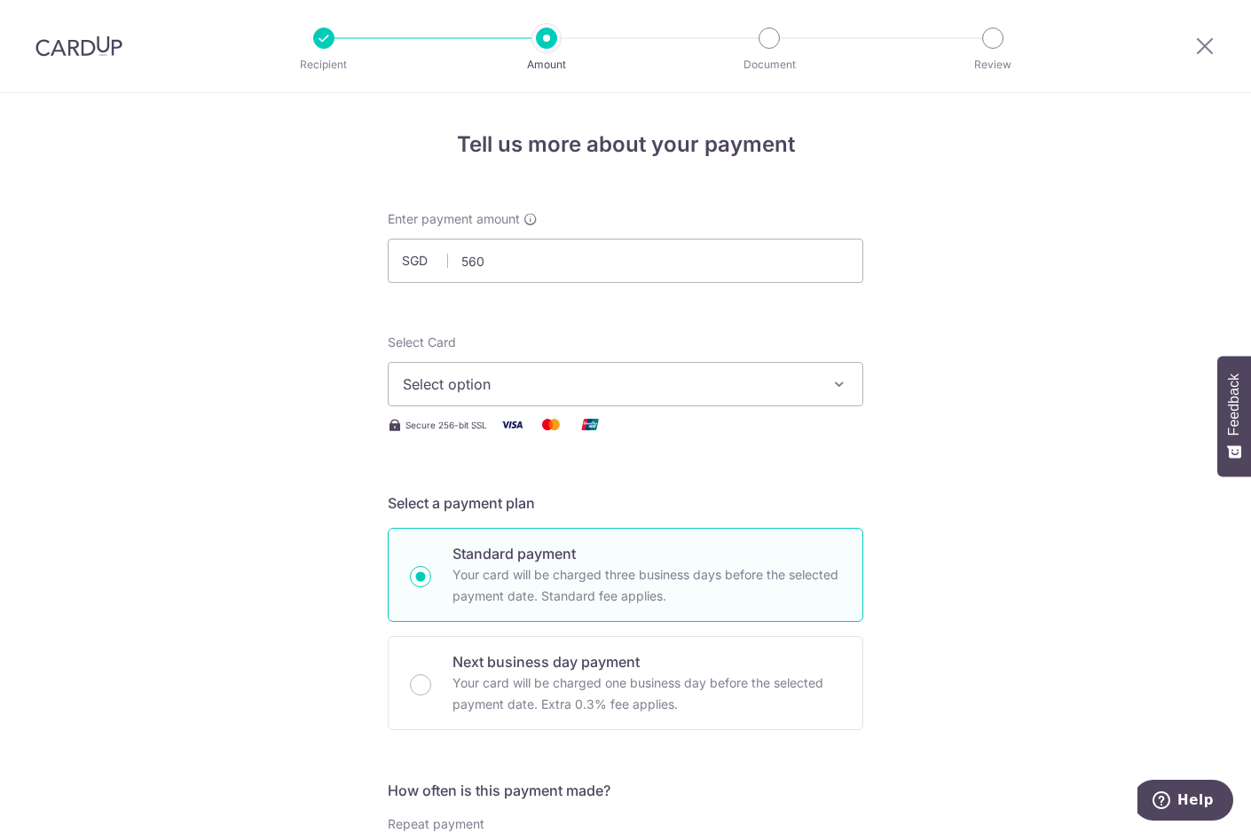
type input "560.00"
click at [482, 390] on span "Select option" at bounding box center [610, 384] width 414 height 21
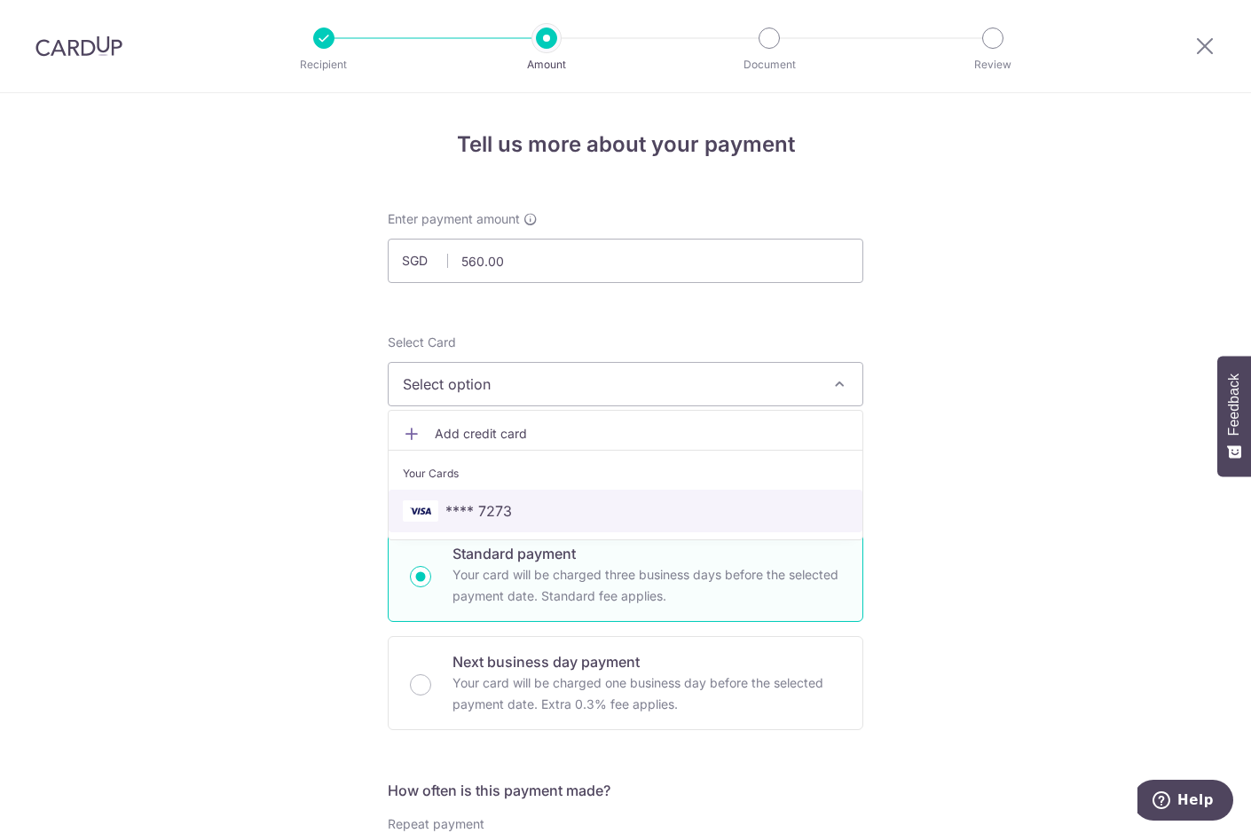
click at [470, 502] on span "**** 7273" at bounding box center [478, 511] width 67 height 21
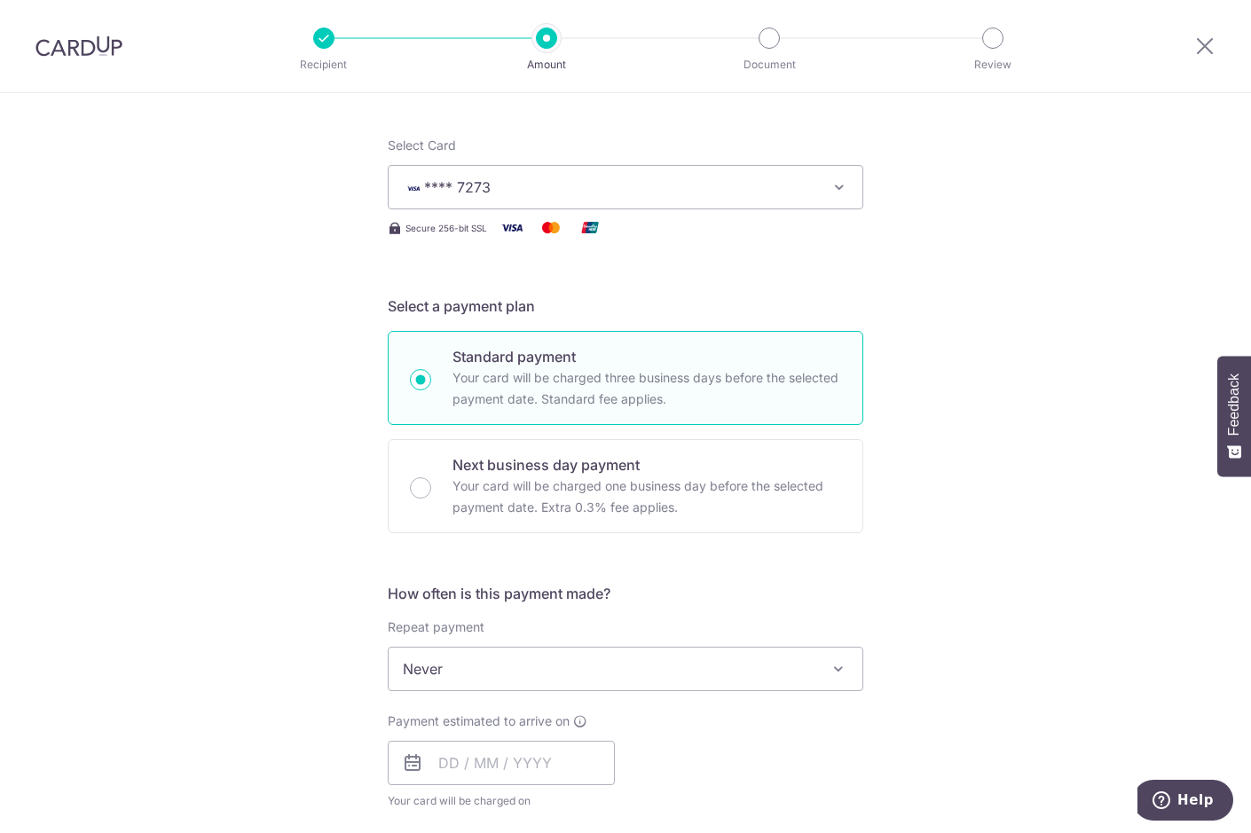
scroll to position [272, 0]
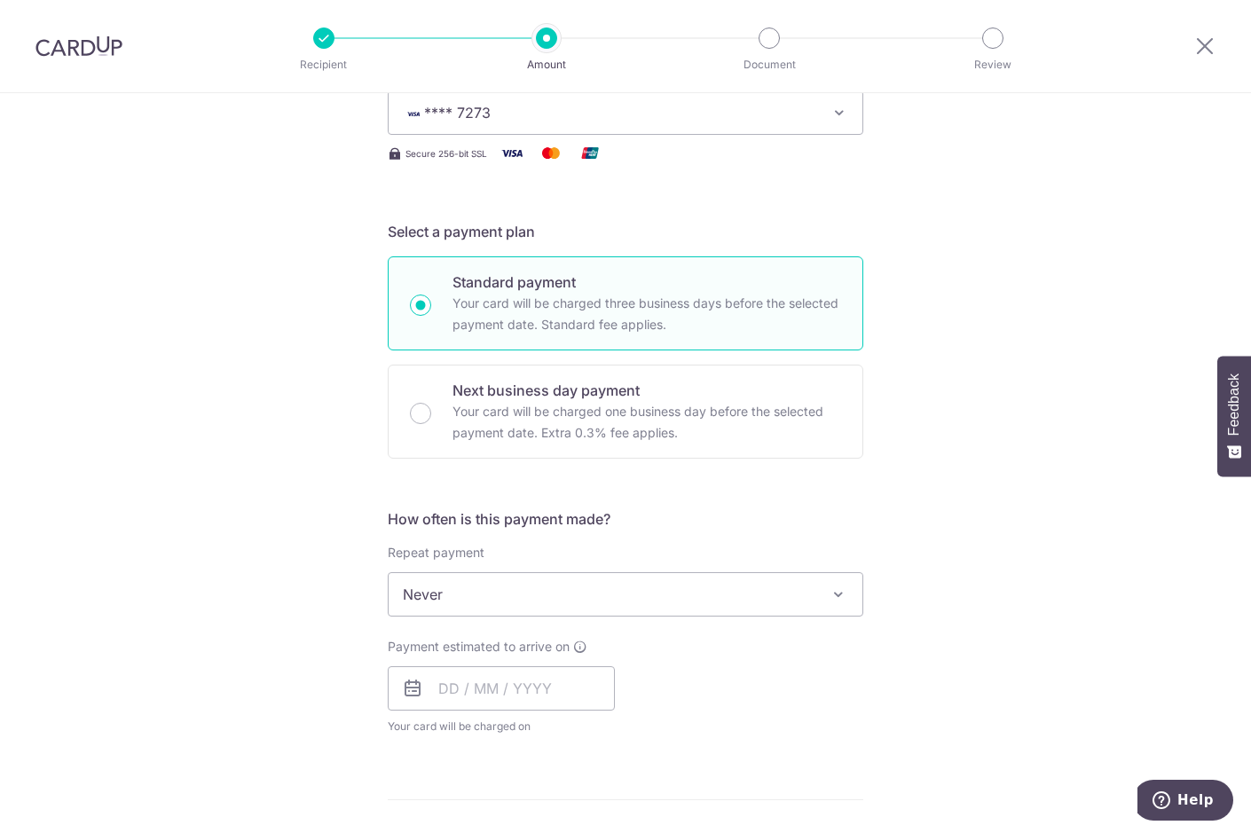
click at [604, 589] on span "Never" at bounding box center [626, 594] width 474 height 43
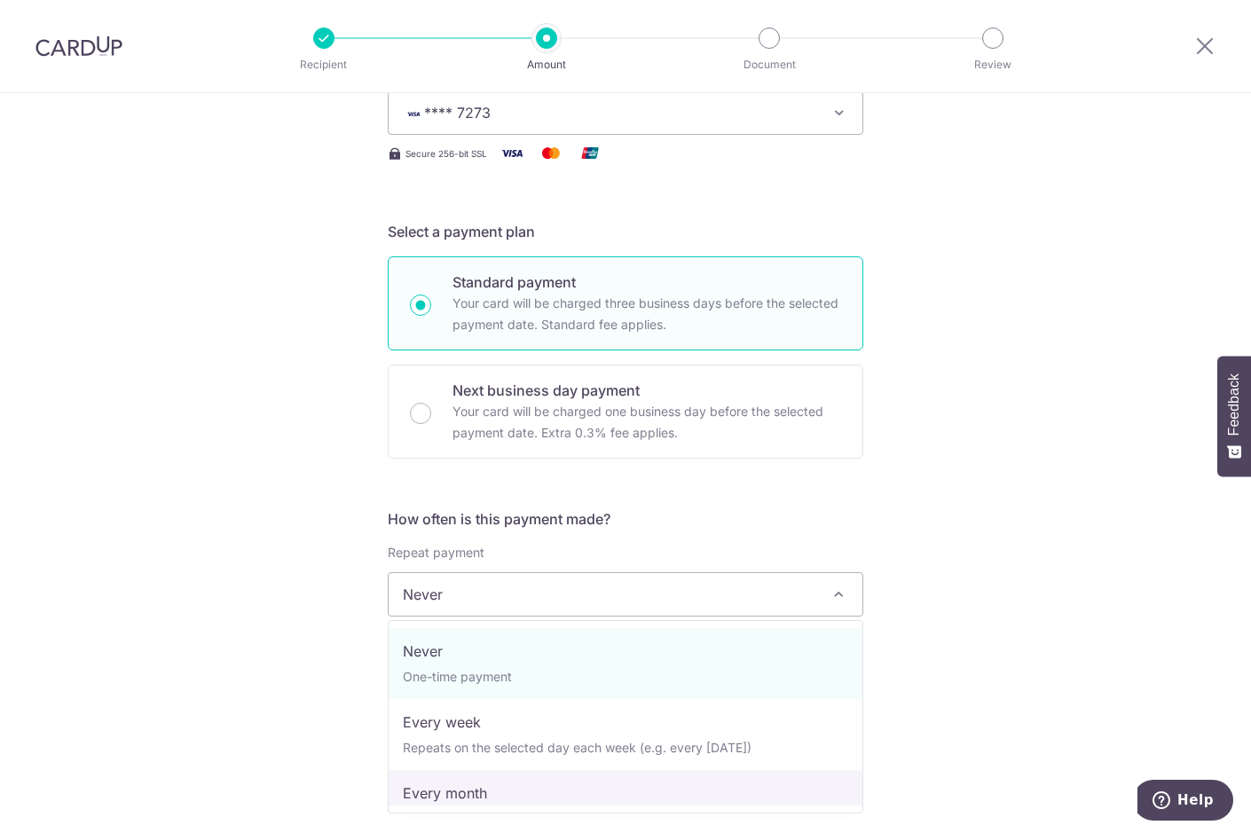
select select "3"
type input "[DATE]"
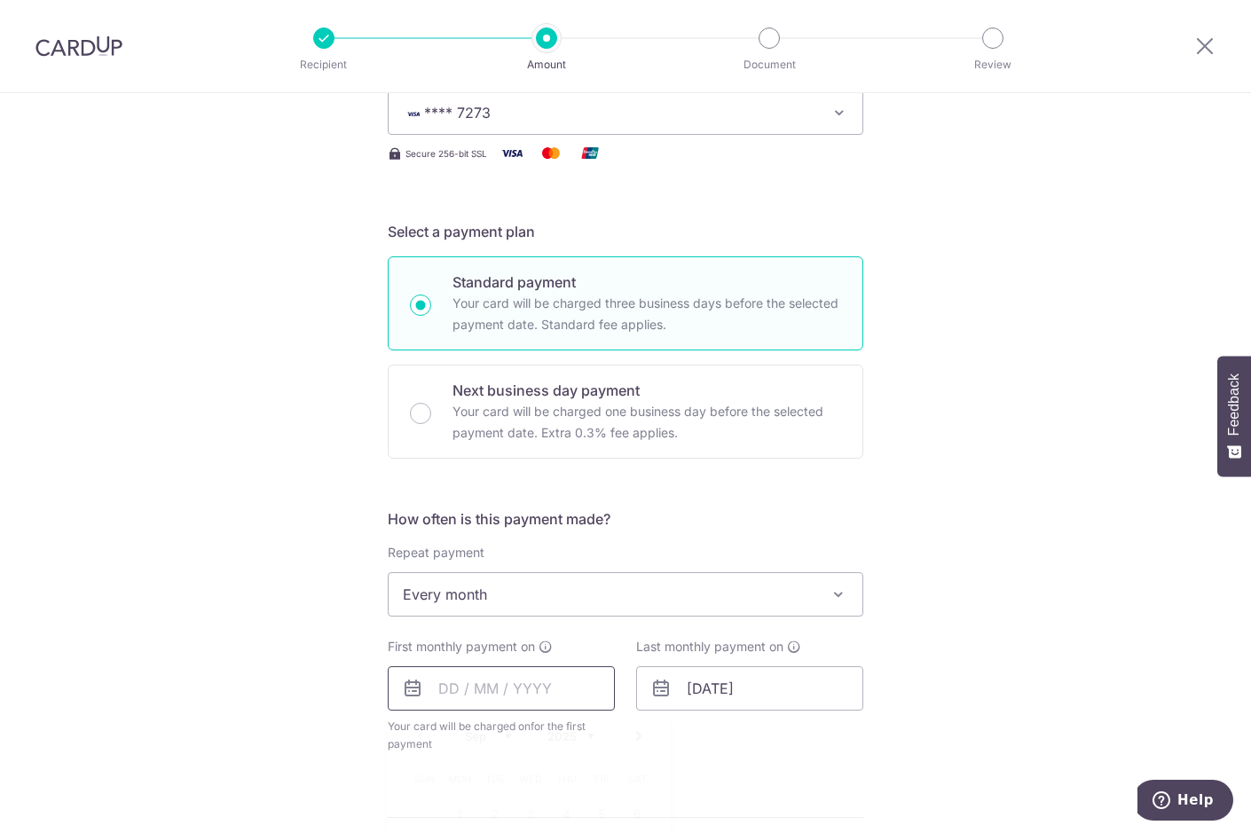
click at [462, 701] on input "text" at bounding box center [501, 688] width 227 height 44
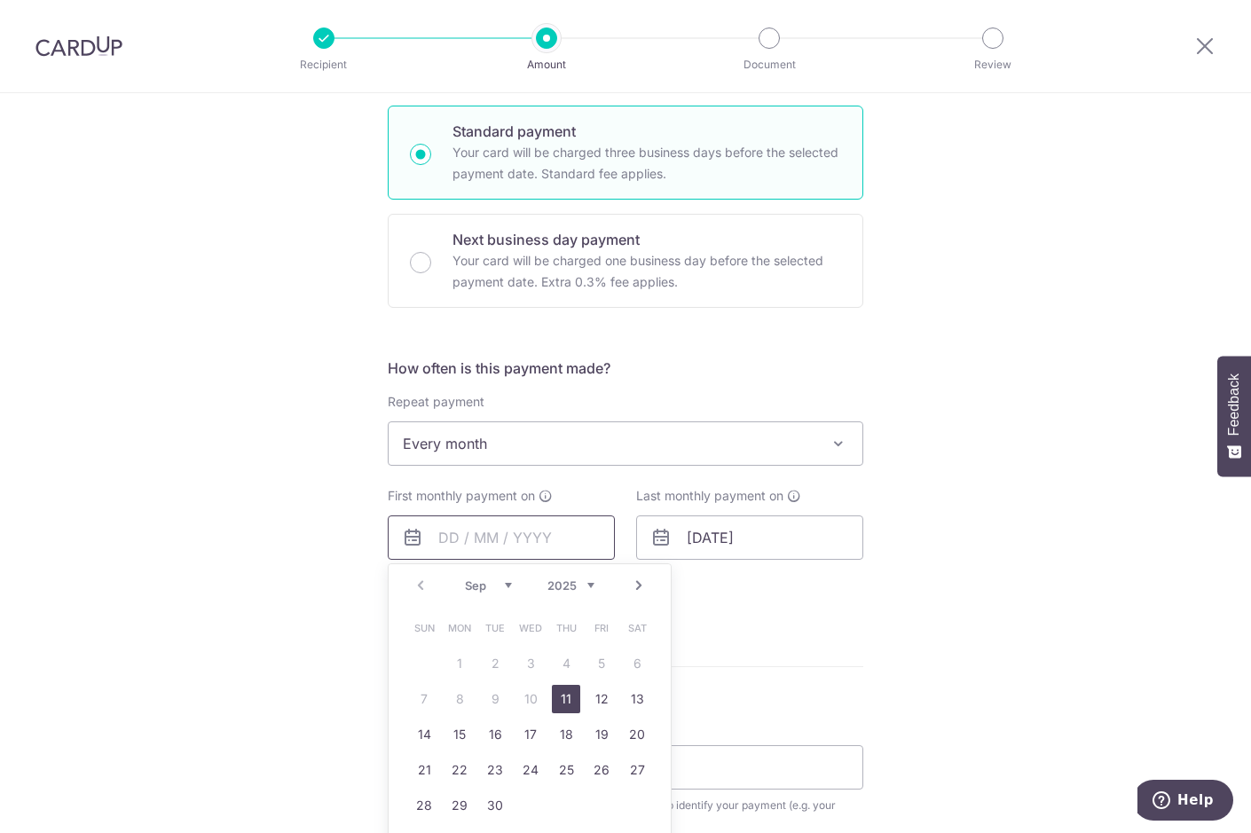
scroll to position [453, 0]
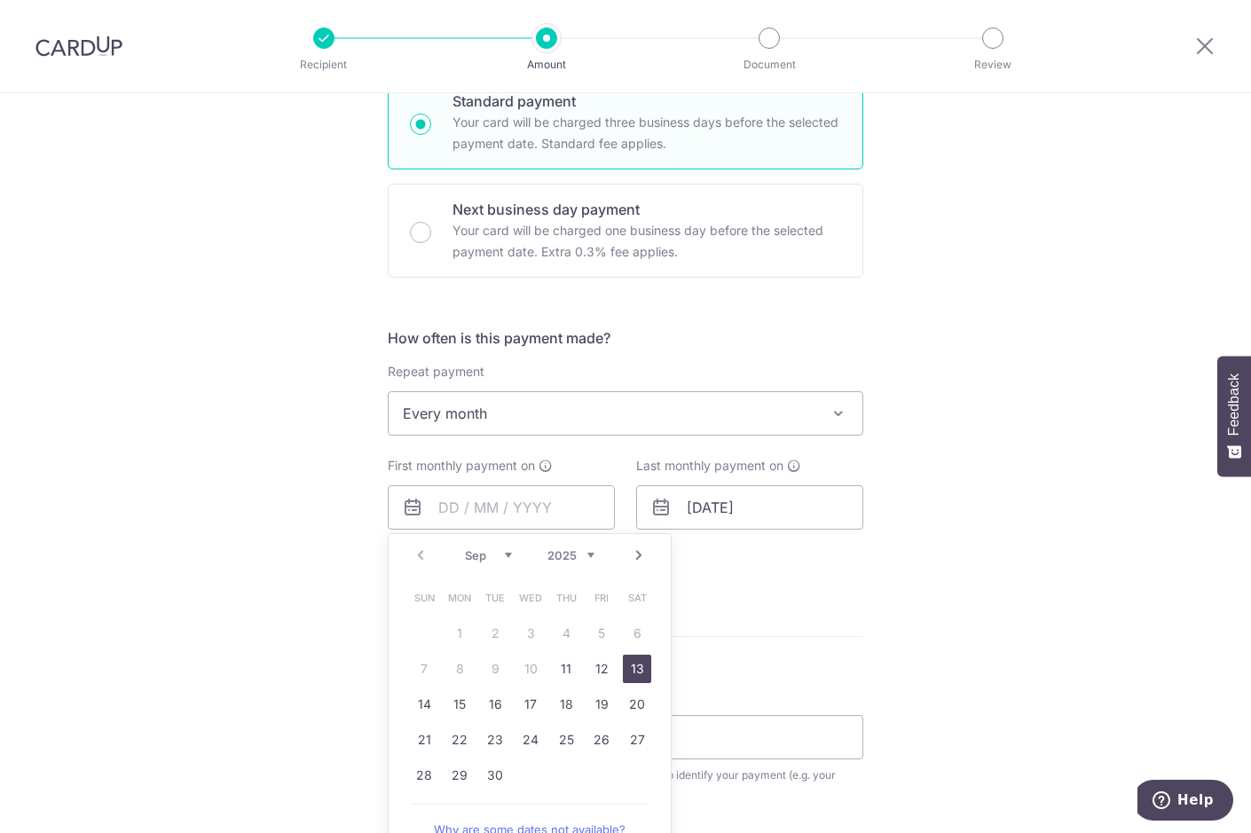
click at [635, 677] on link "13" at bounding box center [637, 669] width 28 height 28
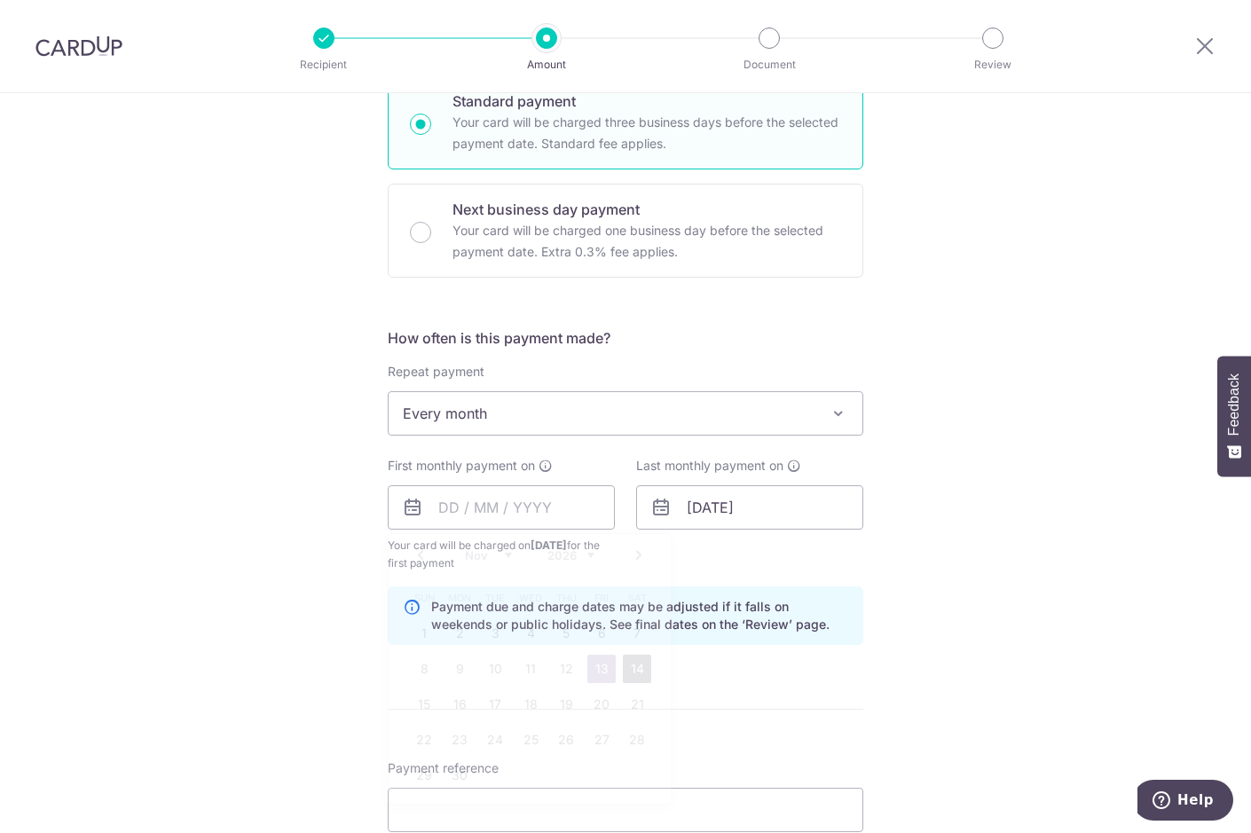
type input "[DATE]"
click at [944, 595] on div "Tell us more about your payment Enter payment amount SGD 560.00 560.00 Recipien…" at bounding box center [625, 489] width 1251 height 1696
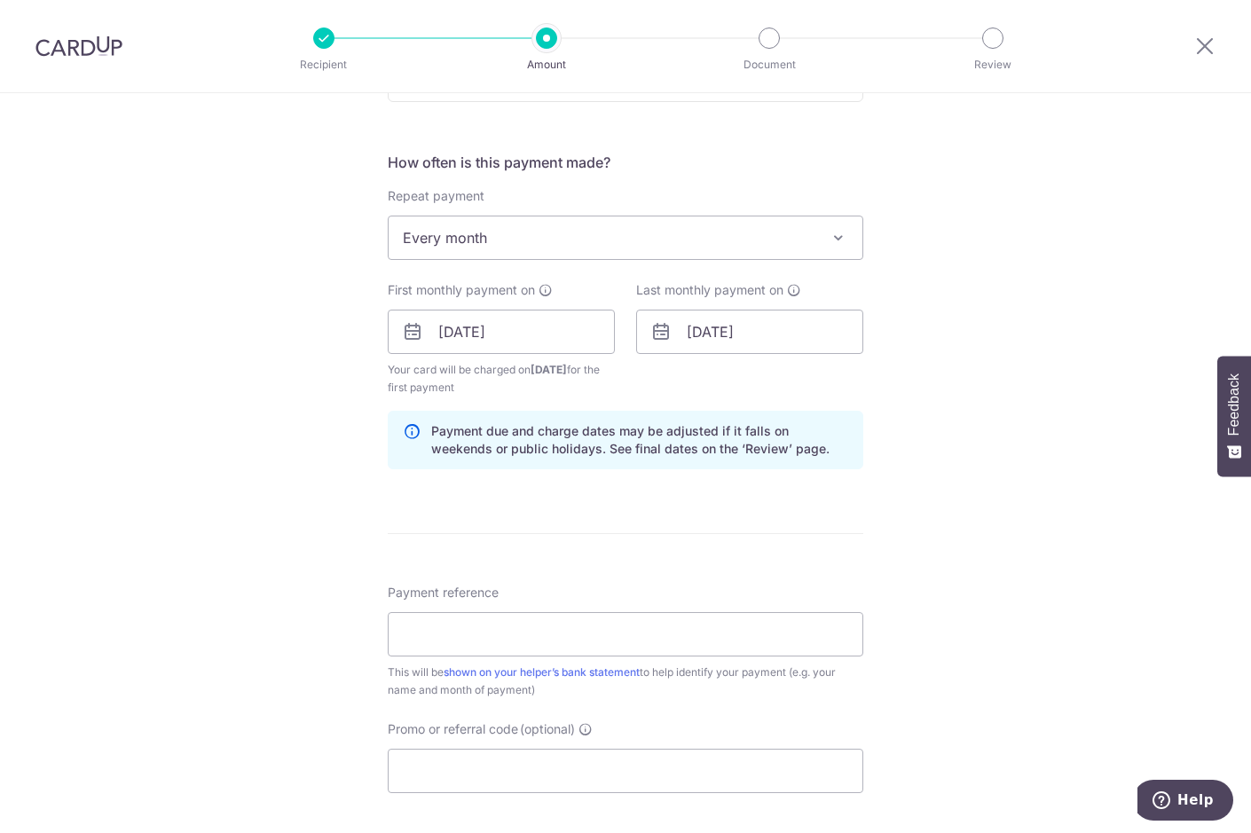
scroll to position [634, 0]
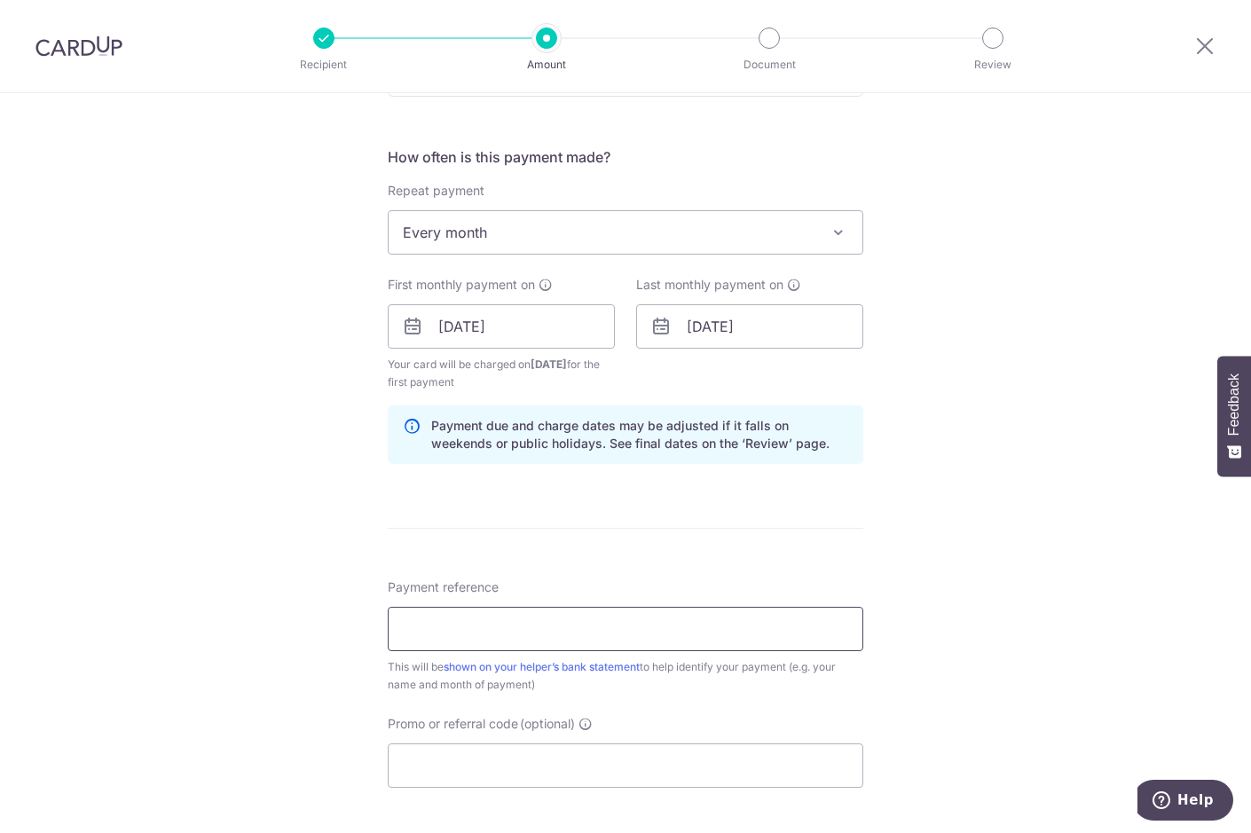
click at [610, 634] on input "Payment reference" at bounding box center [626, 629] width 476 height 44
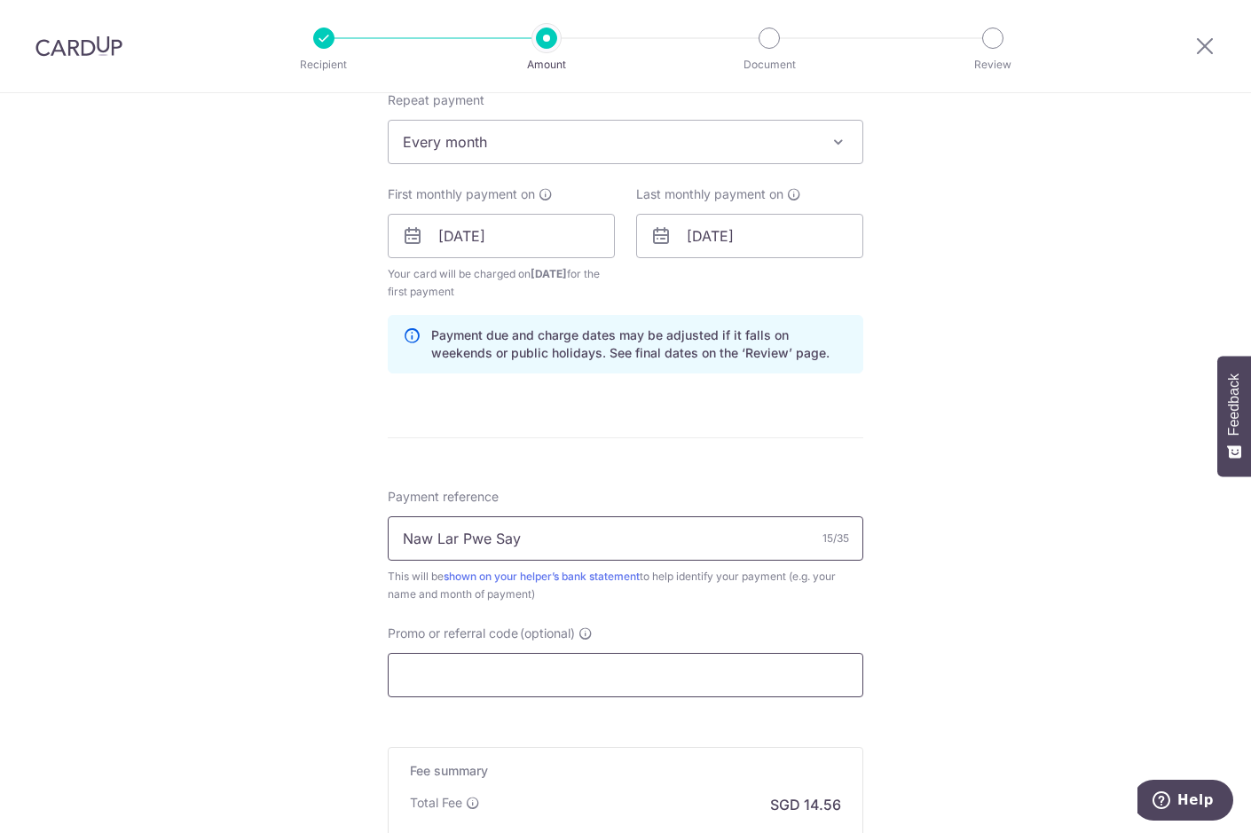
type input "Naw Lar Pwe Say"
click at [638, 677] on input "Promo or referral code (optional)" at bounding box center [626, 675] width 476 height 44
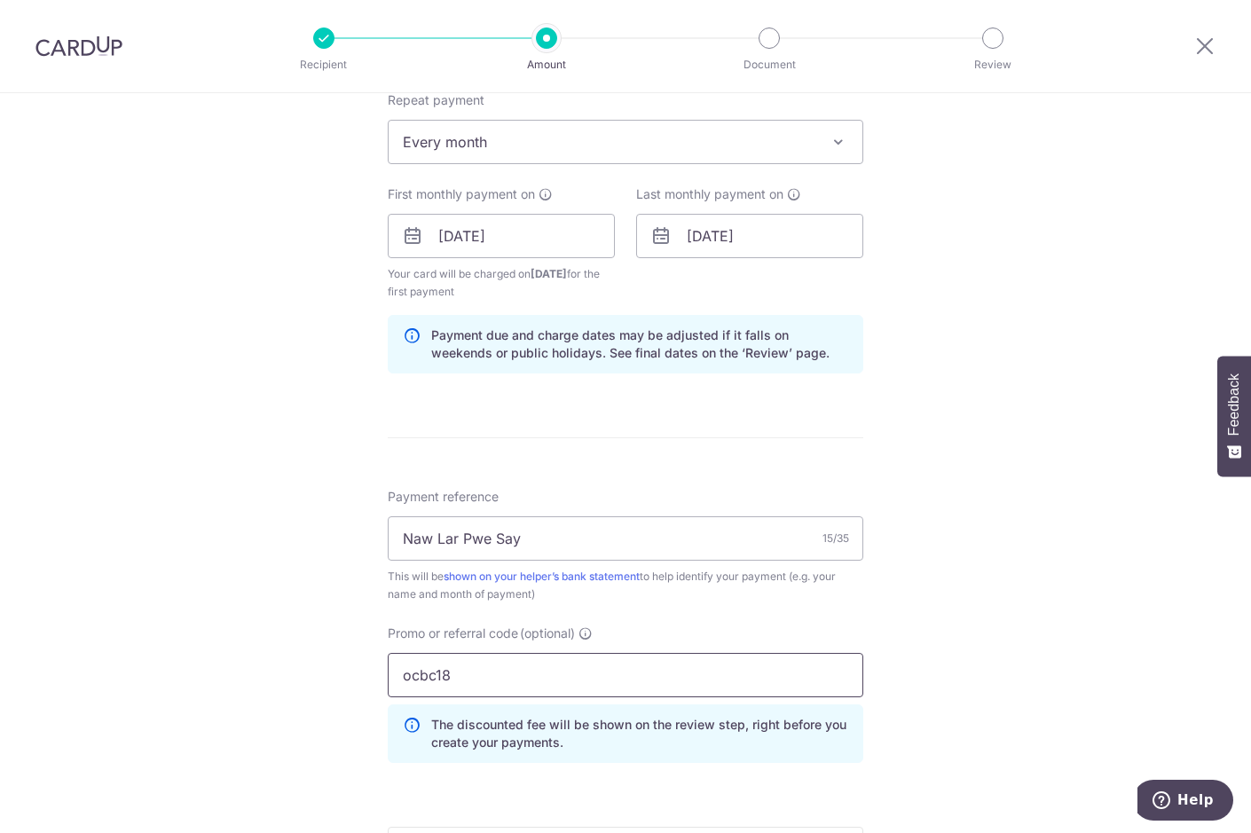
type input "ocbc18"
click at [1206, 630] on div "Tell us more about your payment Enter payment amount SGD 560.00 560.00 Recipien…" at bounding box center [625, 257] width 1251 height 1776
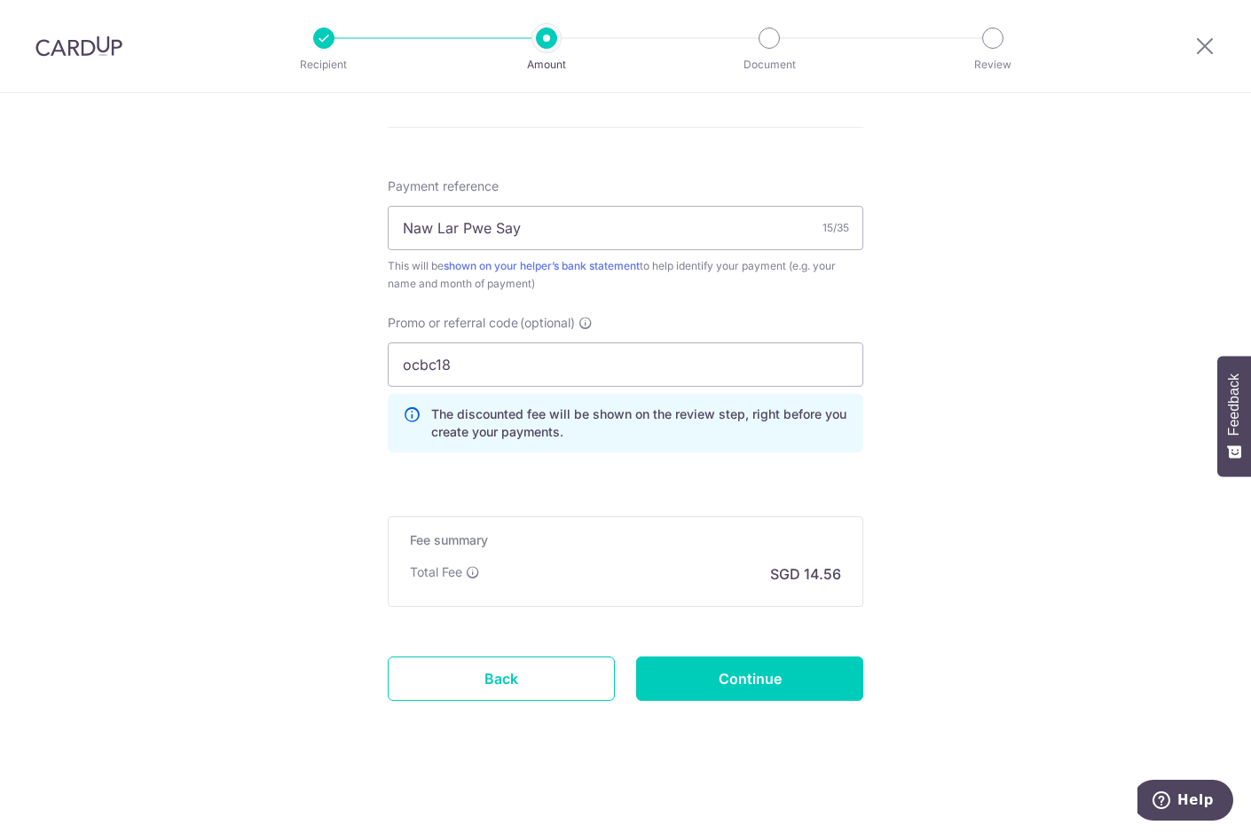
scroll to position [1036, 0]
click at [750, 678] on input "Continue" at bounding box center [749, 678] width 227 height 44
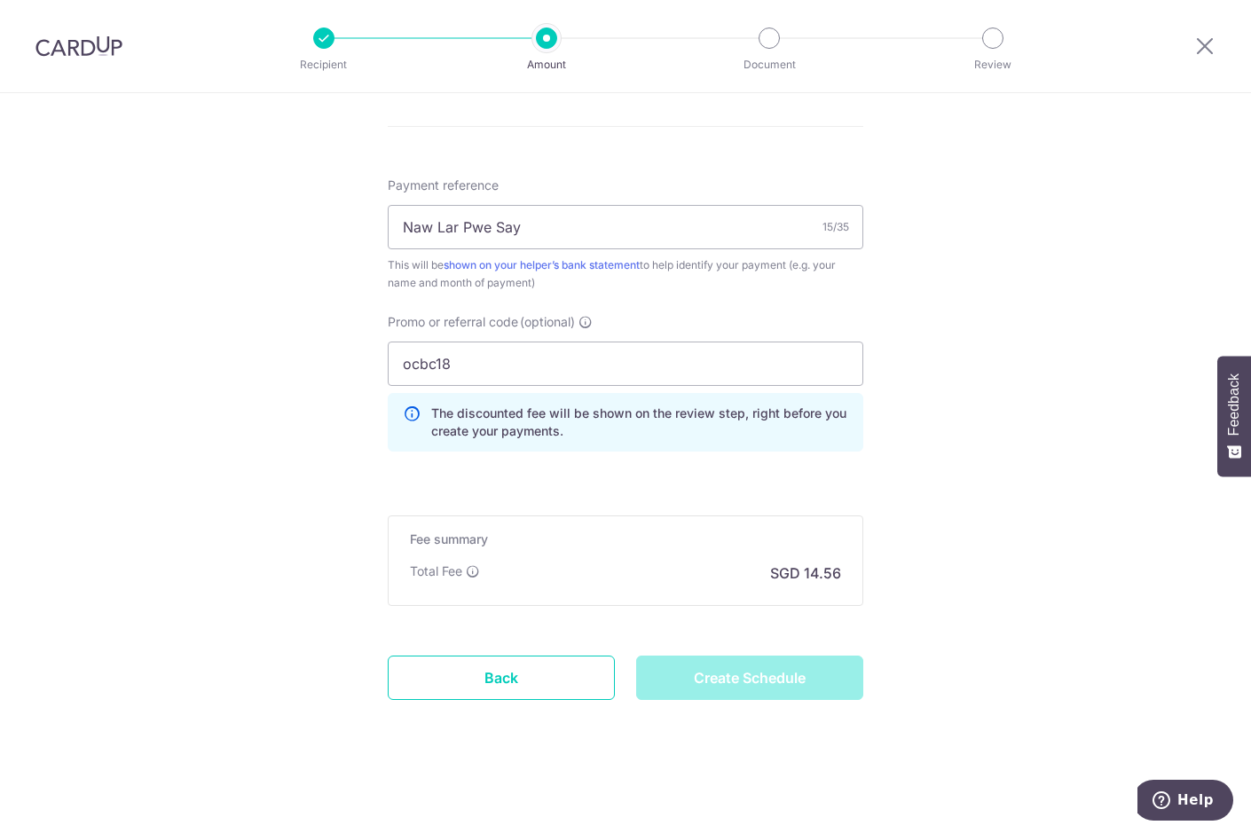
type input "Create Schedule"
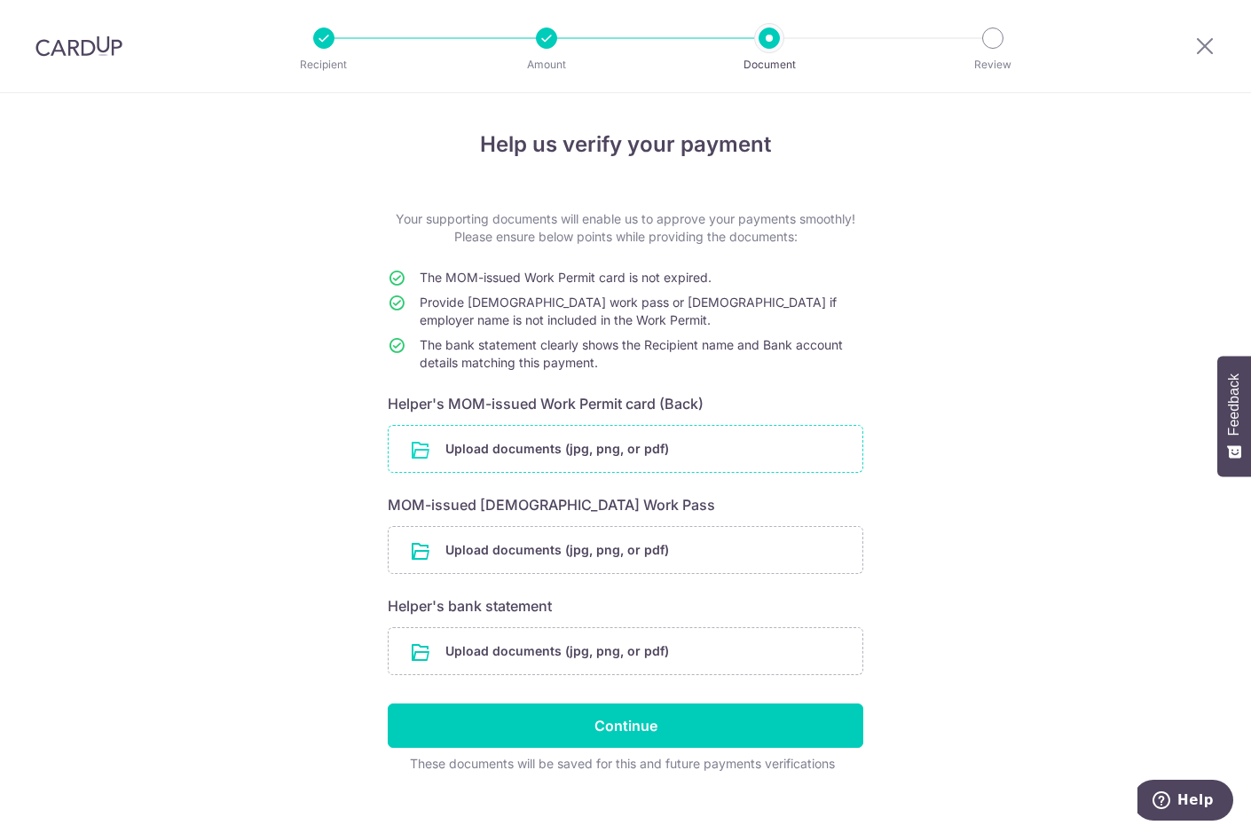
click at [556, 438] on input "file" at bounding box center [626, 449] width 474 height 46
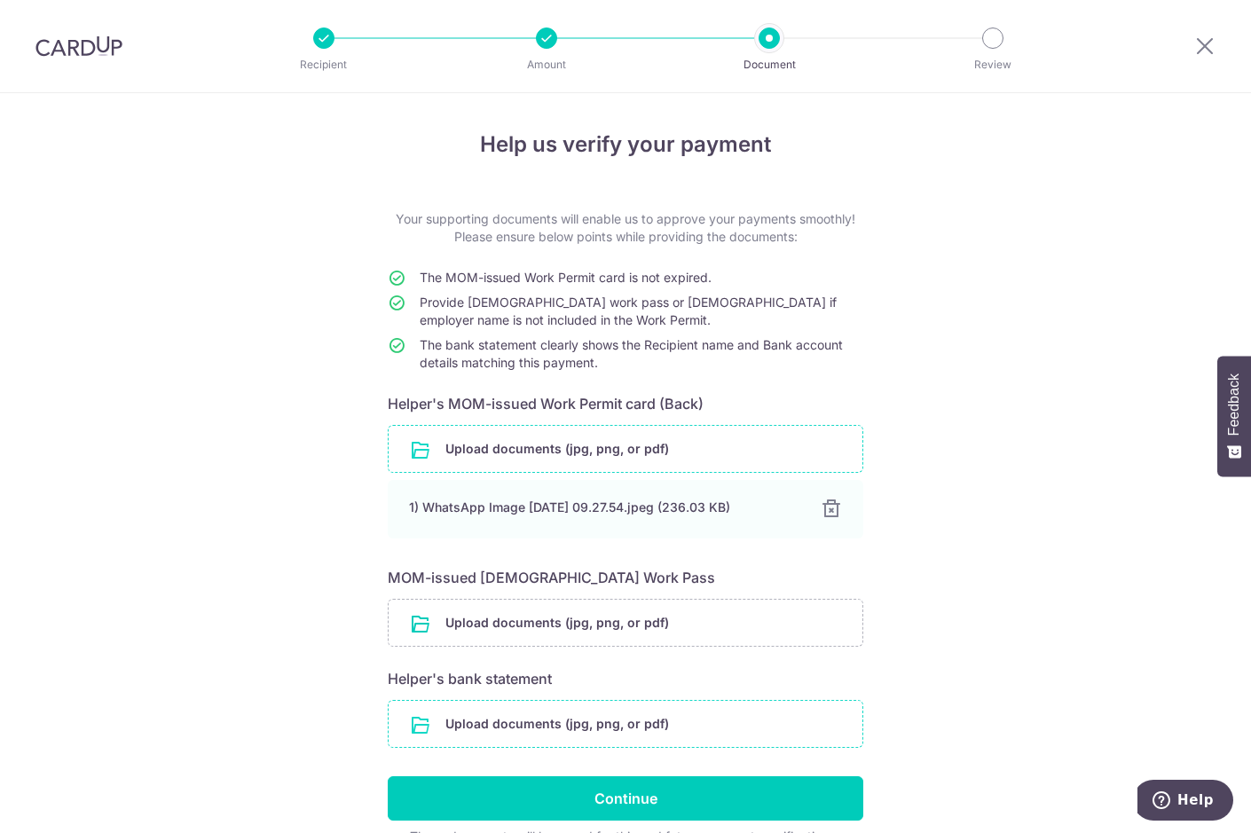
click at [588, 721] on input "file" at bounding box center [626, 724] width 474 height 46
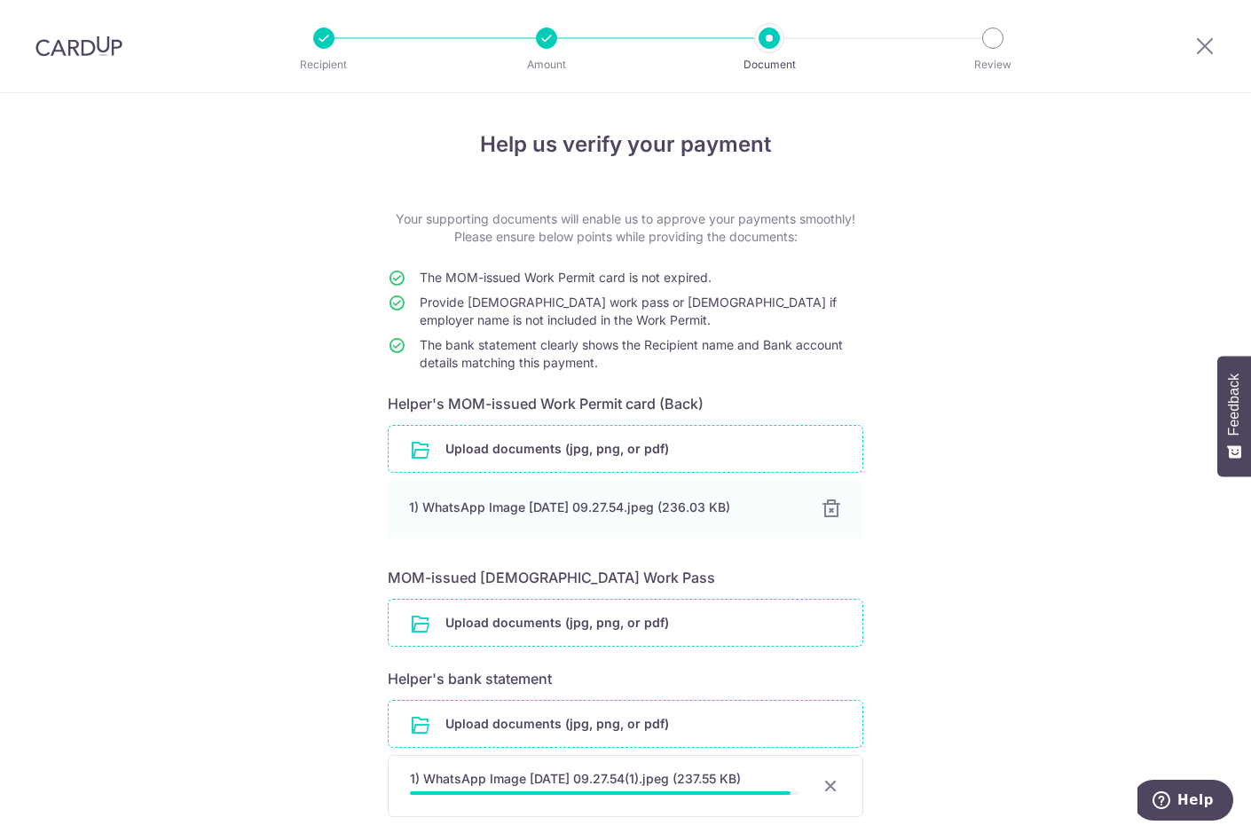
click at [594, 629] on input "file" at bounding box center [626, 623] width 474 height 46
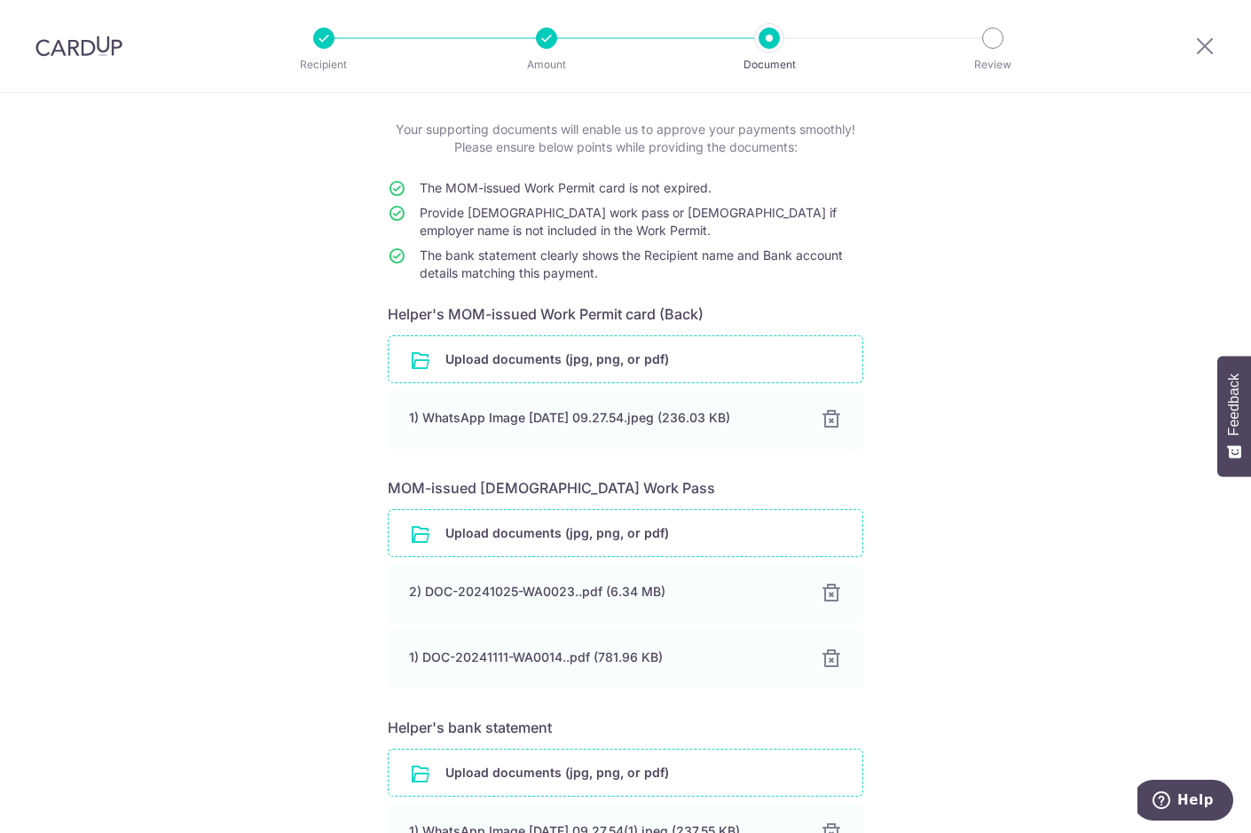
scroll to position [181, 0]
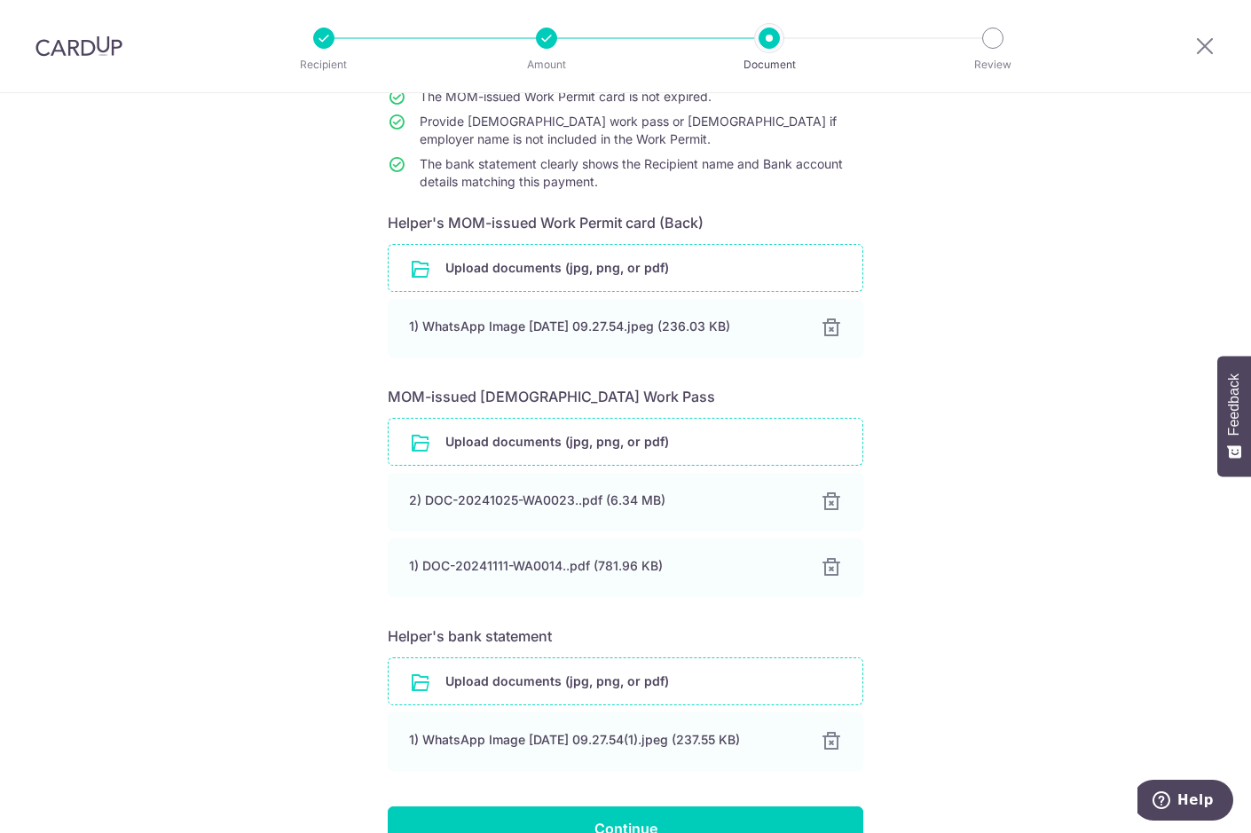
click at [757, 695] on input "file" at bounding box center [626, 681] width 474 height 46
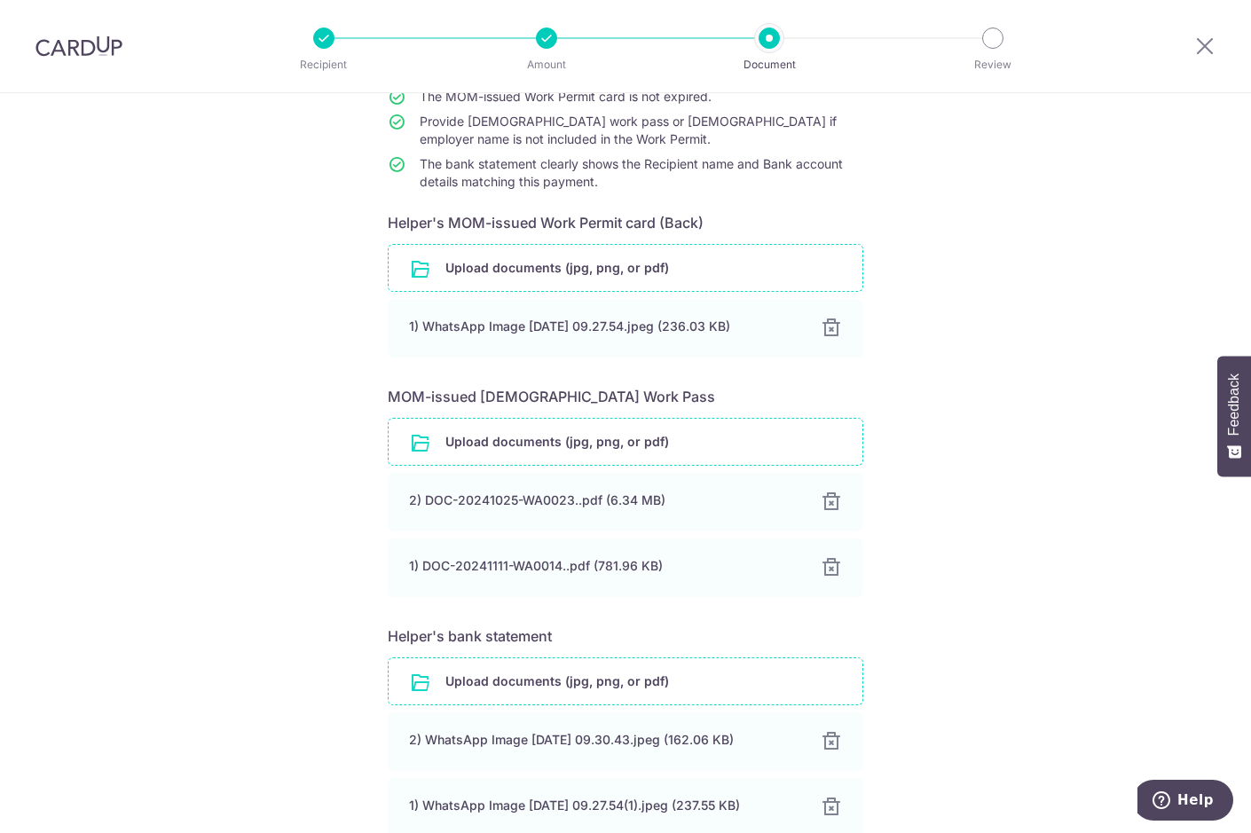
scroll to position [373, 0]
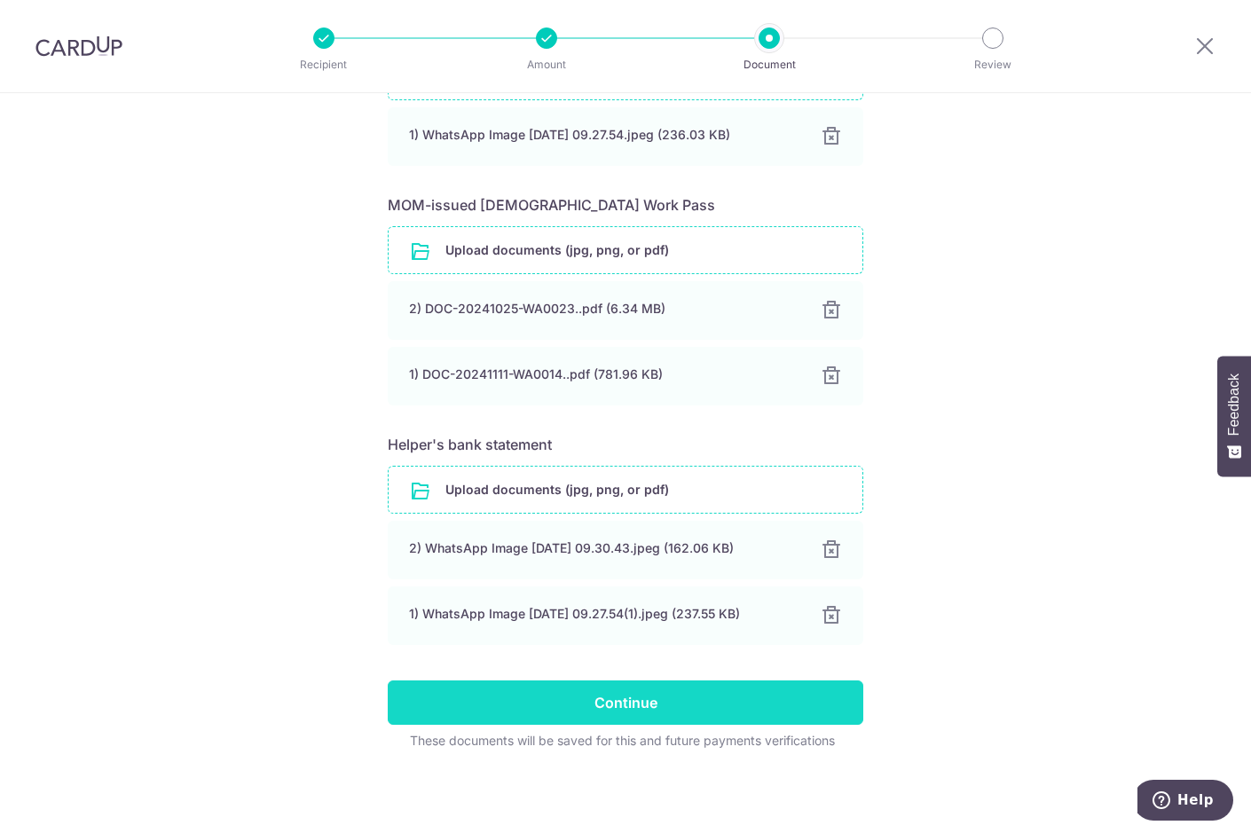
click at [635, 714] on input "Continue" at bounding box center [626, 703] width 476 height 44
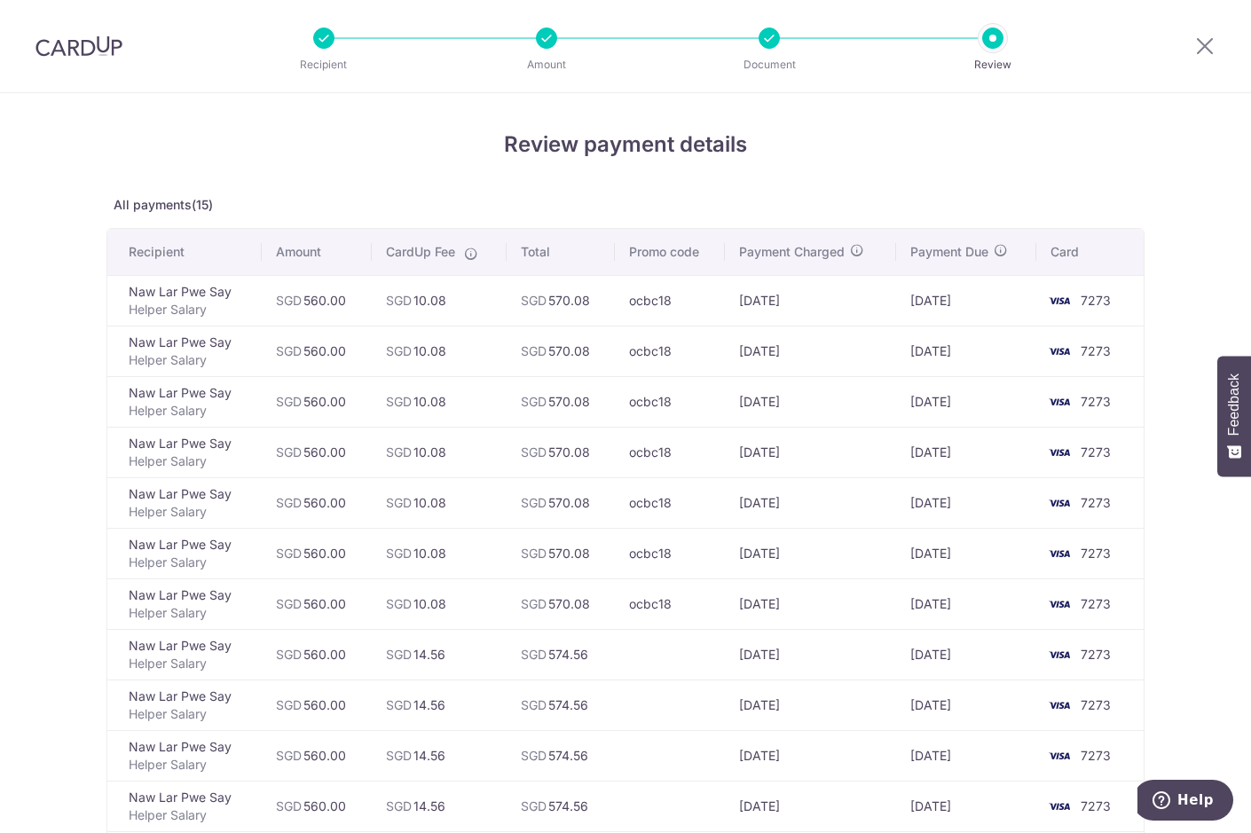
scroll to position [362, 0]
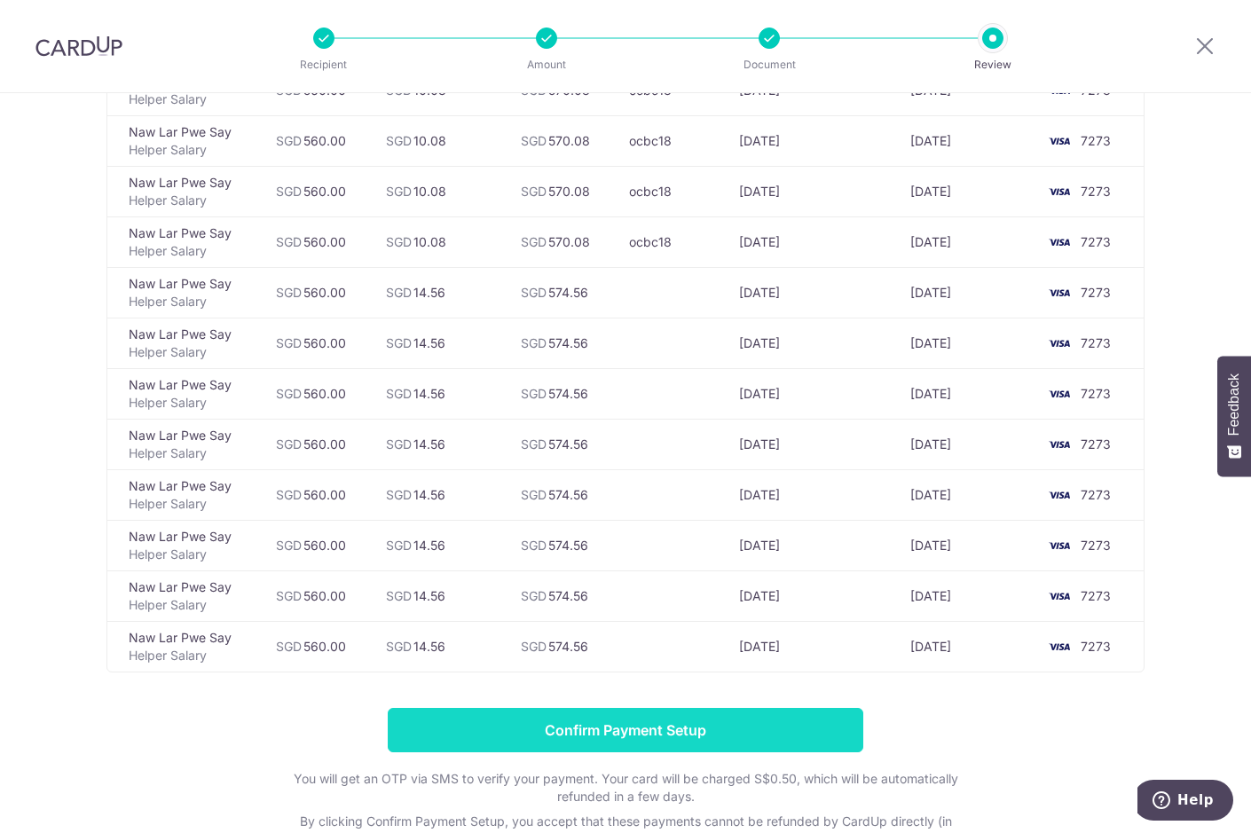
click at [631, 728] on input "Confirm Payment Setup" at bounding box center [626, 730] width 476 height 44
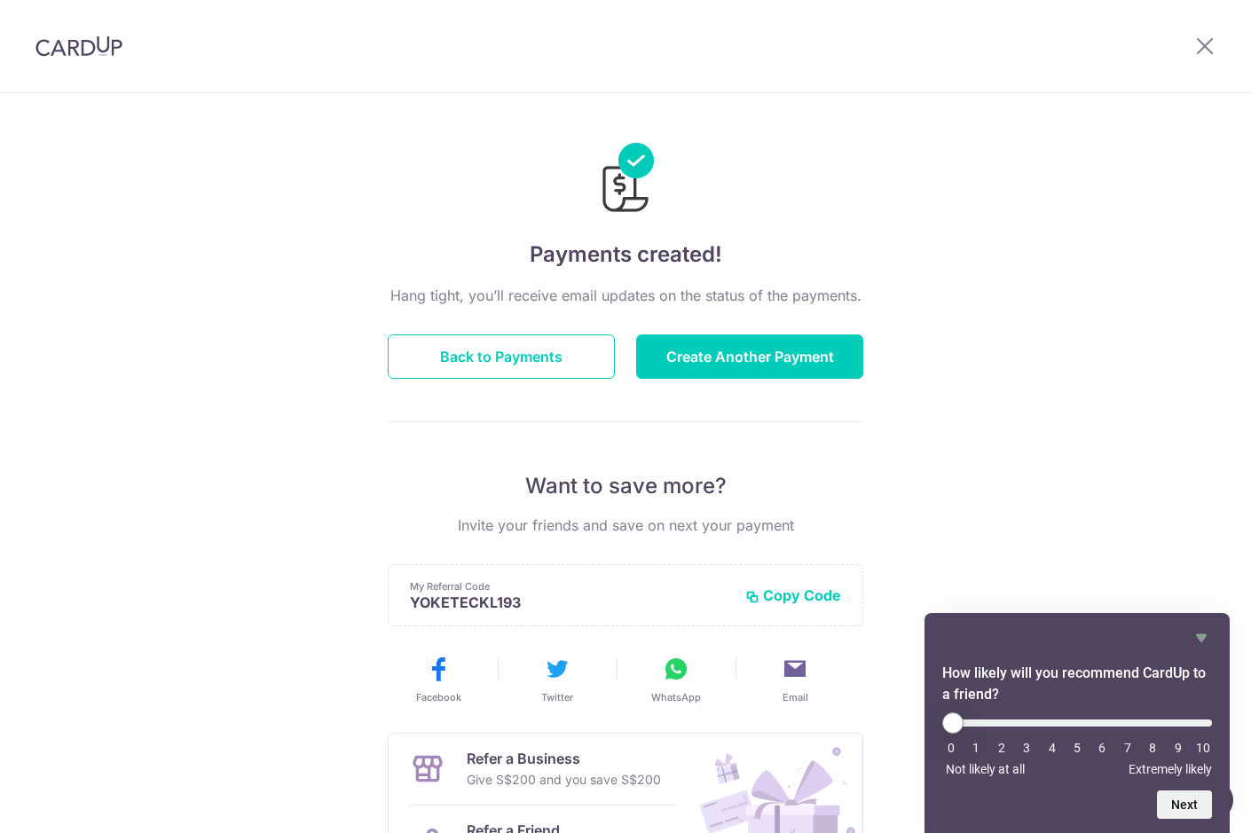
click at [70, 49] on img at bounding box center [78, 45] width 87 height 21
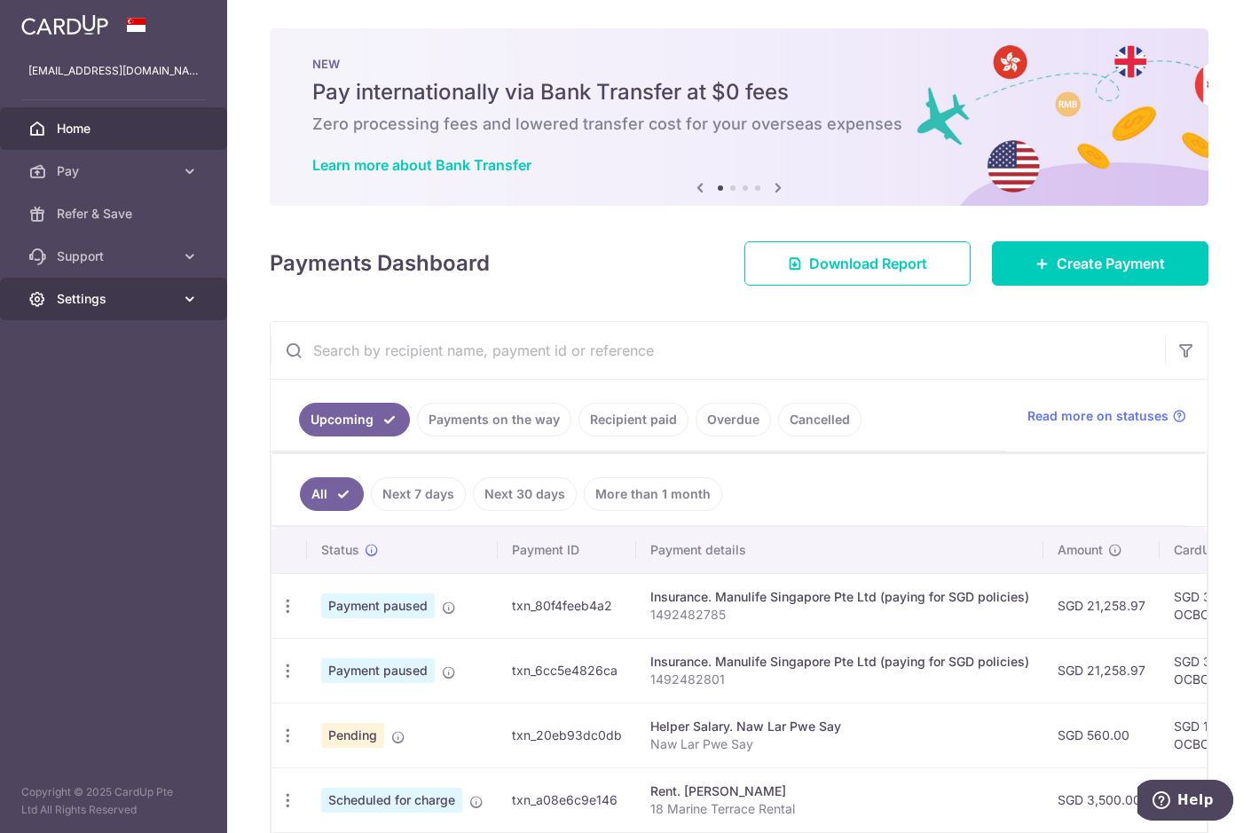
click at [80, 290] on span "Settings" at bounding box center [115, 299] width 117 height 18
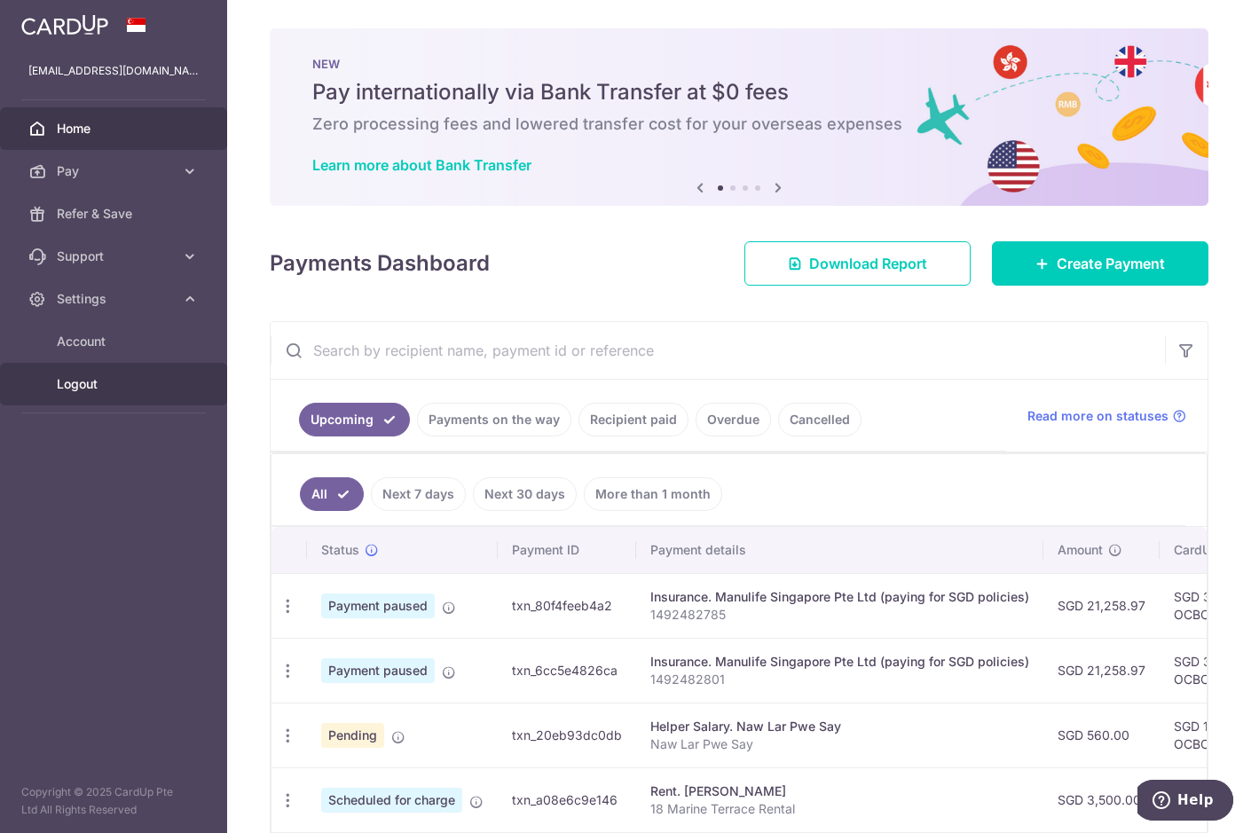
click at [93, 376] on span "Logout" at bounding box center [115, 384] width 117 height 18
